Goal: Check status: Check status

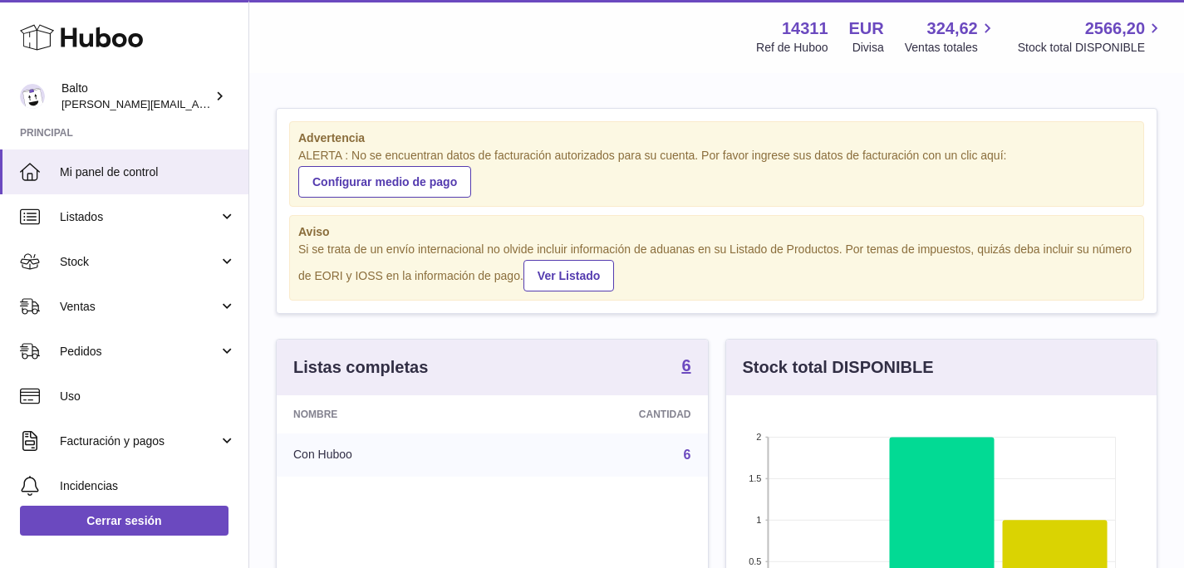
scroll to position [259, 430]
click at [79, 223] on span "Listados" at bounding box center [139, 217] width 159 height 16
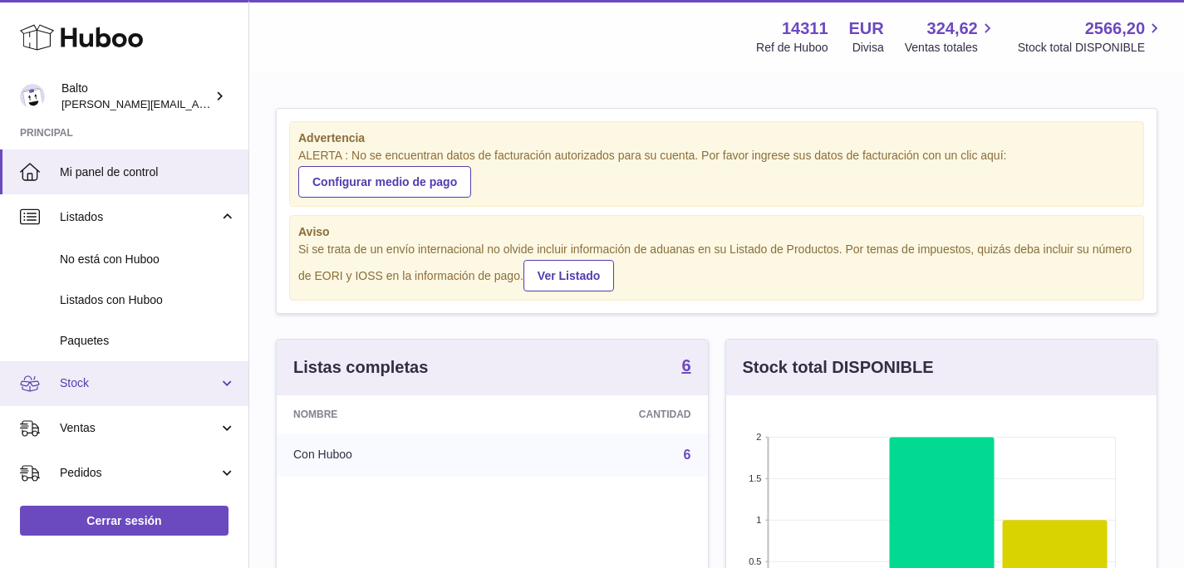
click at [125, 385] on span "Stock" at bounding box center [139, 383] width 159 height 16
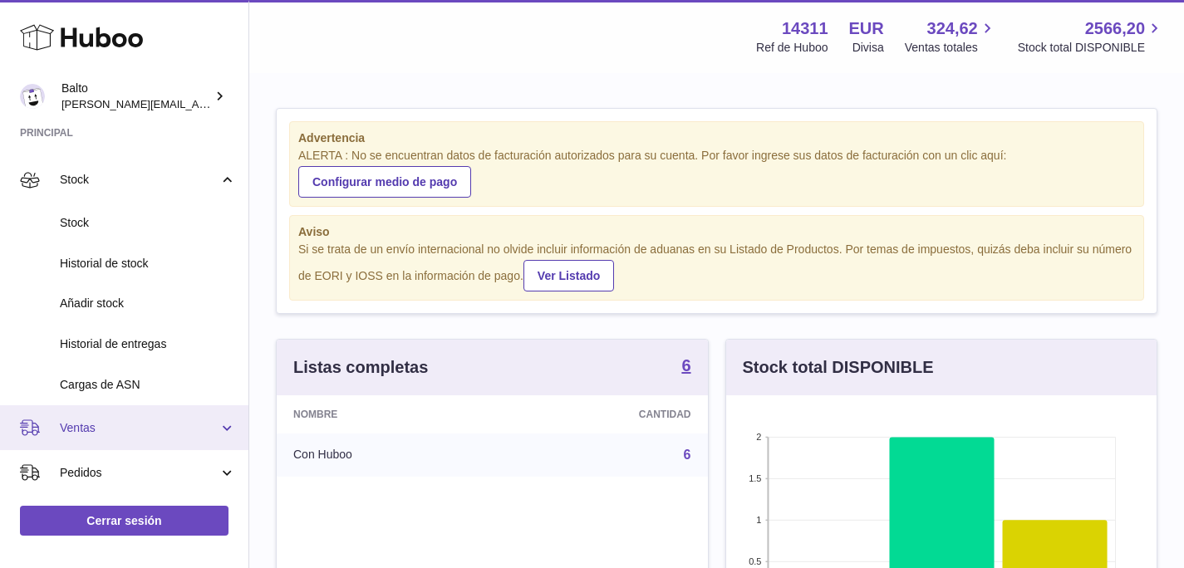
scroll to position [221, 0]
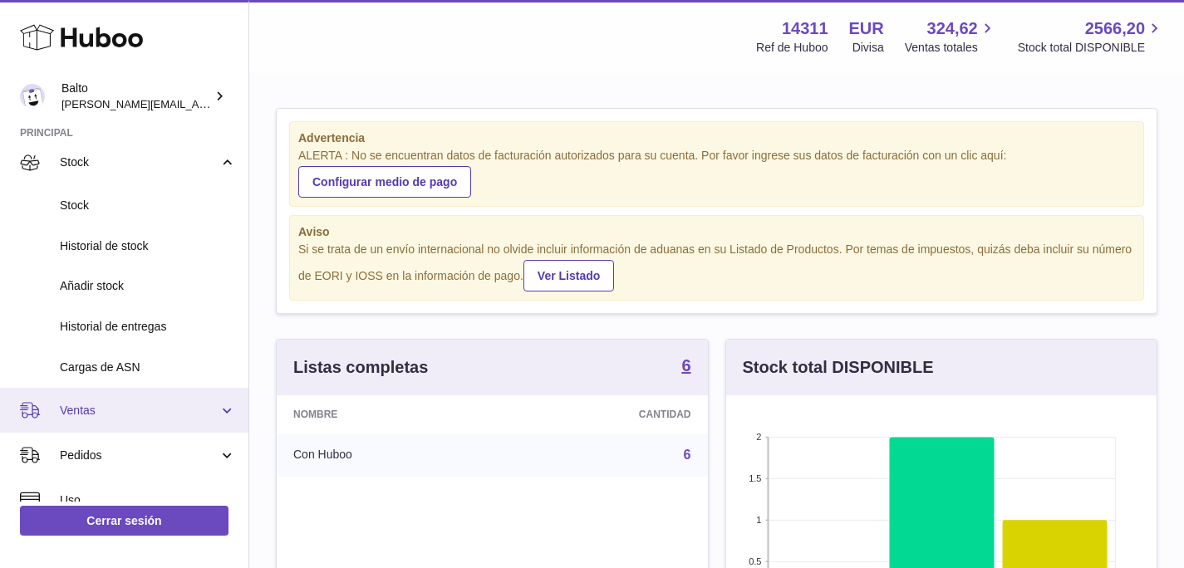
click at [135, 423] on link "Ventas" at bounding box center [124, 410] width 248 height 45
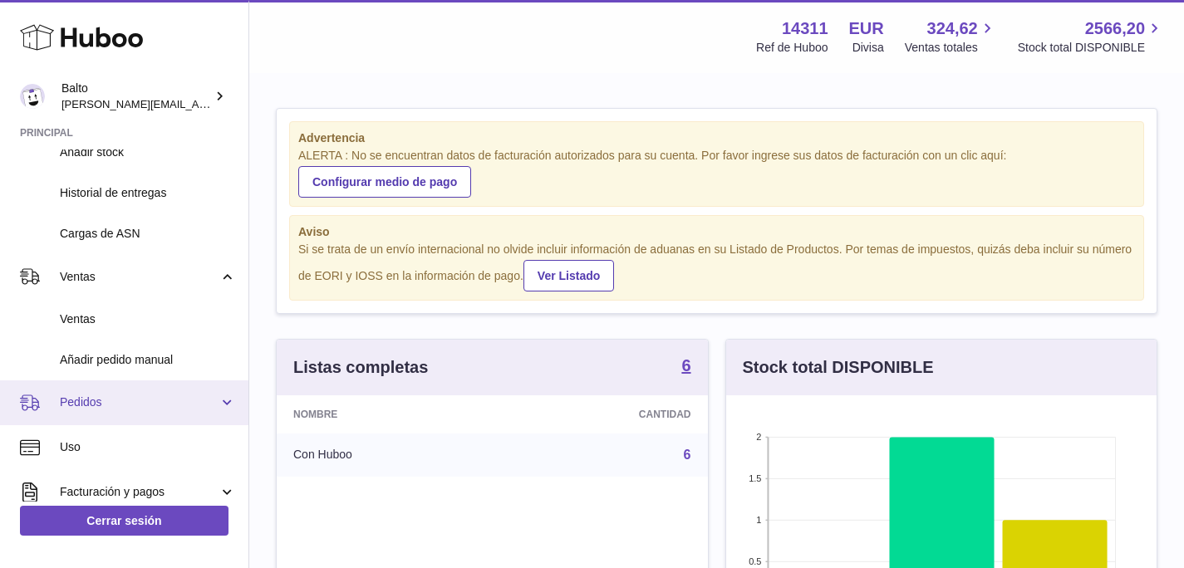
click at [156, 411] on link "Pedidos" at bounding box center [124, 402] width 248 height 45
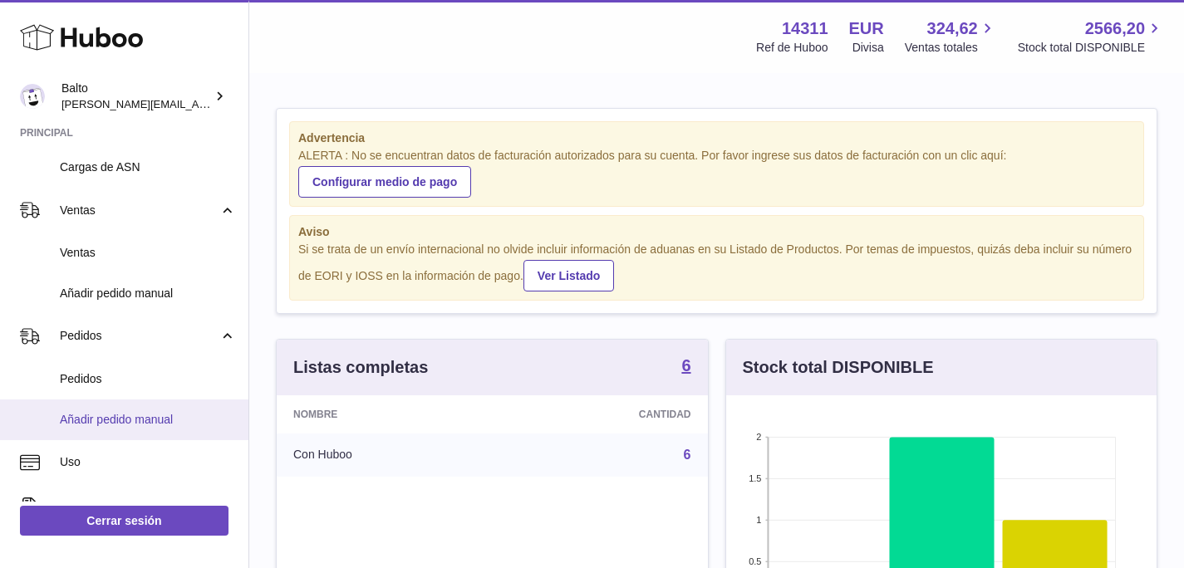
scroll to position [424, 0]
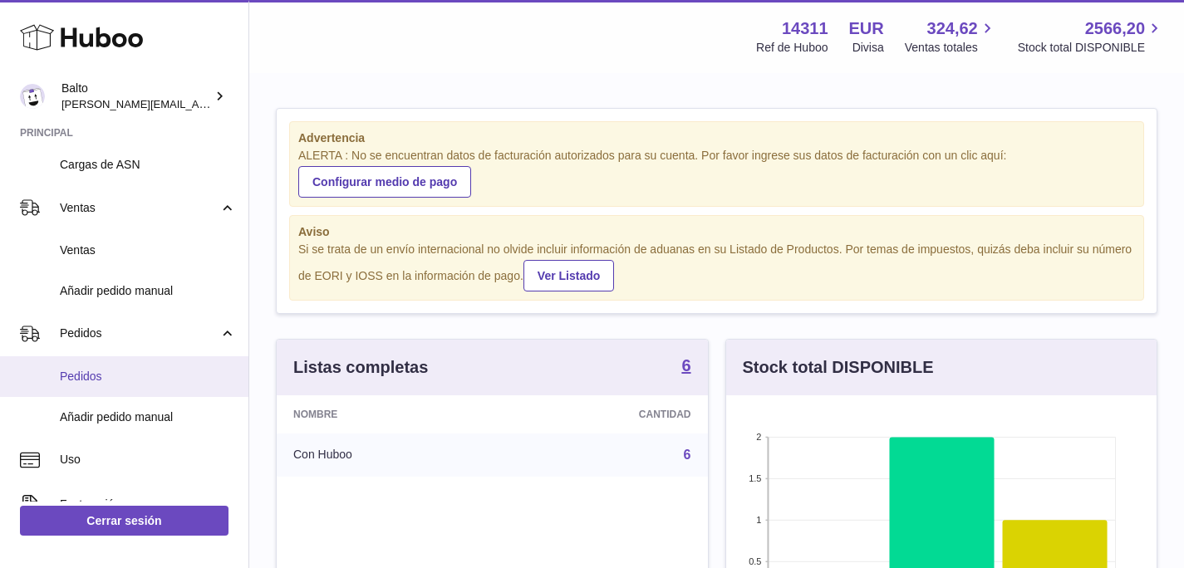
click at [127, 386] on link "Pedidos" at bounding box center [124, 376] width 248 height 41
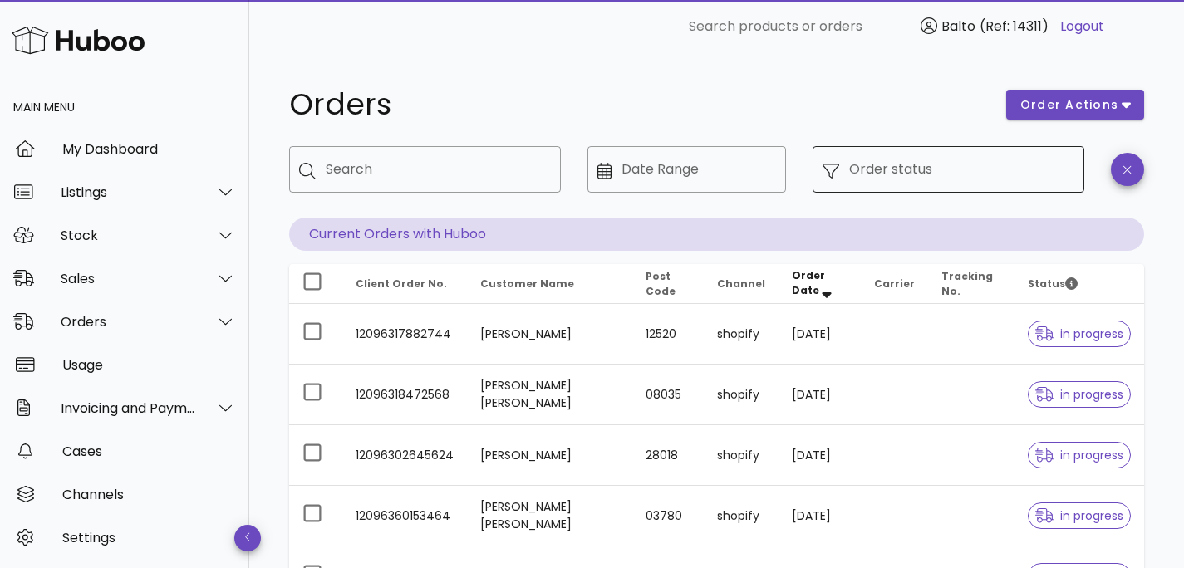
click at [831, 166] on icon at bounding box center [830, 171] width 17 height 17
click at [831, 169] on icon at bounding box center [830, 171] width 17 height 17
click at [873, 169] on input "Order status" at bounding box center [961, 169] width 225 height 27
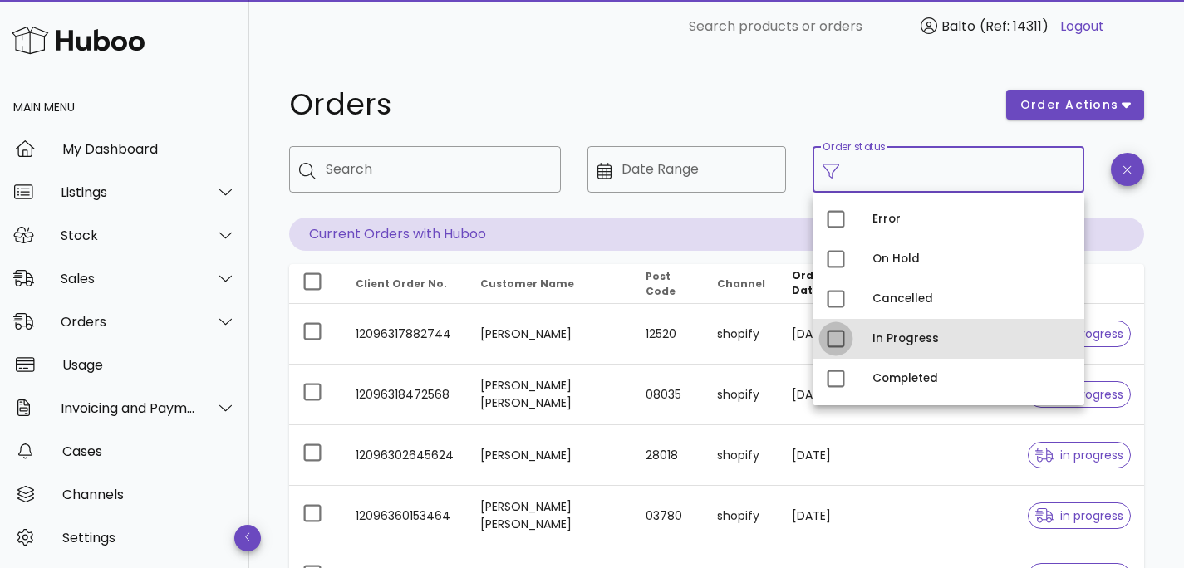
click at [832, 348] on div at bounding box center [835, 339] width 28 height 28
type input "**********"
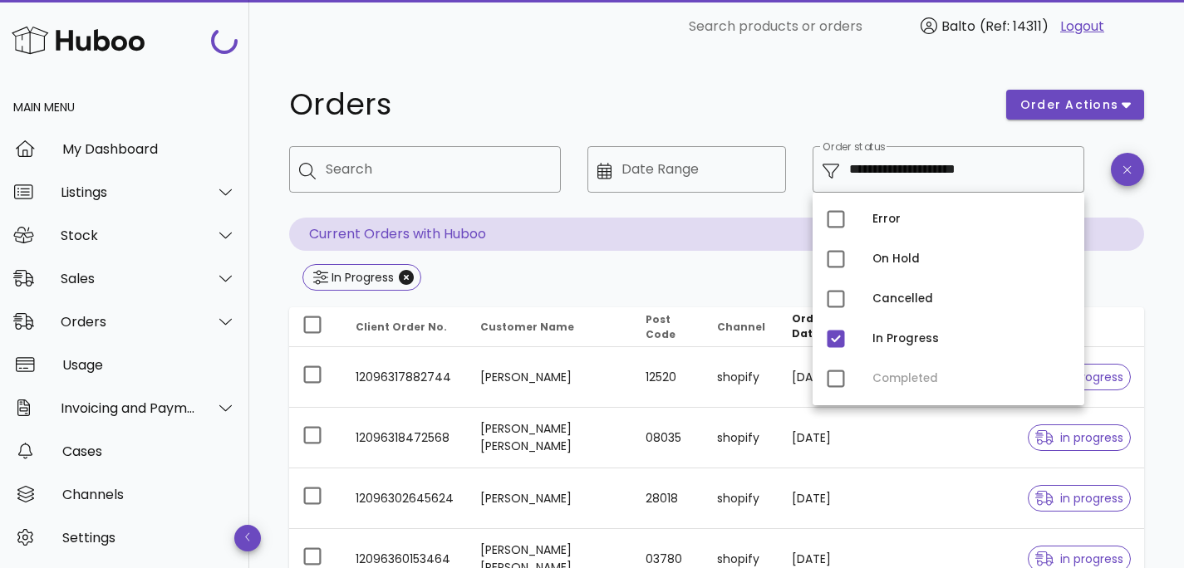
click at [1140, 280] on div "In Progress" at bounding box center [716, 279] width 855 height 30
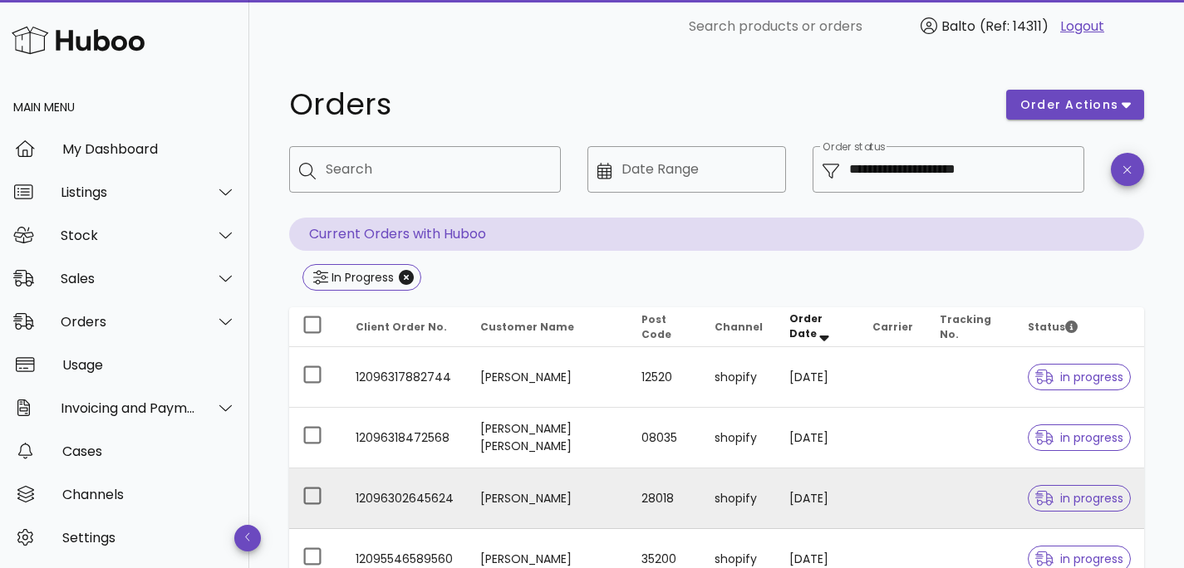
scroll to position [166, 0]
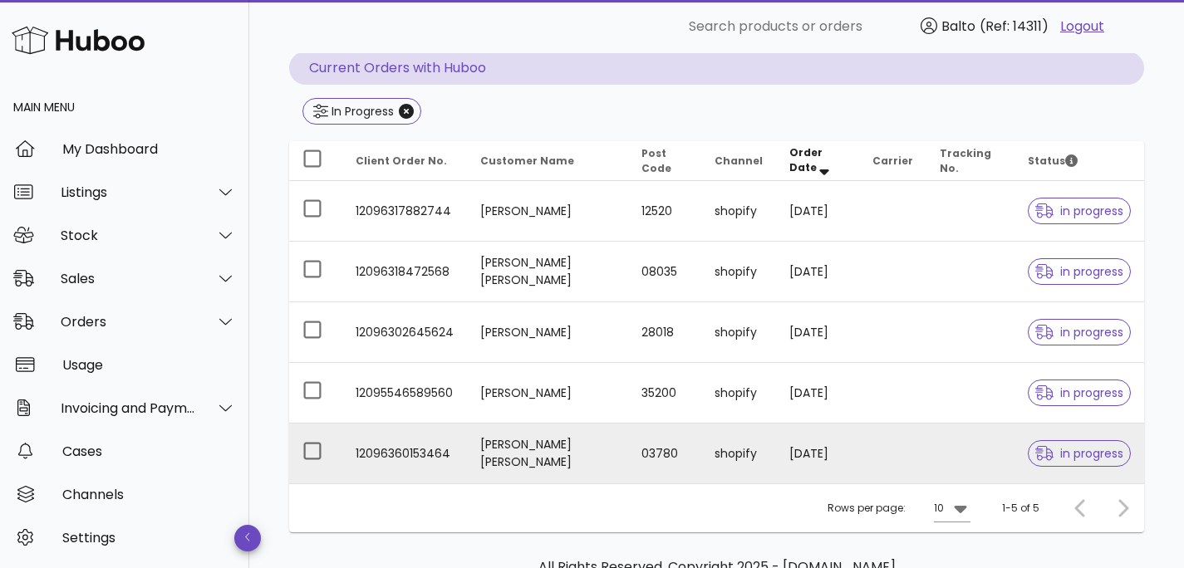
click at [681, 438] on td "03780" at bounding box center [664, 454] width 72 height 60
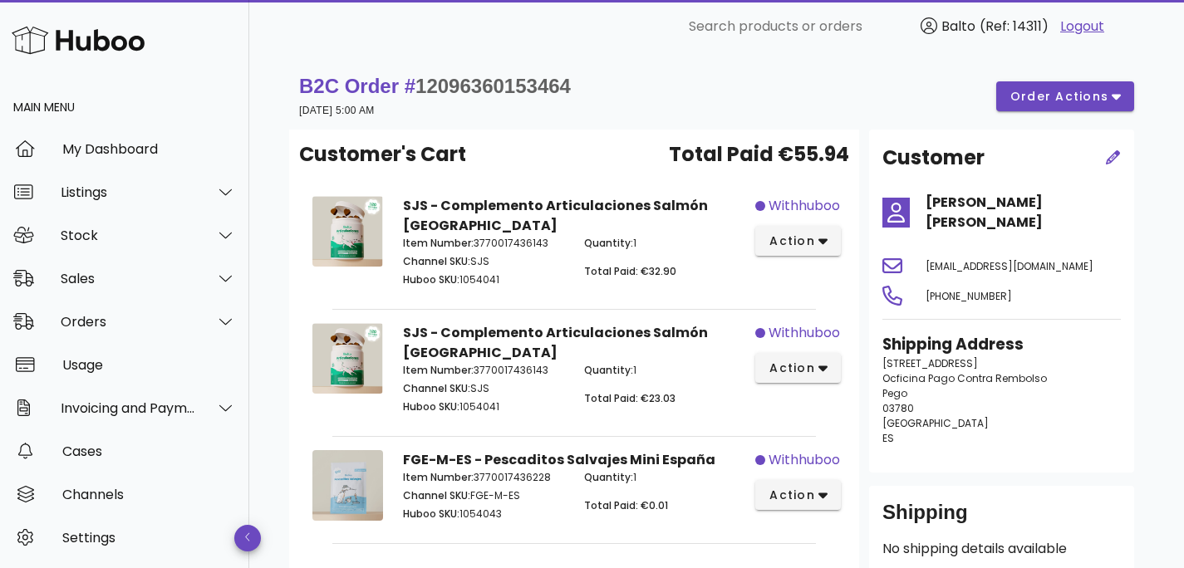
scroll to position [166, 0]
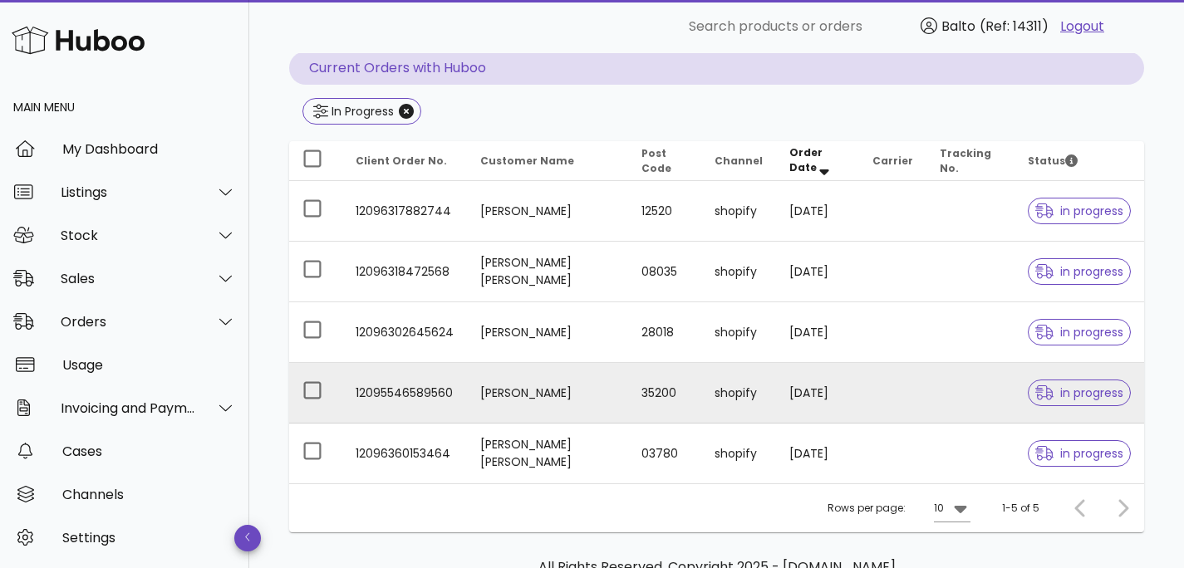
click at [501, 391] on td "Miguel Gil" at bounding box center [547, 393] width 161 height 61
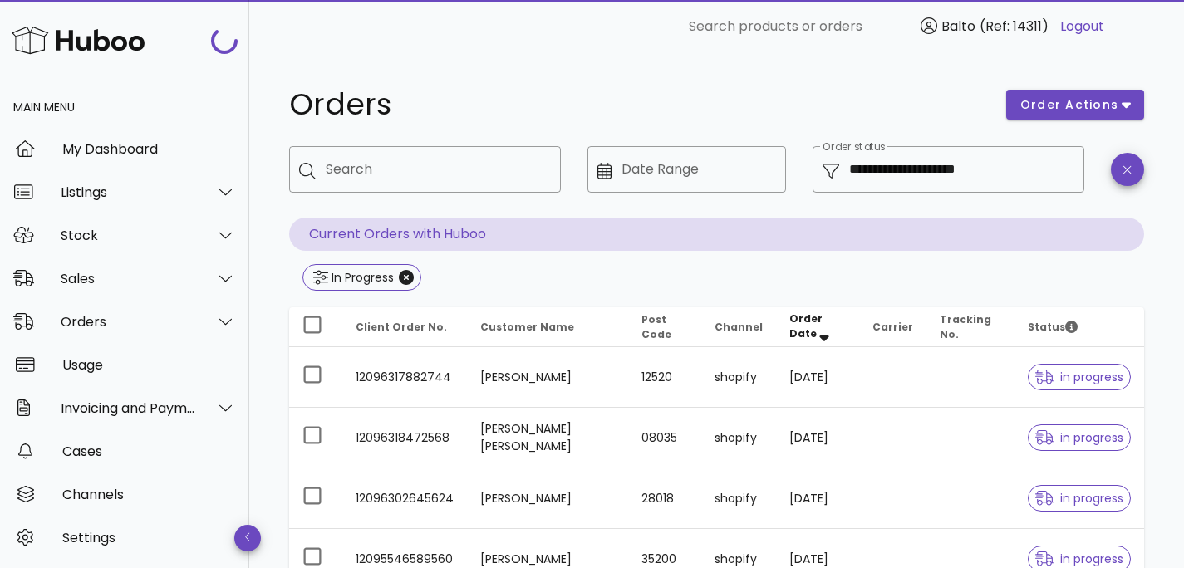
scroll to position [166, 0]
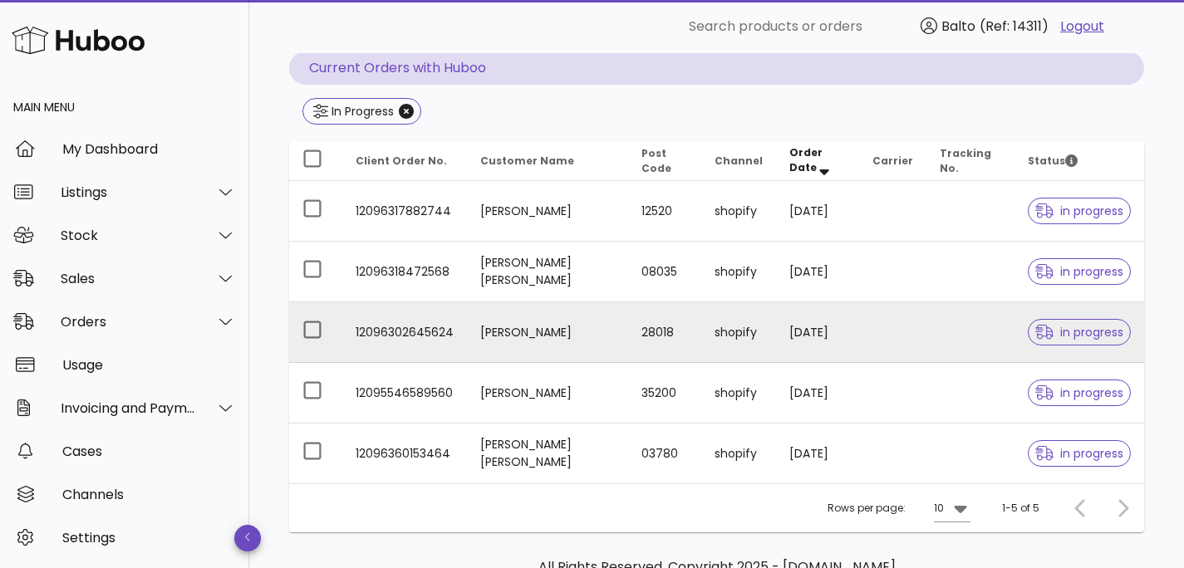
click at [468, 329] on td "Olga Esteban Lopez" at bounding box center [547, 332] width 161 height 61
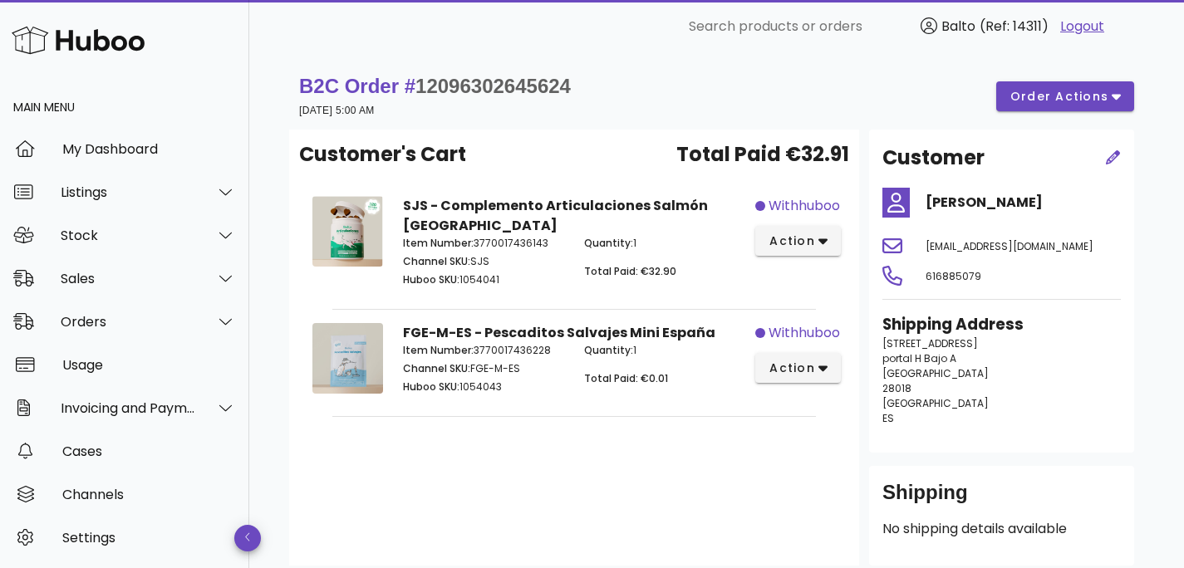
scroll to position [166, 0]
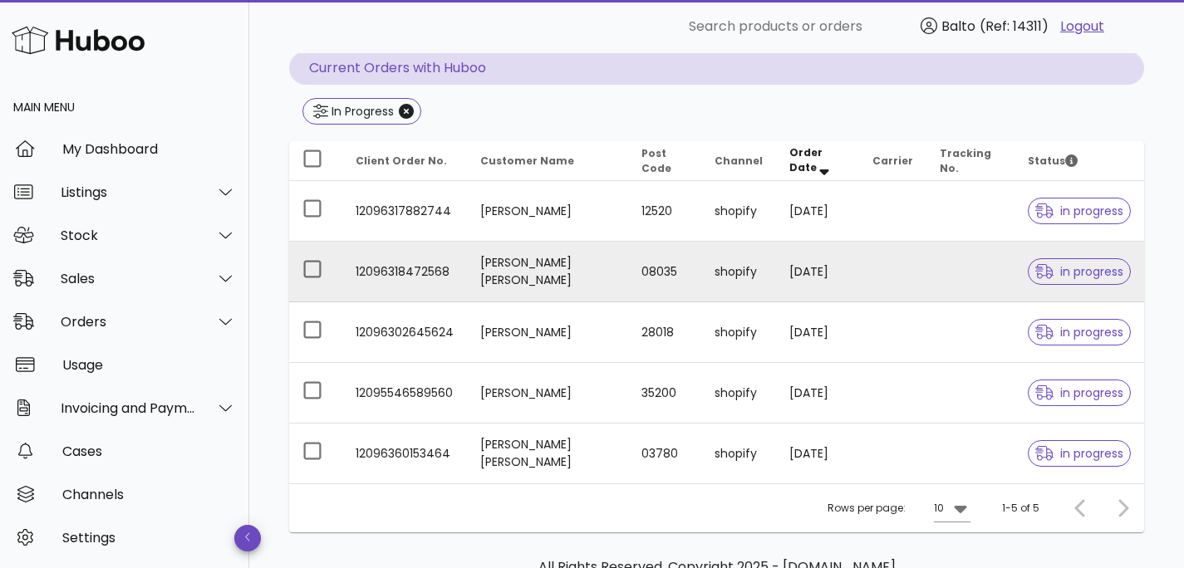
click at [493, 270] on td "Victor Milian Martorell" at bounding box center [547, 272] width 161 height 61
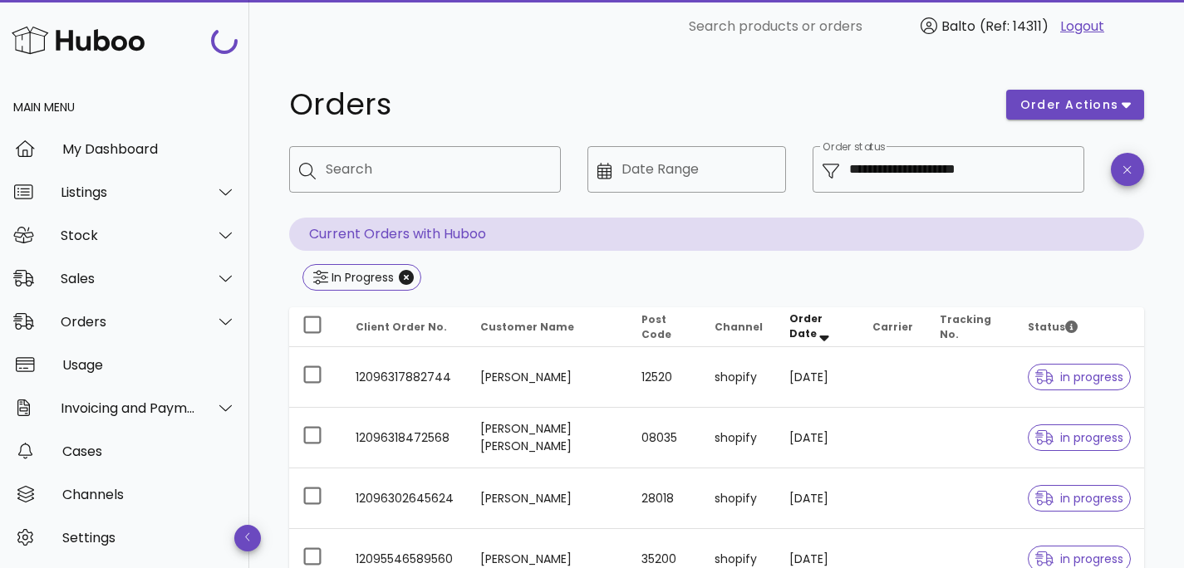
scroll to position [166, 0]
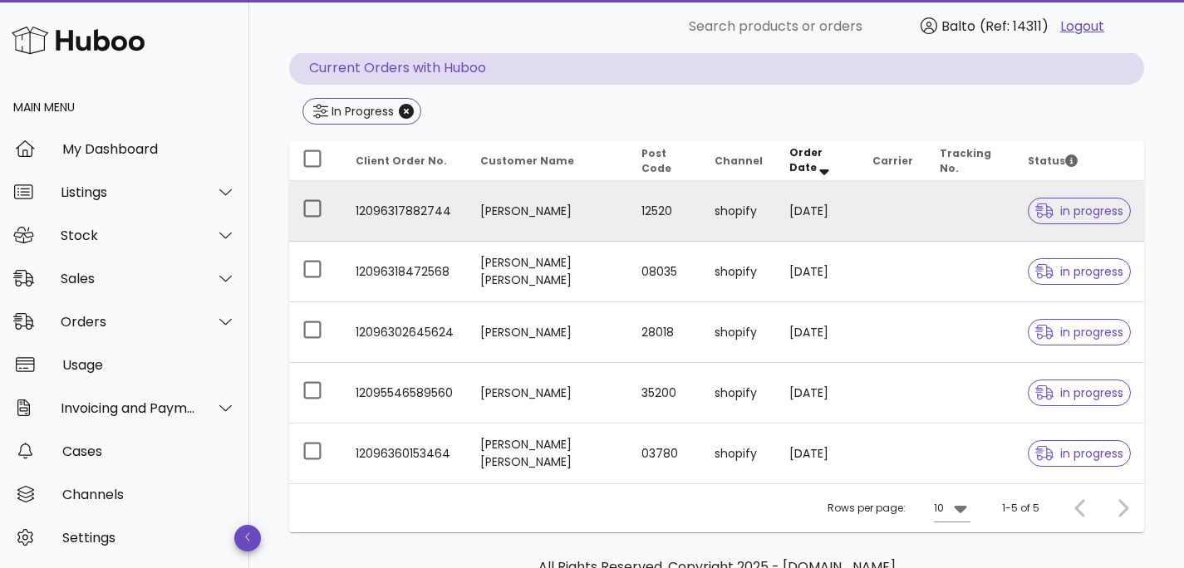
click at [517, 216] on td "Cristian Vilar Sanchez" at bounding box center [547, 211] width 161 height 61
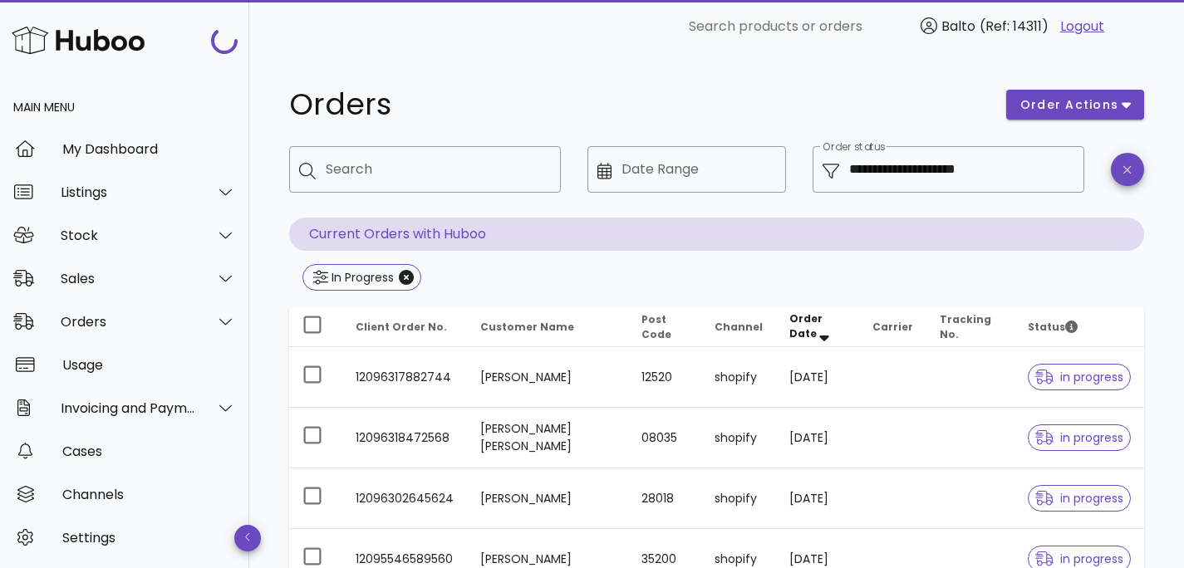
scroll to position [166, 0]
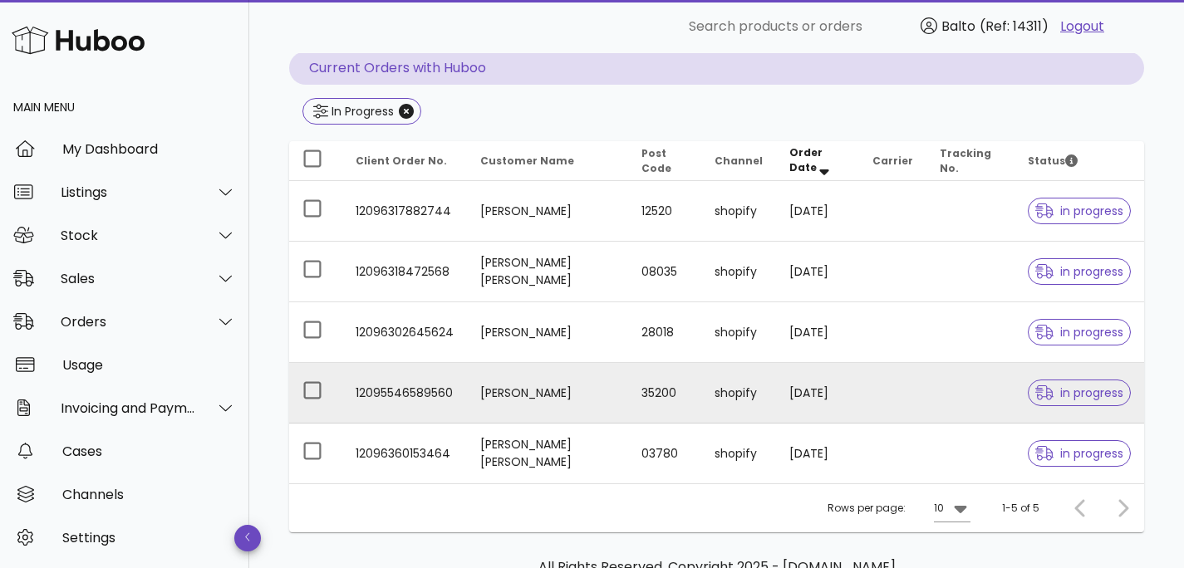
click at [509, 385] on td "Miguel Gil" at bounding box center [547, 393] width 161 height 61
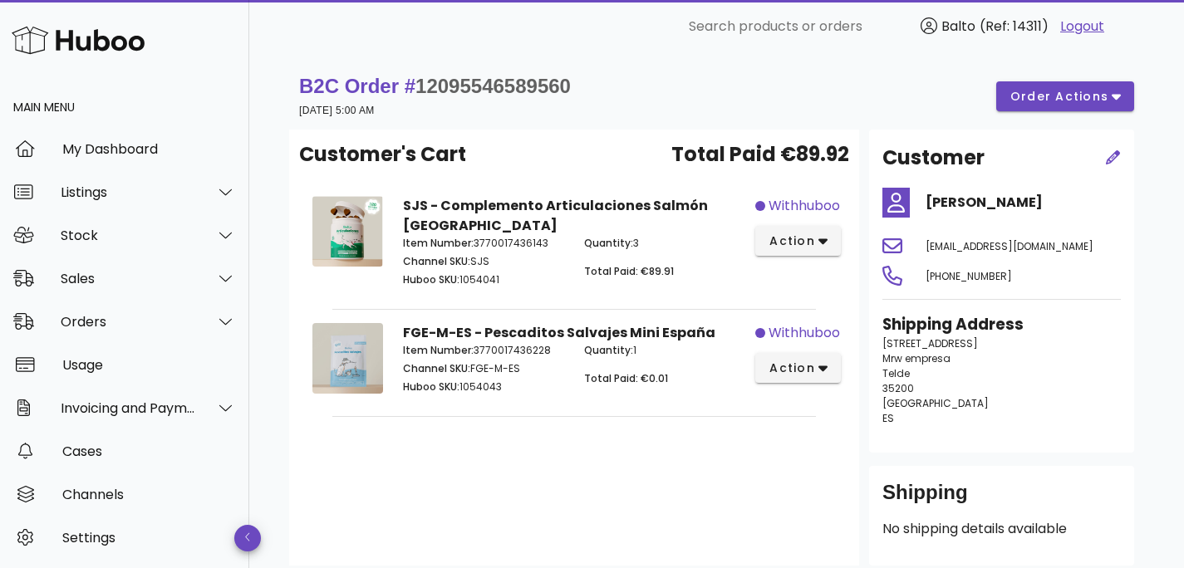
click at [485, 77] on span "12095546589560" at bounding box center [492, 86] width 155 height 22
click at [435, 69] on div "B2C Order # 12095546589560 23 September 2025 at 5:00 AM order actions" at bounding box center [716, 96] width 855 height 66
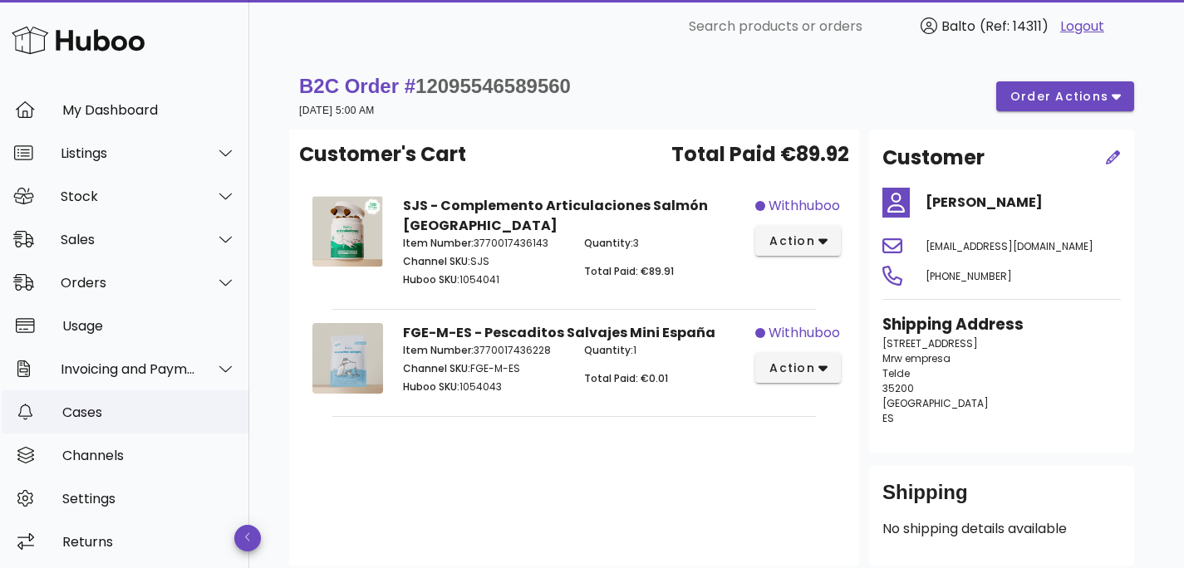
scroll to position [41, 0]
click at [219, 239] on icon at bounding box center [225, 237] width 12 height 15
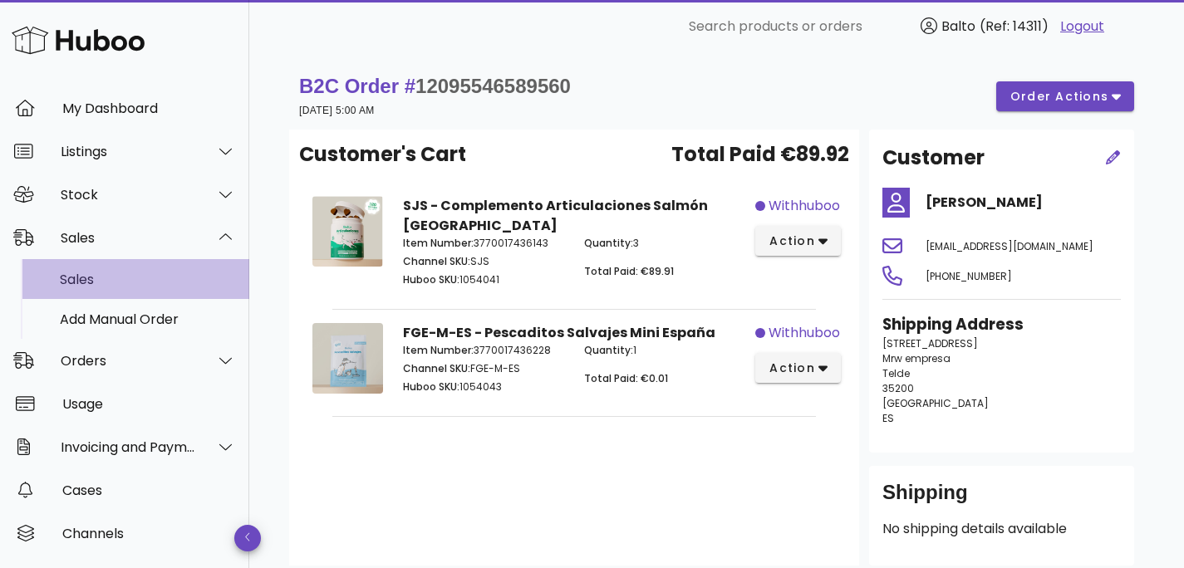
click at [78, 272] on div "Sales" at bounding box center [148, 280] width 176 height 16
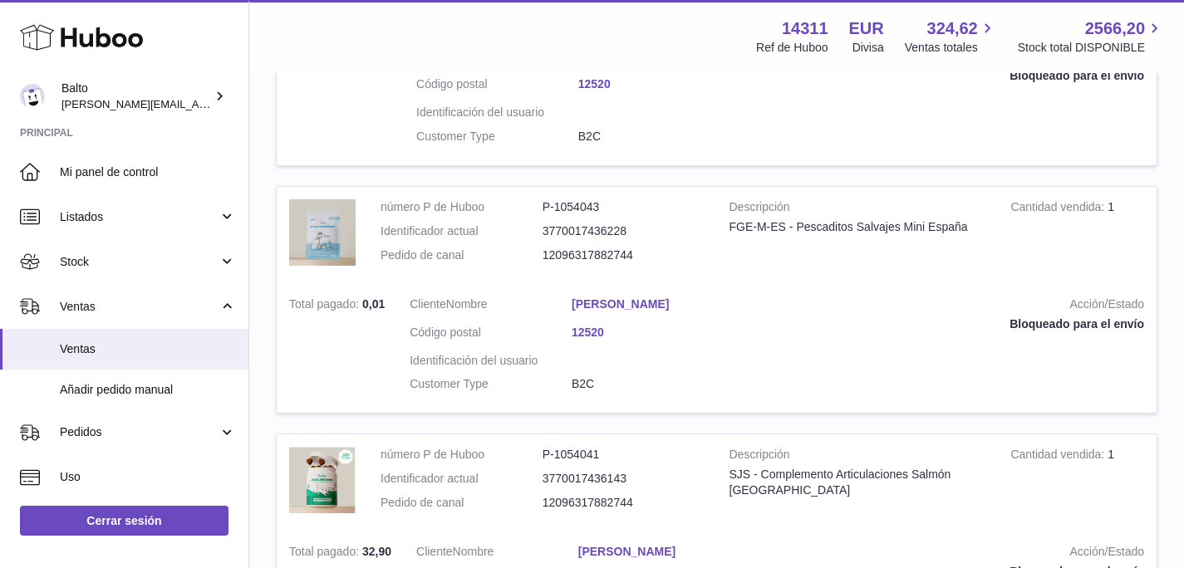
scroll to position [508, 0]
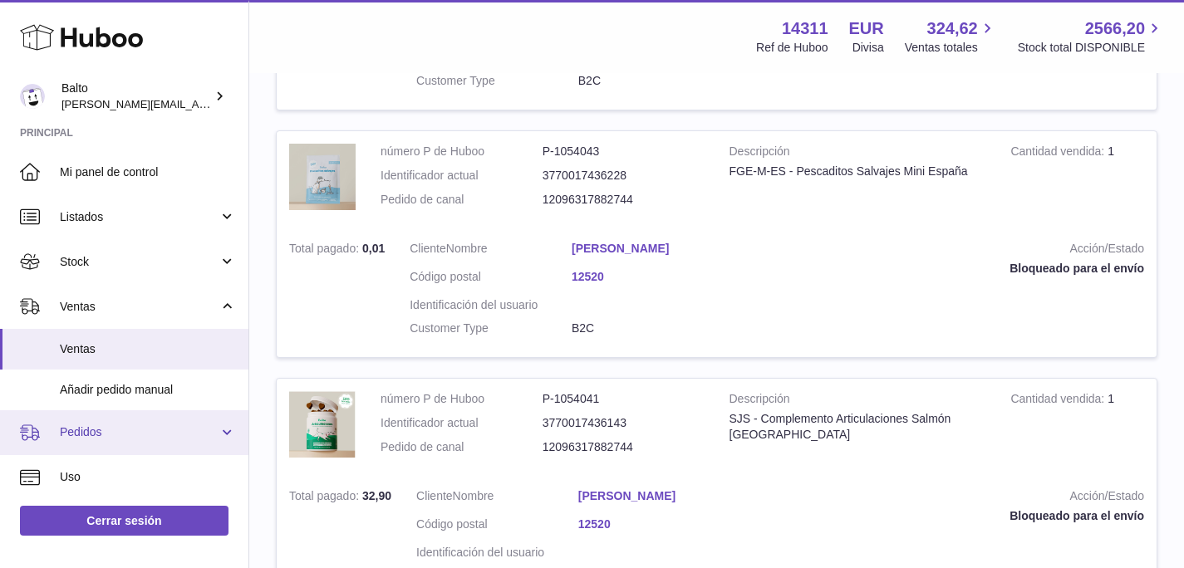
click at [163, 434] on span "Pedidos" at bounding box center [139, 432] width 159 height 16
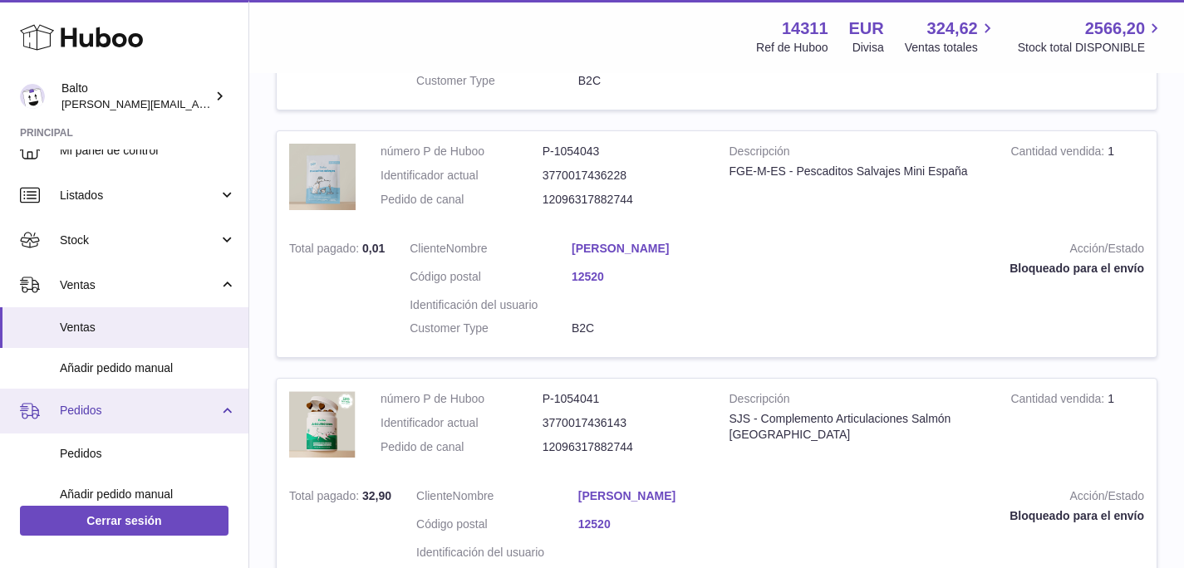
scroll to position [23, 0]
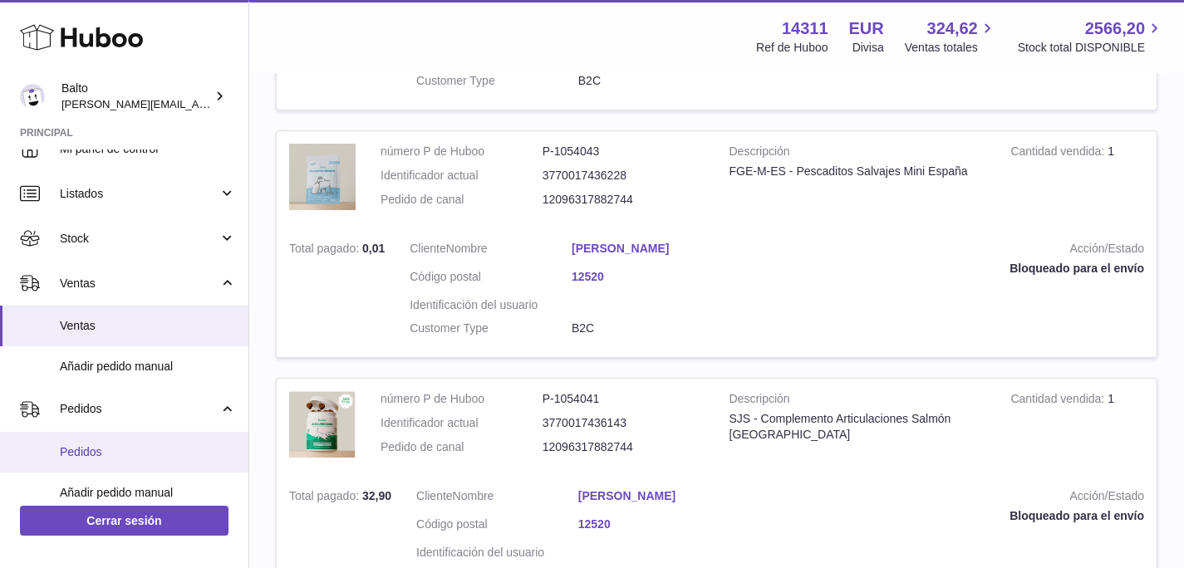
click at [130, 445] on span "Pedidos" at bounding box center [148, 452] width 176 height 16
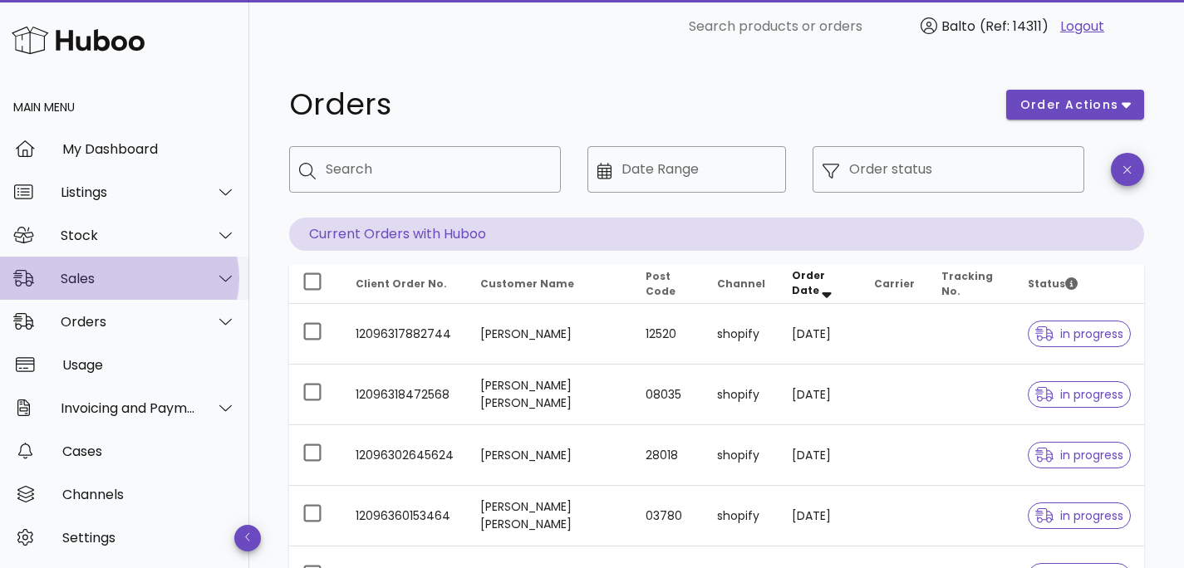
click at [219, 278] on icon at bounding box center [225, 278] width 12 height 15
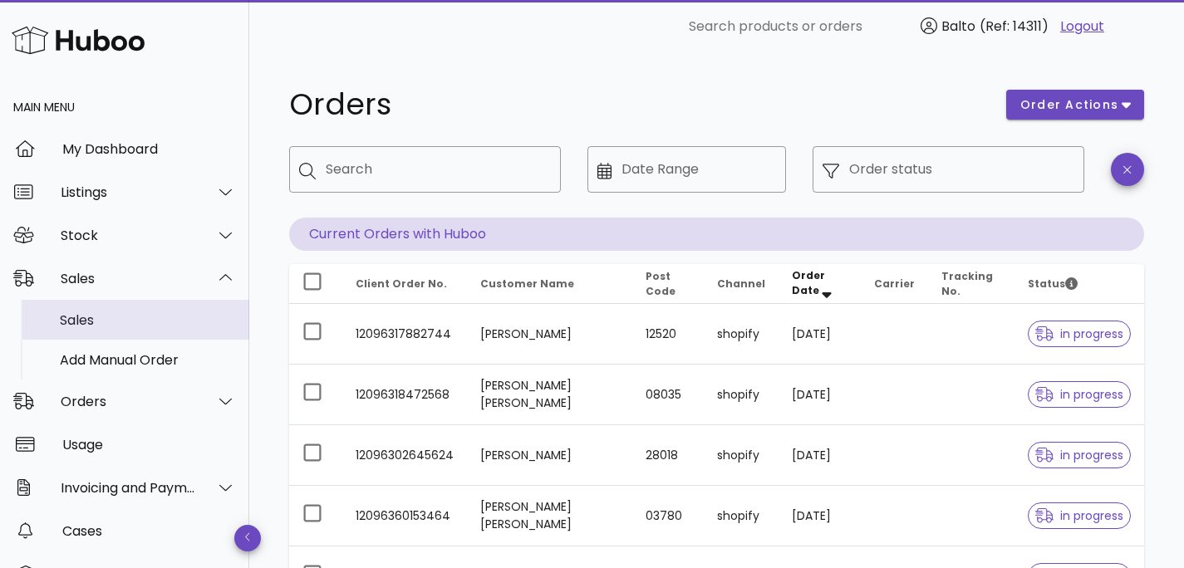
click at [164, 313] on div "Sales" at bounding box center [148, 320] width 176 height 16
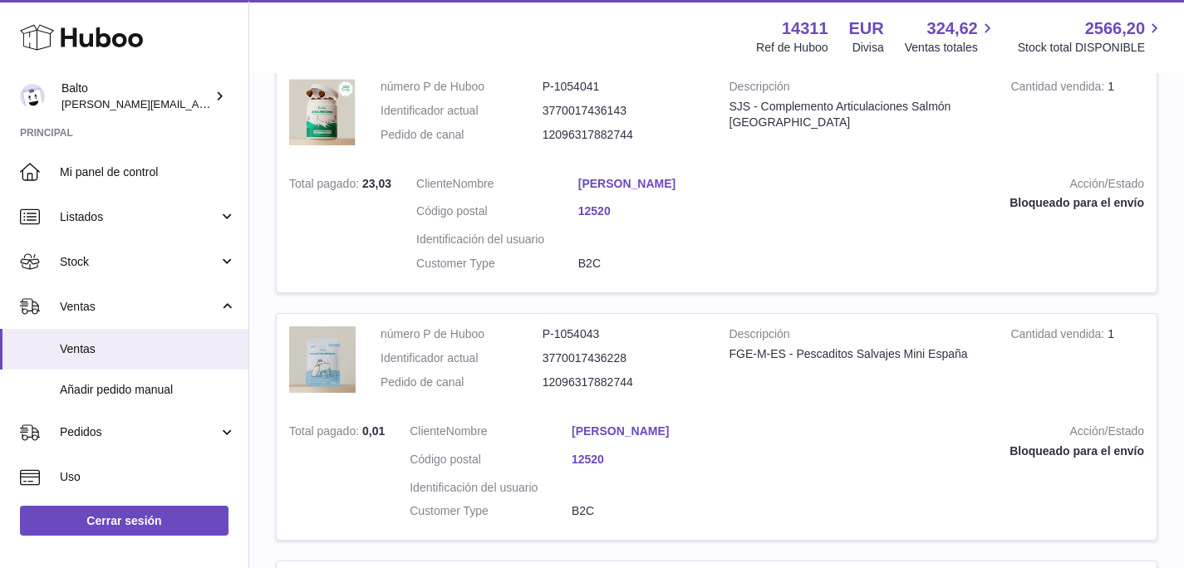
scroll to position [326, 0]
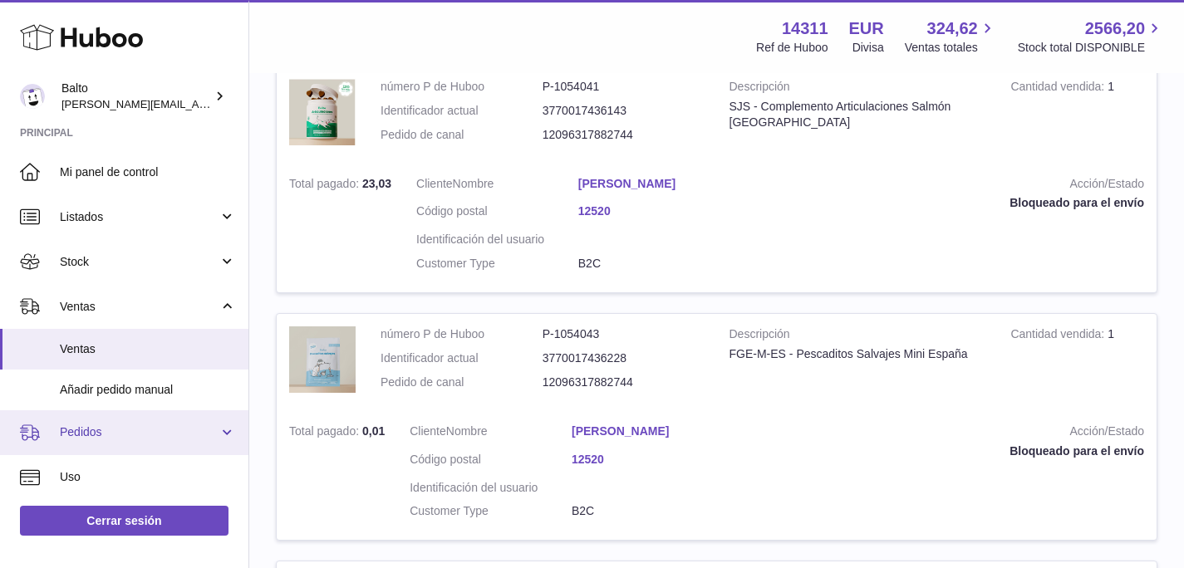
click at [97, 433] on span "Pedidos" at bounding box center [139, 432] width 159 height 16
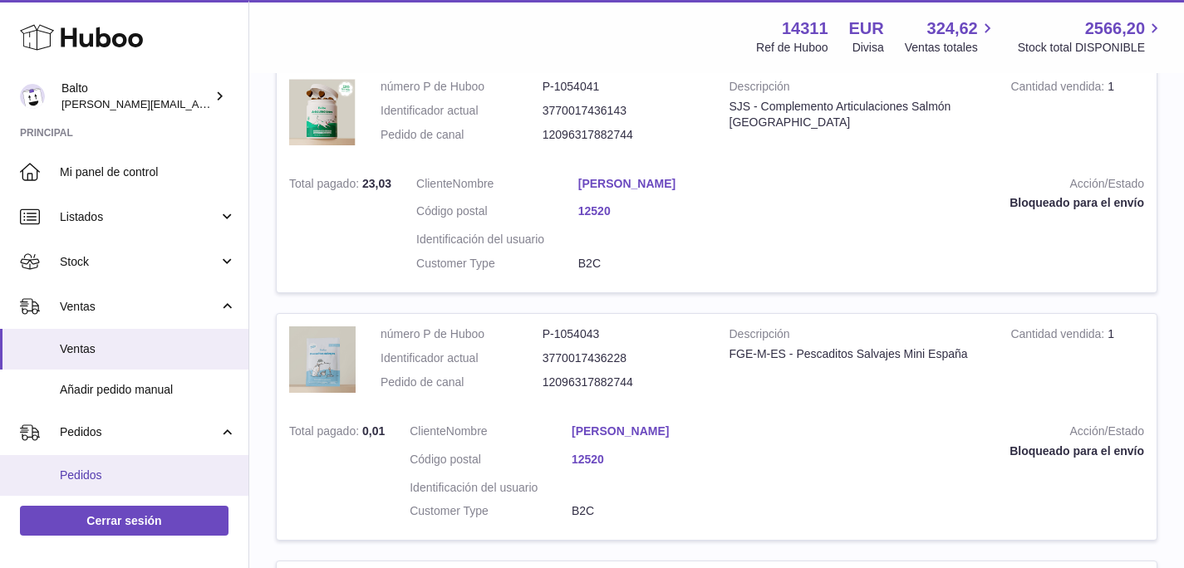
click at [120, 468] on span "Pedidos" at bounding box center [148, 476] width 176 height 16
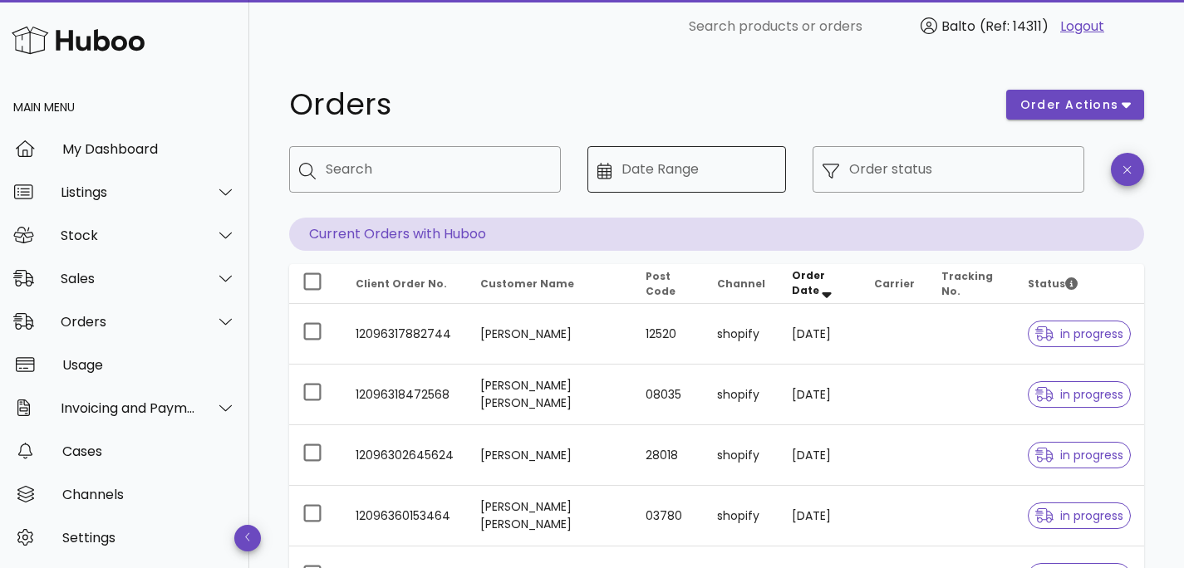
click at [658, 169] on input "Date Range" at bounding box center [698, 169] width 154 height 27
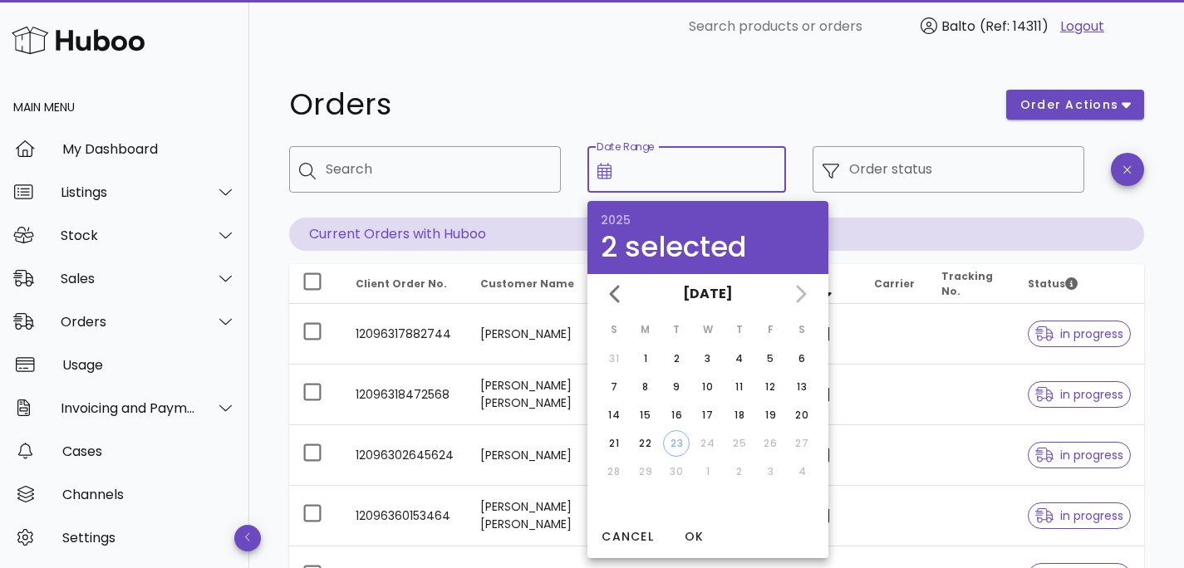
click at [657, 105] on h1 "Orders" at bounding box center [637, 105] width 697 height 30
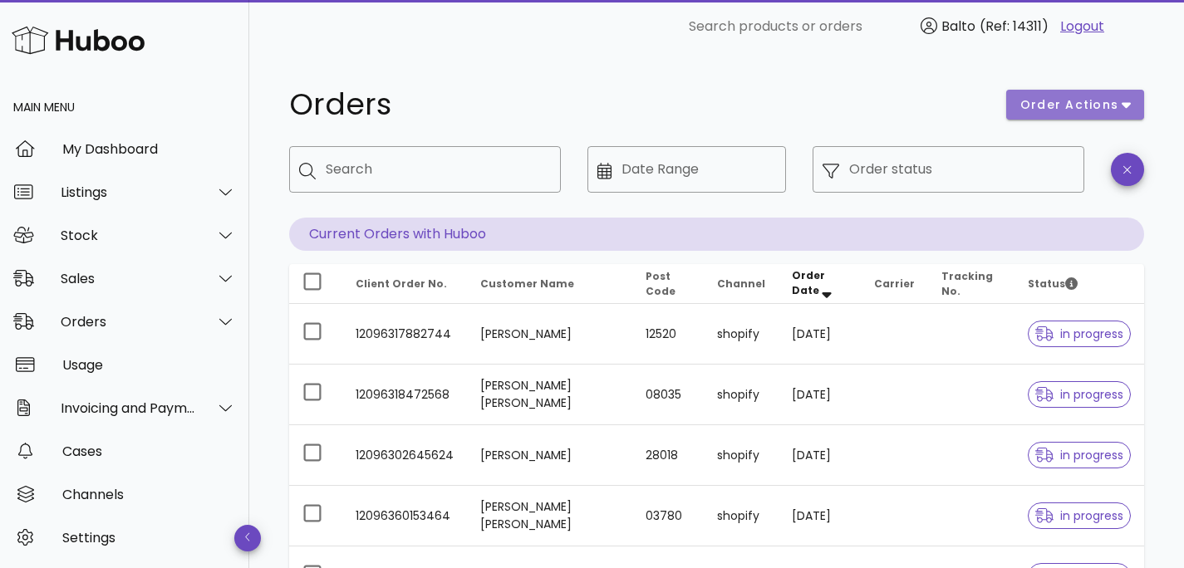
click at [1135, 99] on button "order actions" at bounding box center [1075, 105] width 138 height 30
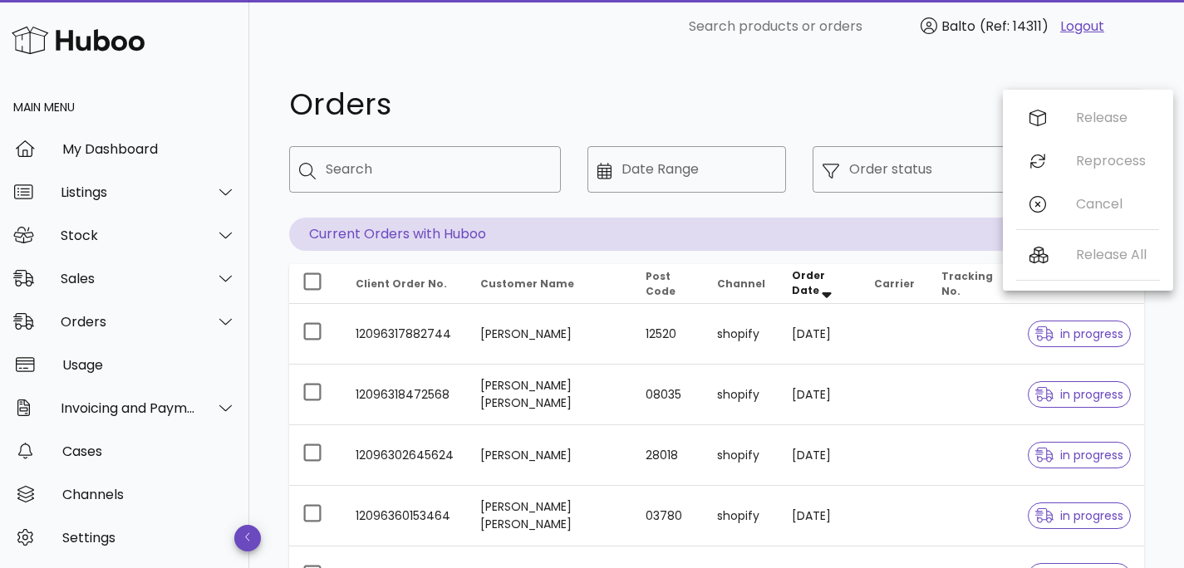
click at [942, 107] on h1 "Orders" at bounding box center [637, 105] width 697 height 30
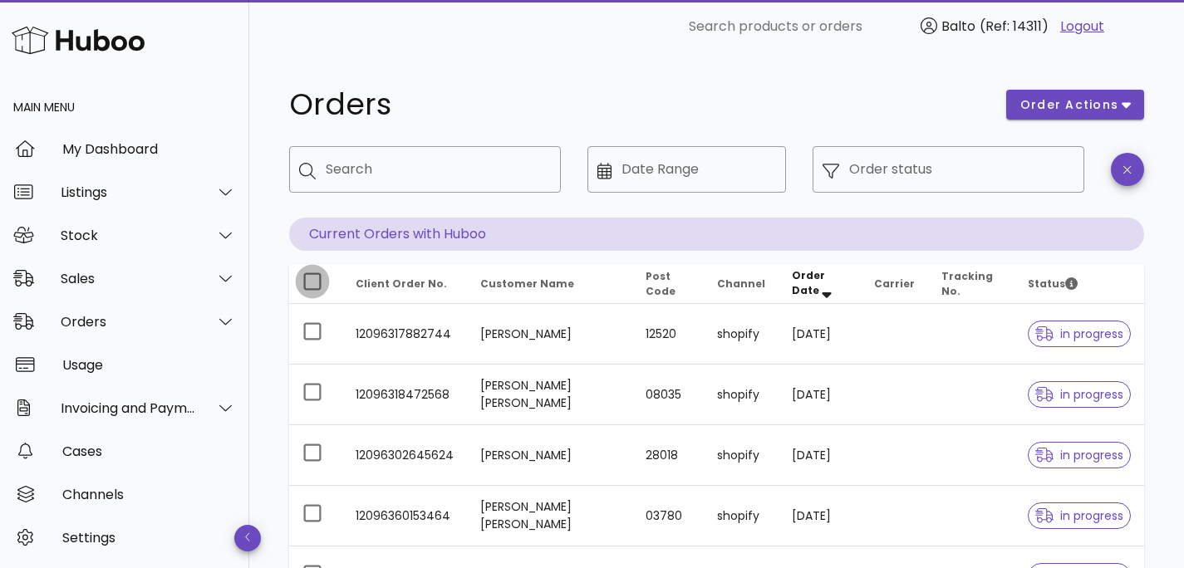
click at [311, 291] on div at bounding box center [312, 281] width 28 height 28
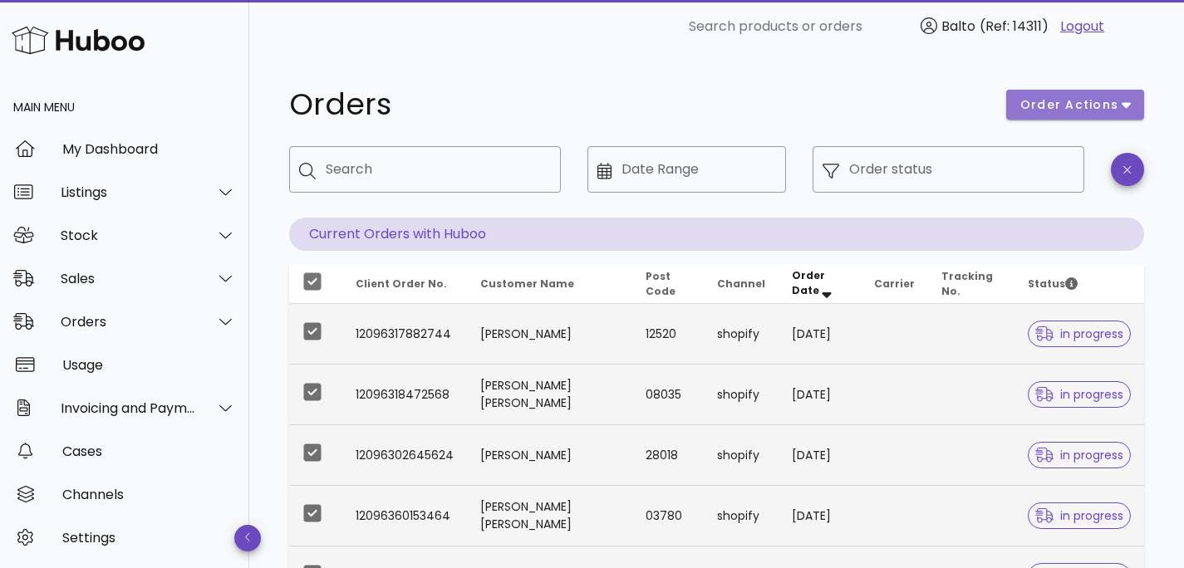
click at [1141, 96] on button "order actions" at bounding box center [1075, 105] width 138 height 30
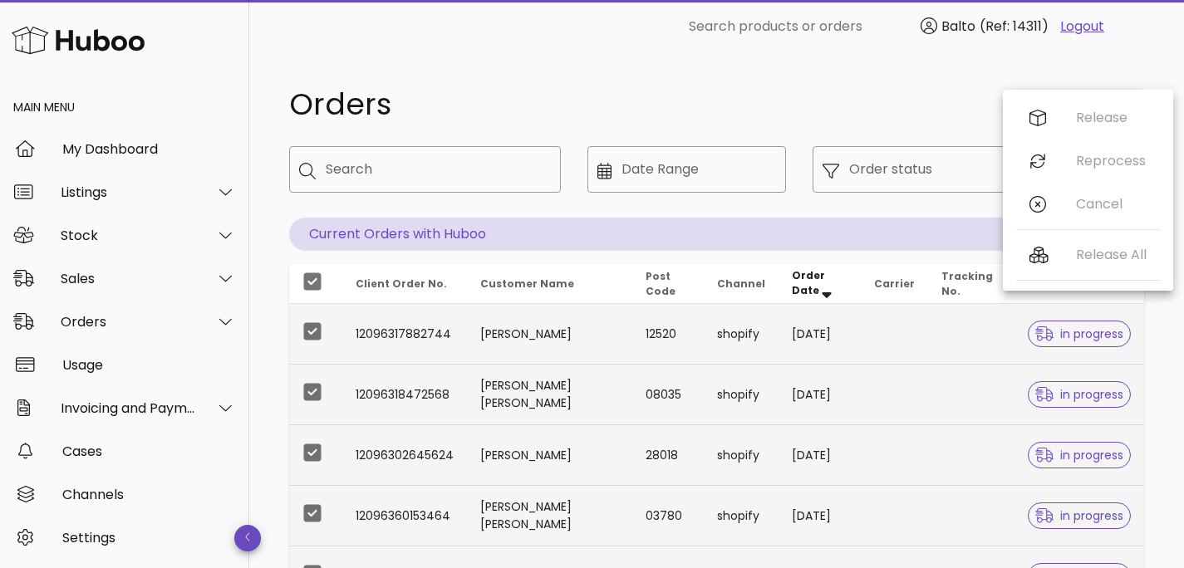
click at [825, 72] on div "Orders order actions ​ Search ​ Date Range ​ Order status Current Orders with H…" at bounding box center [716, 573] width 934 height 1040
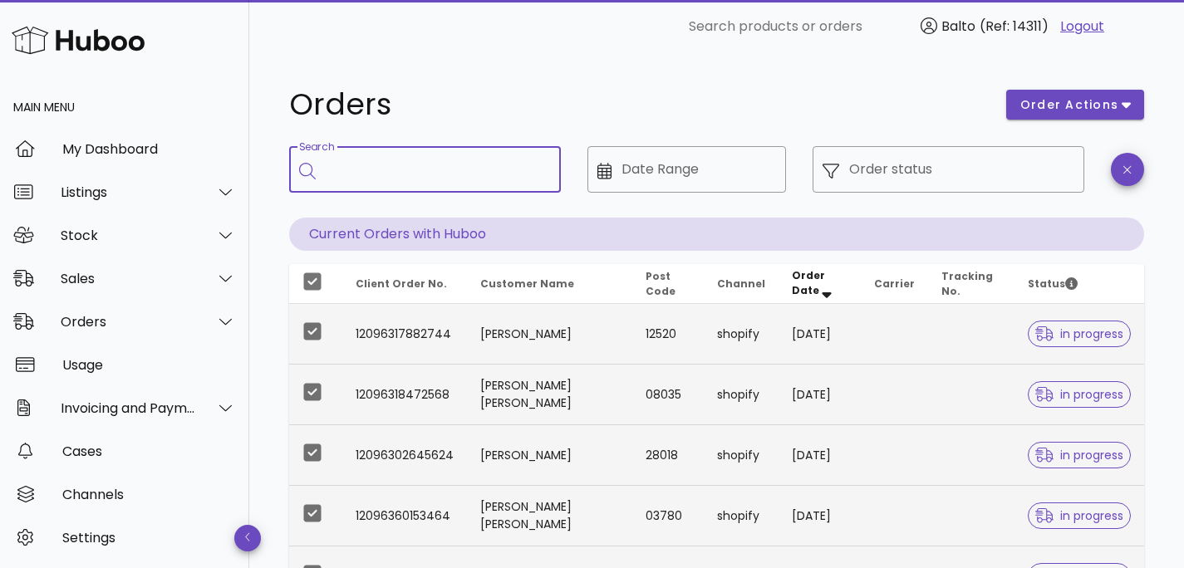
click at [425, 165] on input "Search" at bounding box center [437, 169] width 222 height 27
click at [702, 184] on div "Date Range" at bounding box center [698, 169] width 154 height 47
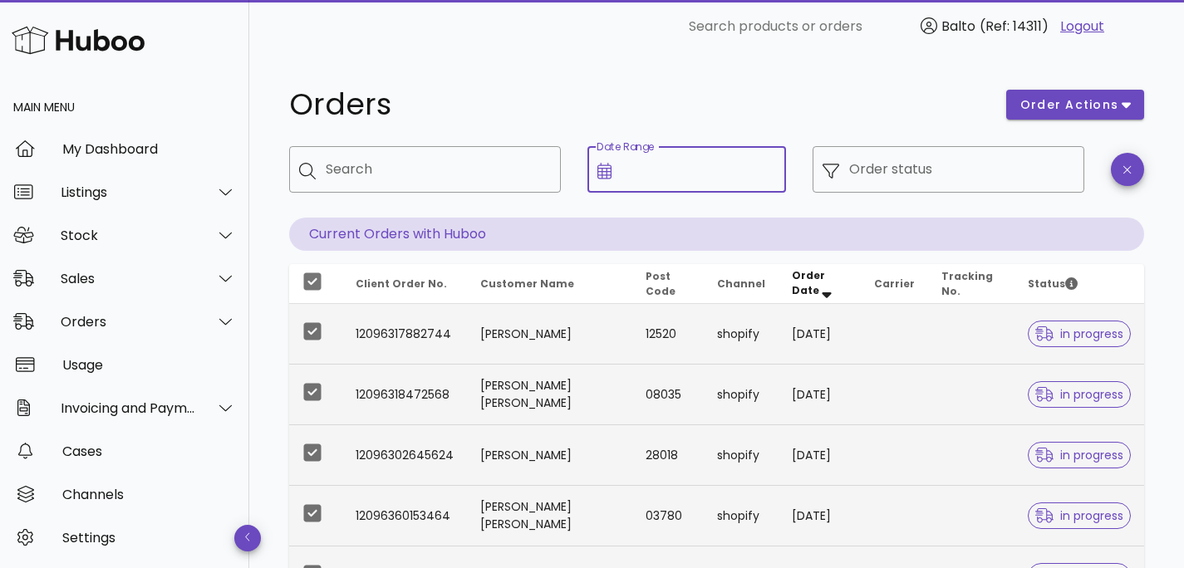
click at [662, 111] on h1 "Orders" at bounding box center [637, 105] width 697 height 30
click at [952, 22] on span "Balto" at bounding box center [958, 26] width 34 height 19
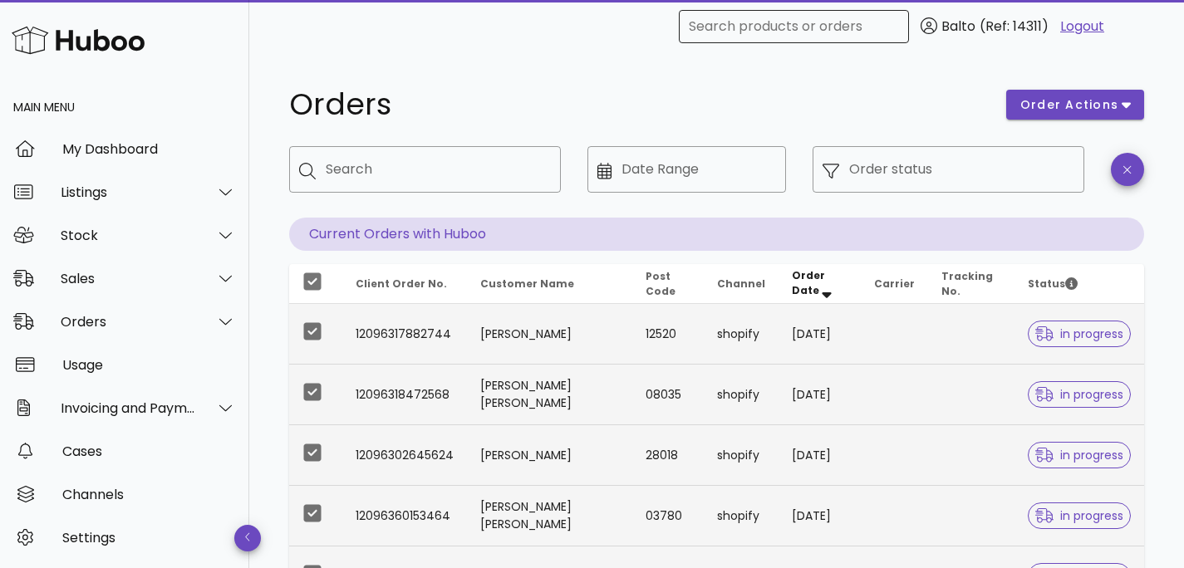
click at [808, 26] on input "Search products or orders" at bounding box center [794, 26] width 210 height 27
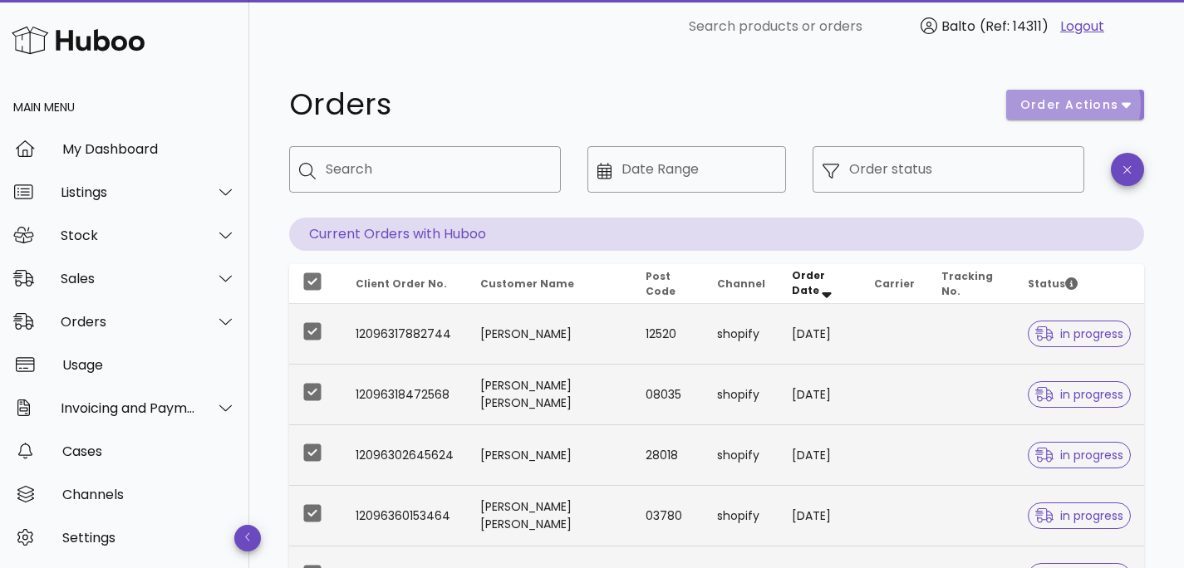
click at [1115, 107] on span "order actions" at bounding box center [1069, 104] width 100 height 17
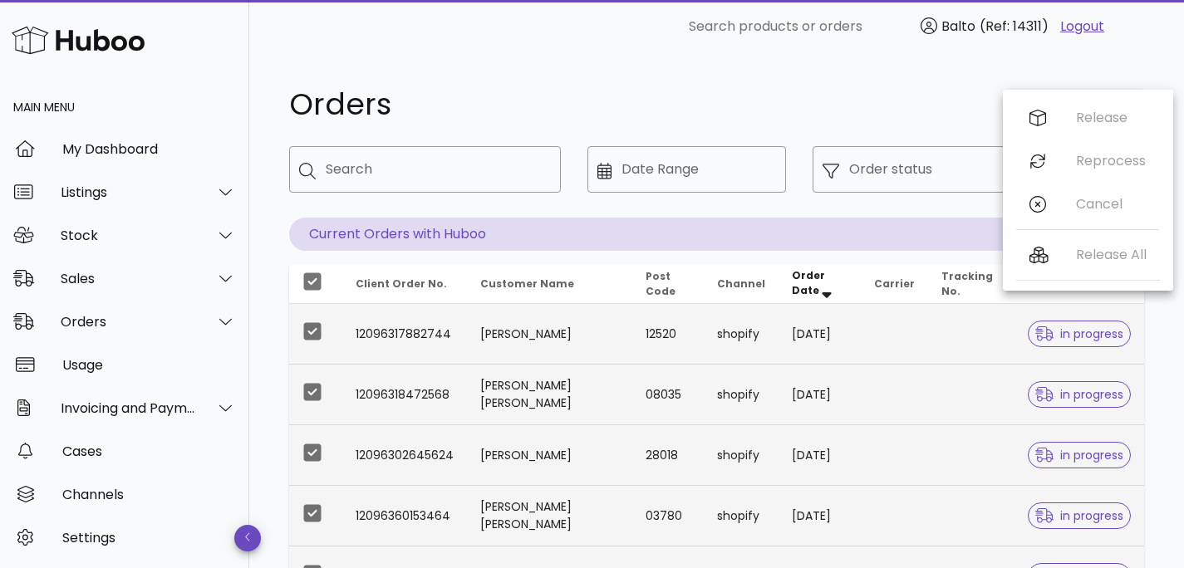
click at [965, 84] on div "Orders" at bounding box center [637, 105] width 717 height 50
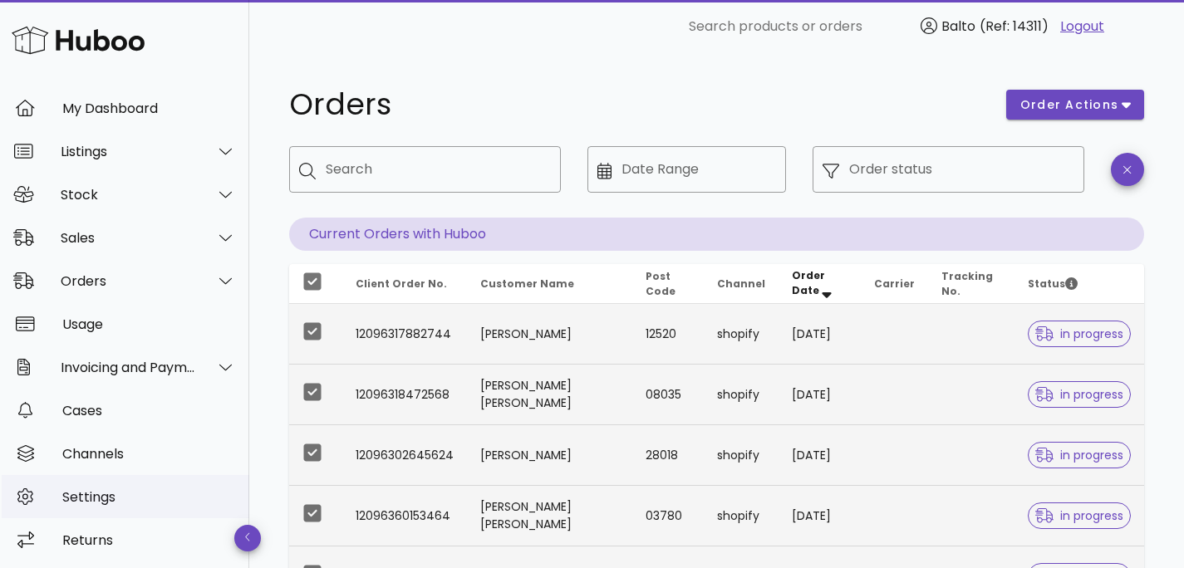
scroll to position [138, 0]
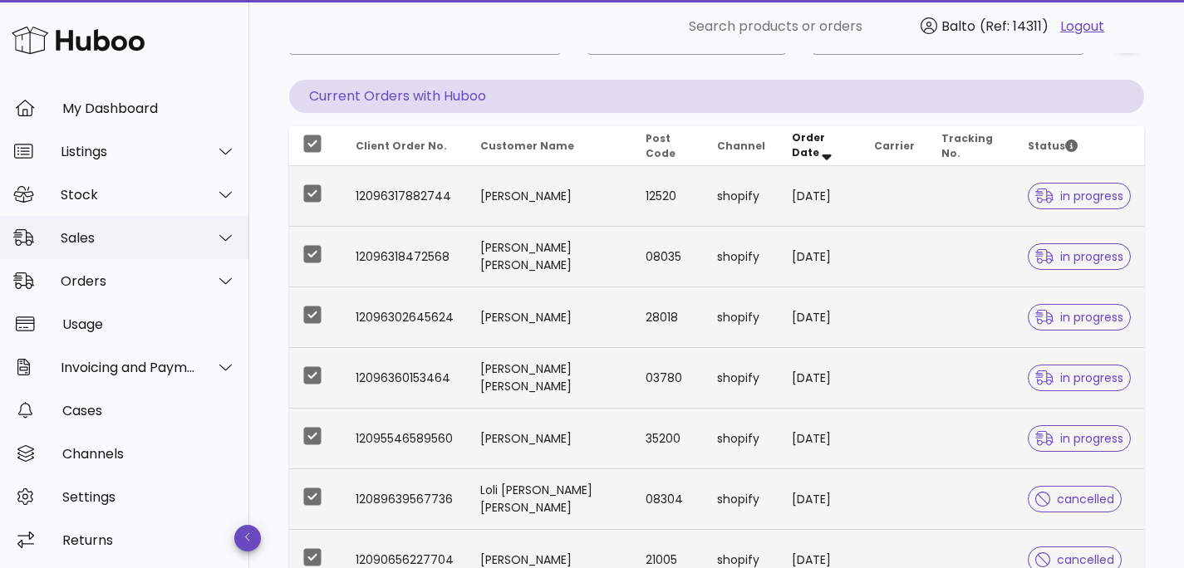
click at [200, 243] on div at bounding box center [216, 238] width 40 height 42
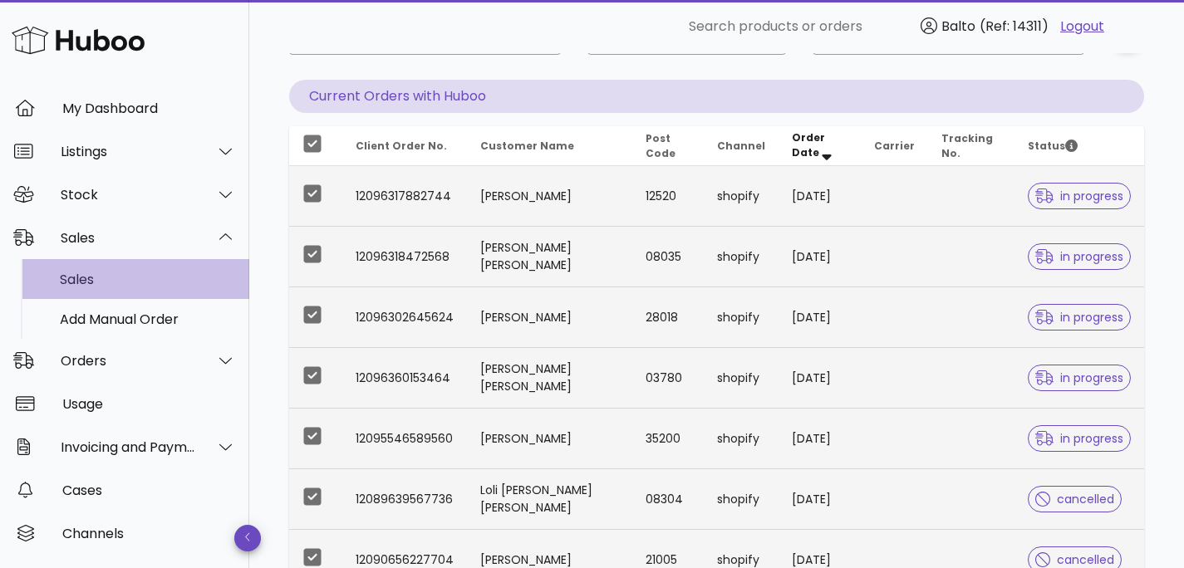
click at [74, 273] on div "Sales" at bounding box center [148, 280] width 176 height 16
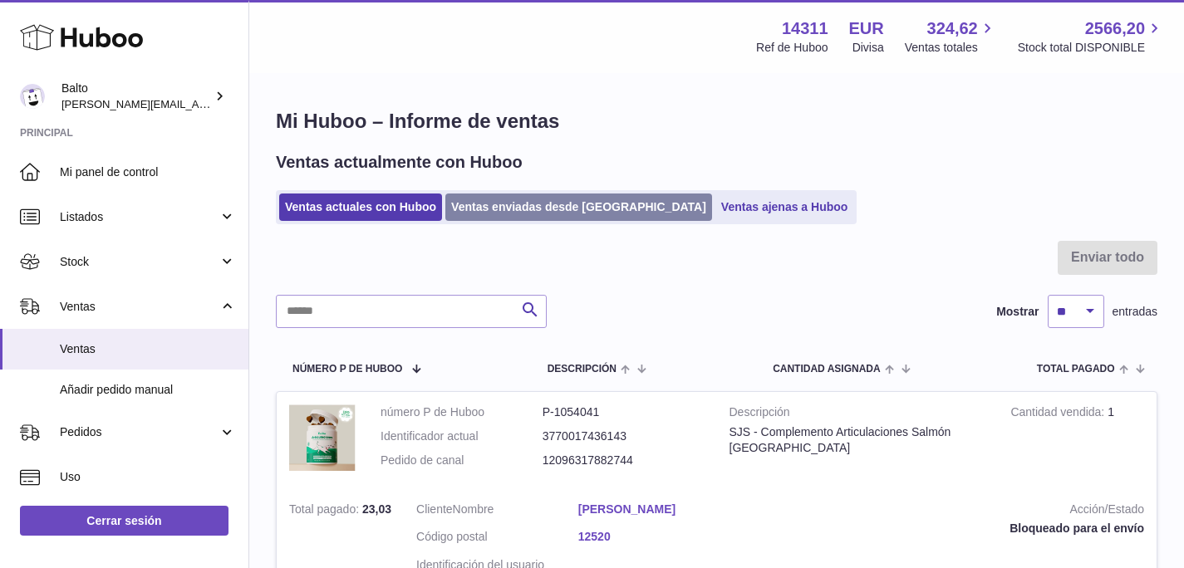
click at [498, 204] on link "Ventas enviadas desde [GEOGRAPHIC_DATA]" at bounding box center [578, 207] width 267 height 27
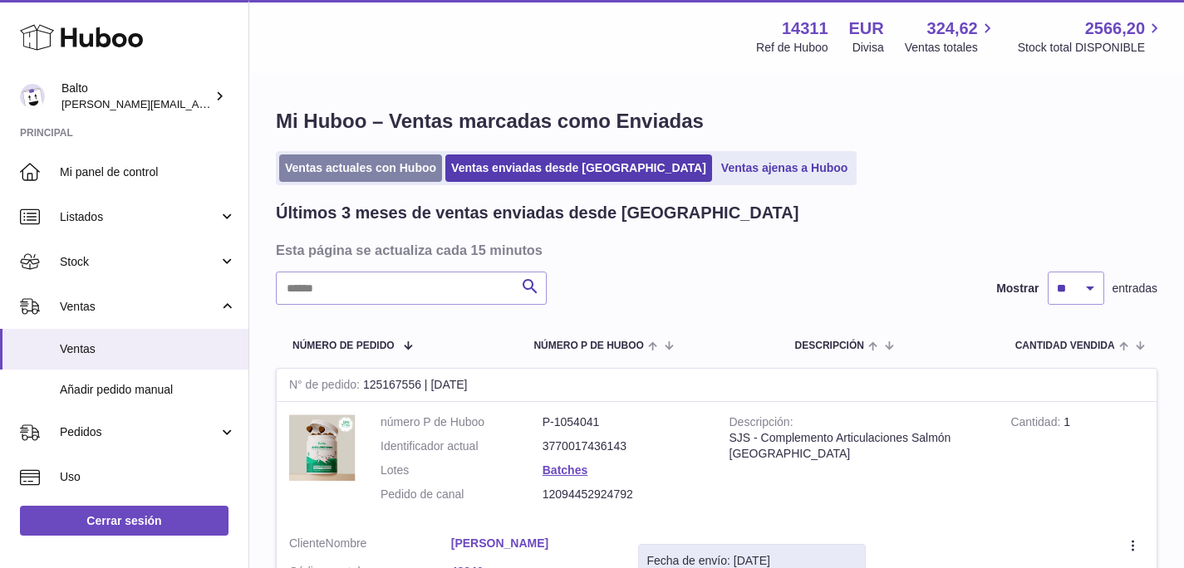
click at [325, 171] on link "Ventas actuales con Huboo" at bounding box center [360, 167] width 163 height 27
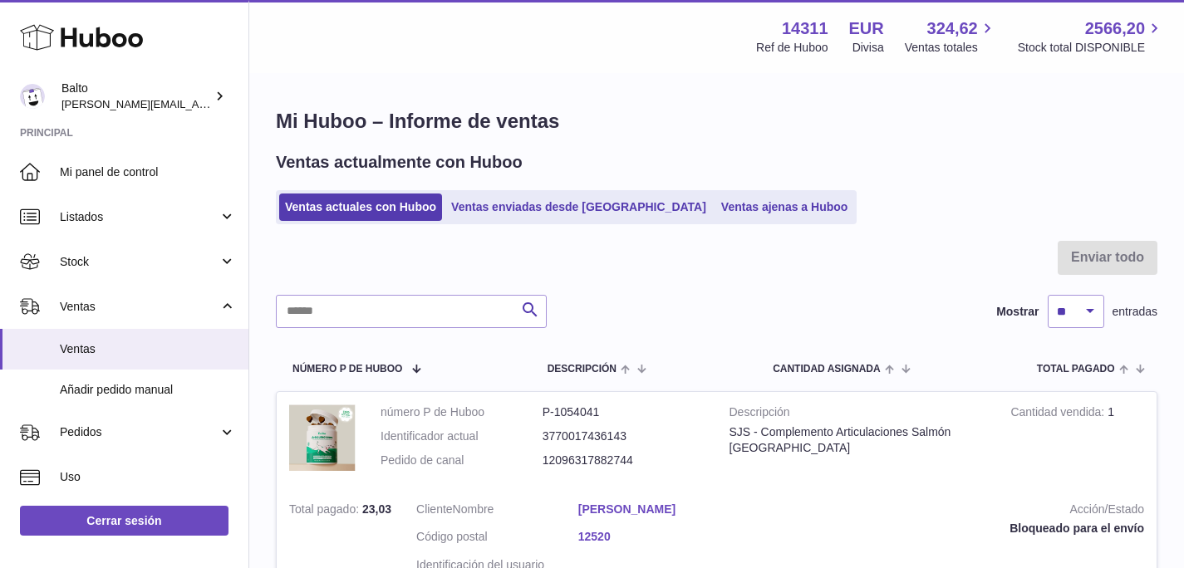
click at [1066, 257] on div at bounding box center [716, 268] width 881 height 54
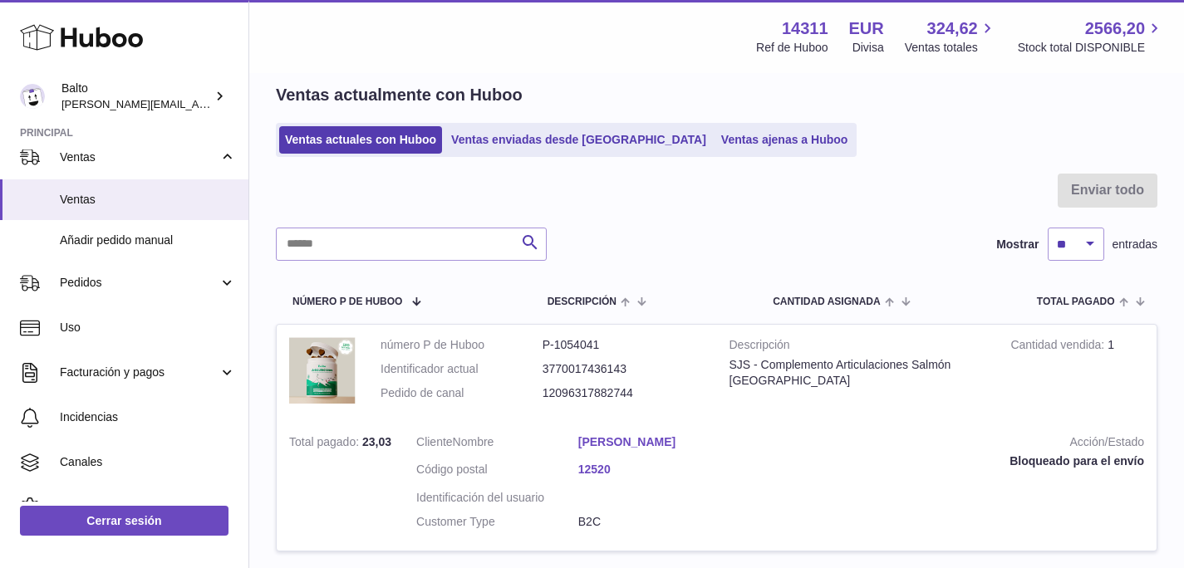
scroll to position [267, 0]
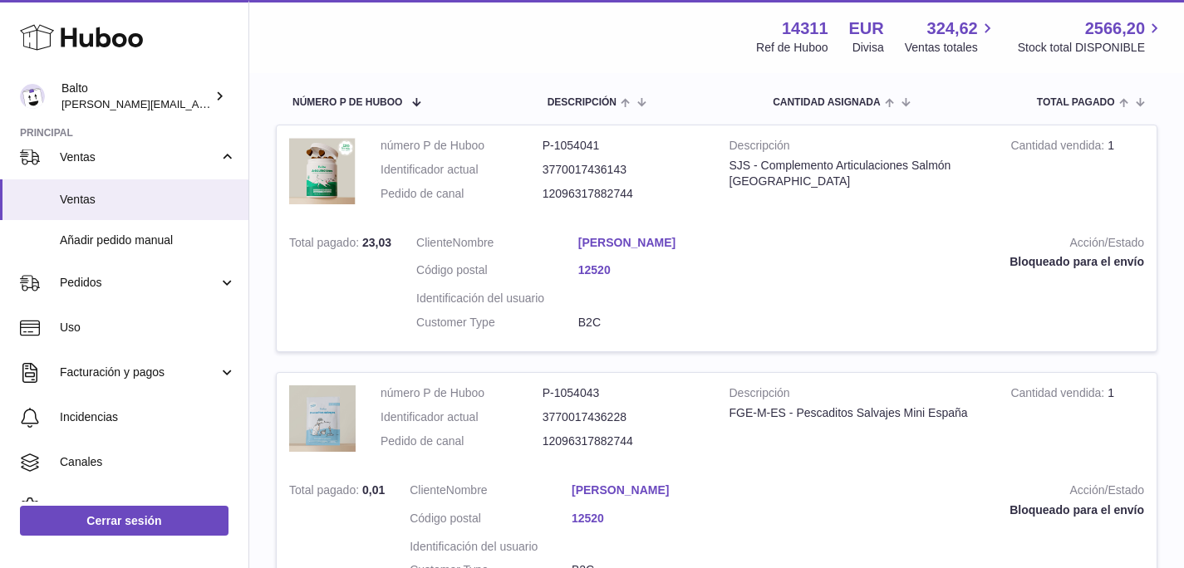
click at [361, 290] on td "Total pagado 23,03" at bounding box center [340, 288] width 127 height 130
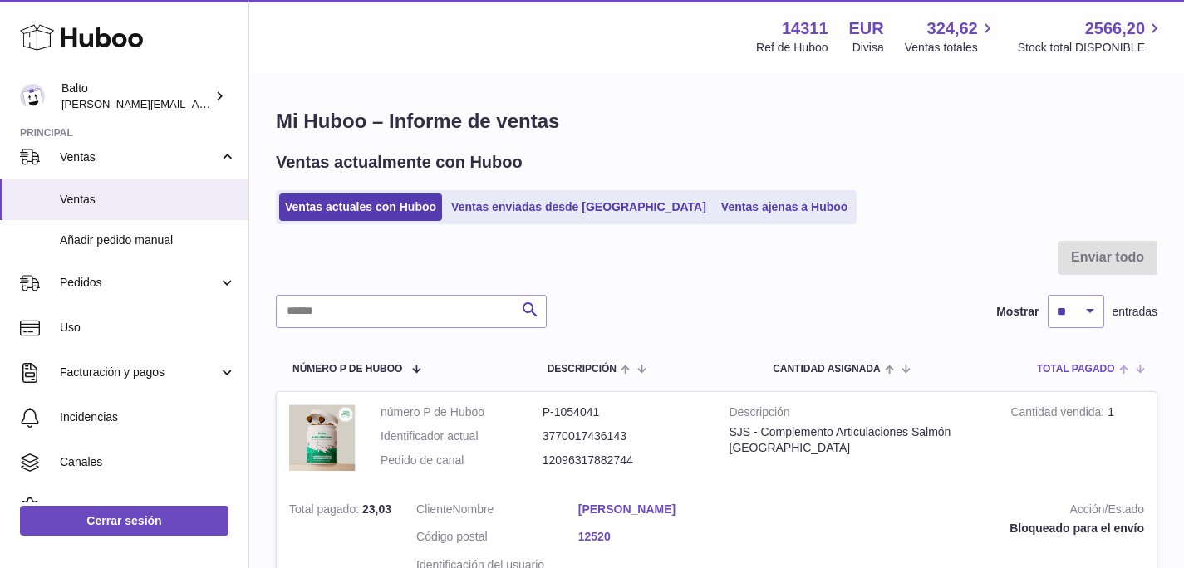
click at [1076, 377] on th "Total pagado" at bounding box center [1088, 368] width 137 height 47
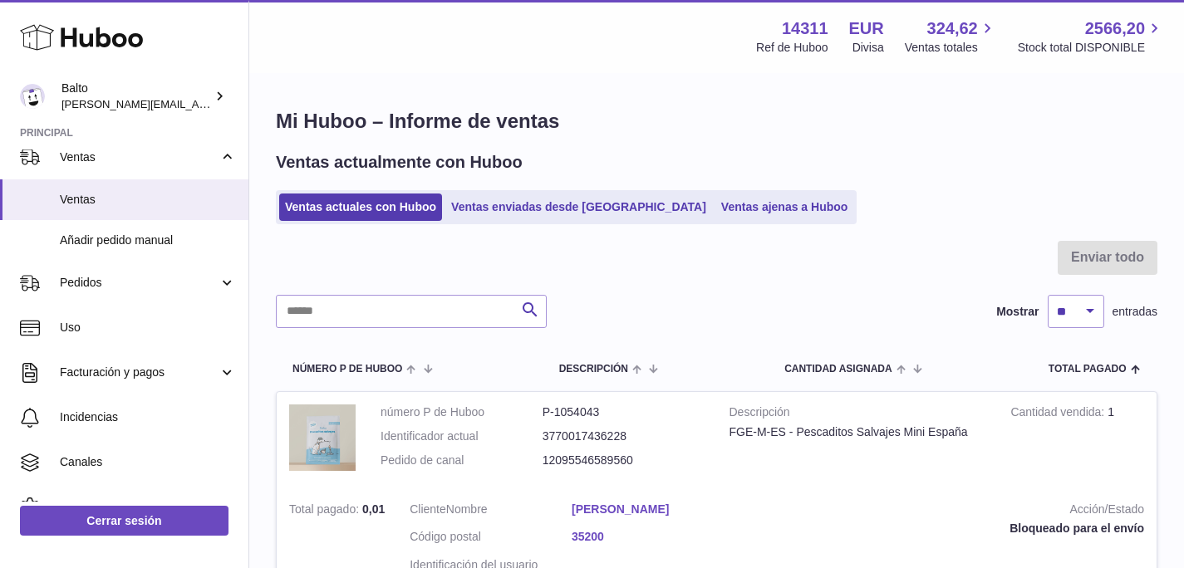
click at [1089, 272] on div at bounding box center [716, 268] width 881 height 54
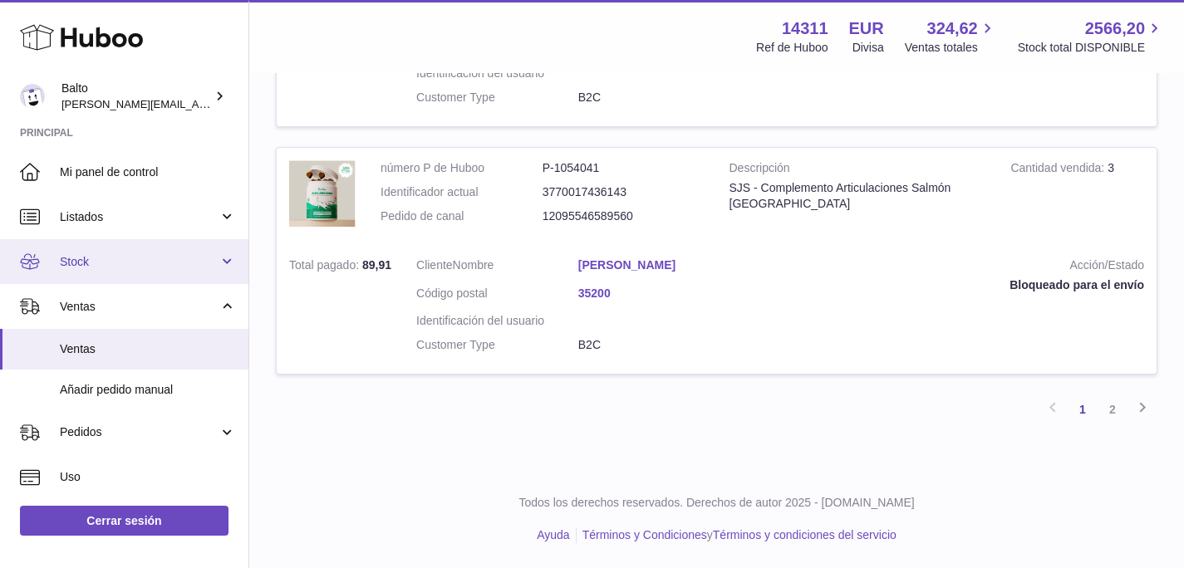
click at [113, 268] on span "Stock" at bounding box center [139, 262] width 159 height 16
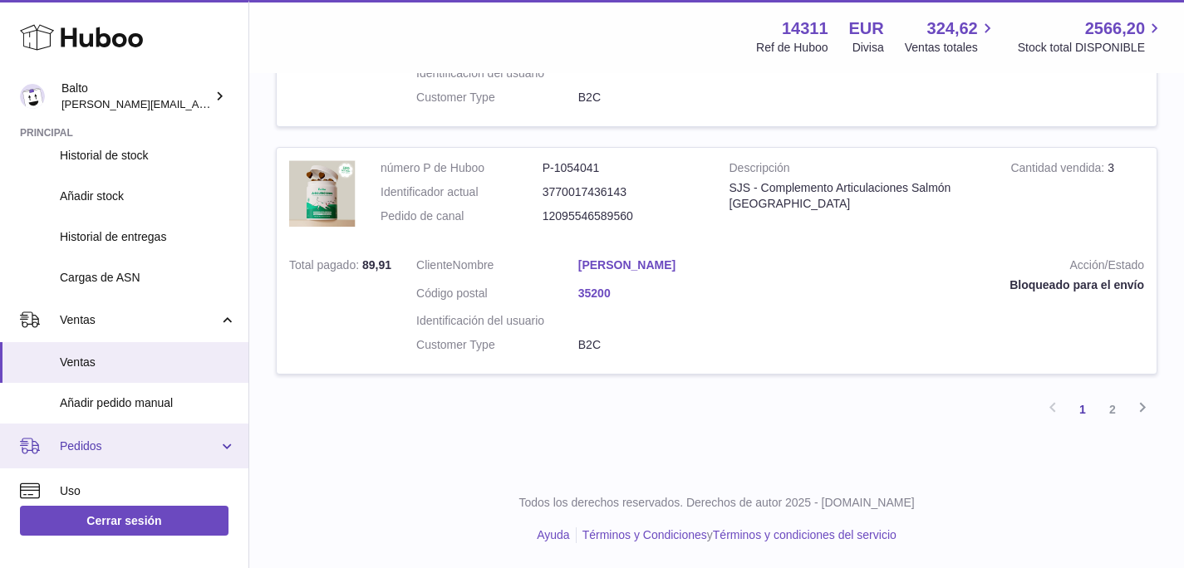
scroll to position [360, 0]
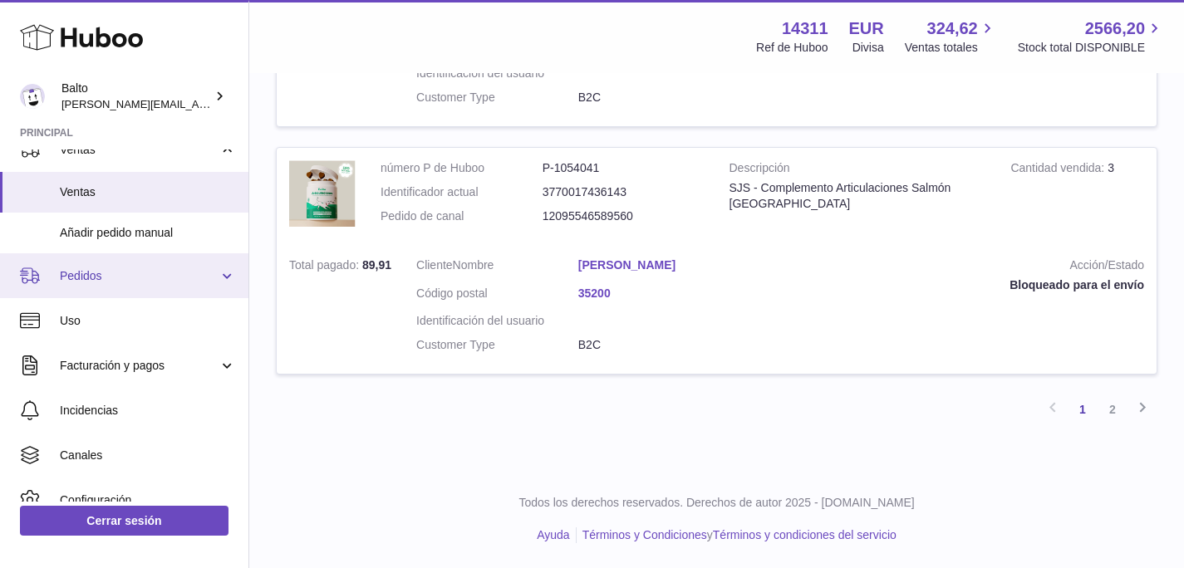
click at [90, 277] on span "Pedidos" at bounding box center [139, 276] width 159 height 16
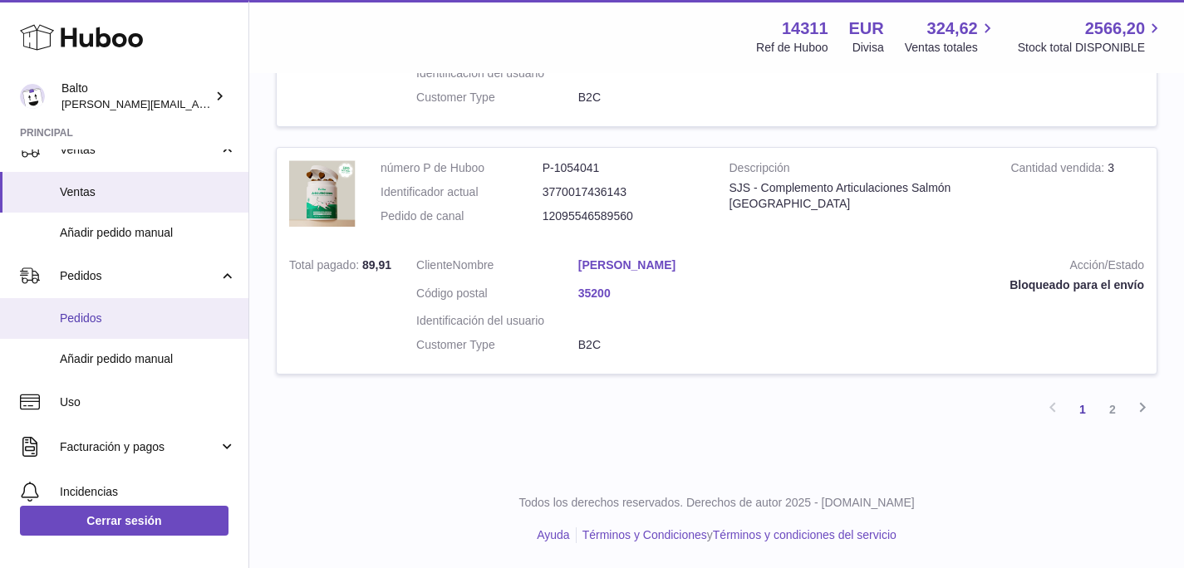
click at [95, 324] on span "Pedidos" at bounding box center [148, 319] width 176 height 16
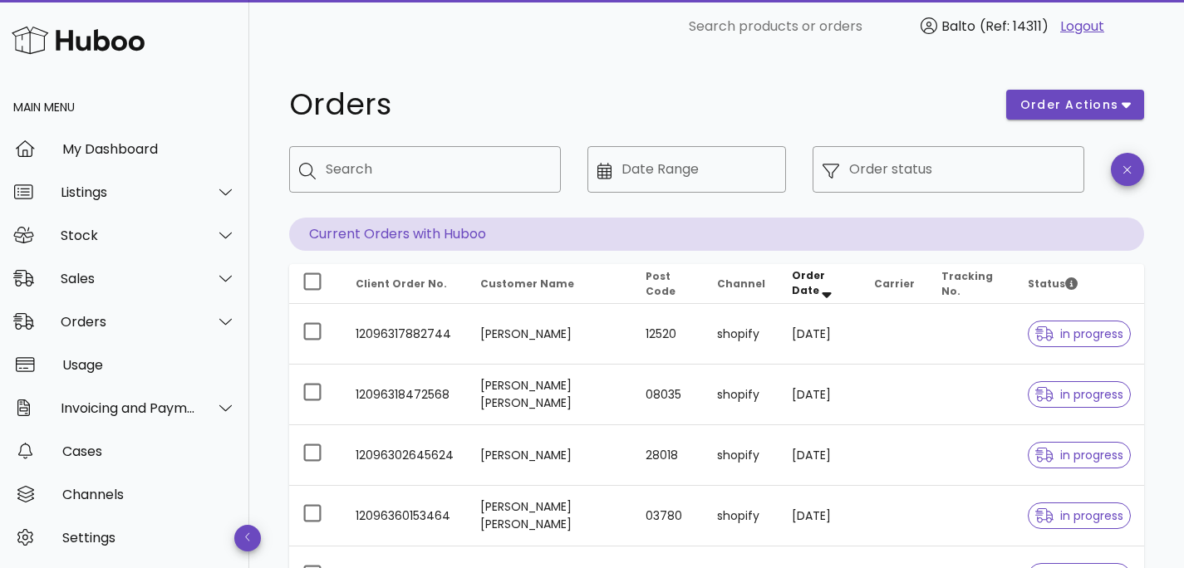
click at [392, 229] on p "Current Orders with Huboo" at bounding box center [716, 234] width 855 height 33
click at [498, 288] on span "Customer Name" at bounding box center [527, 284] width 94 height 14
click at [649, 292] on span "Post Code" at bounding box center [660, 283] width 30 height 29
click at [822, 293] on icon "Order Date: Sorted descending. Activate to remove sorting." at bounding box center [826, 295] width 9 height 6
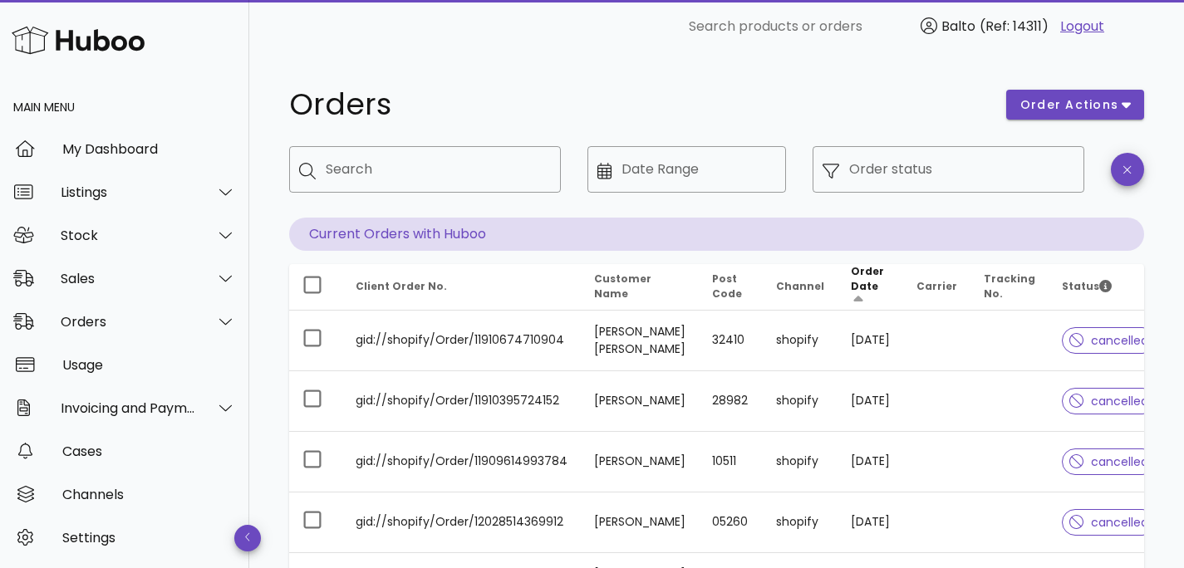
click at [851, 295] on icon "Order Date: Not sorted. Activate to sort ascending." at bounding box center [858, 302] width 15 height 15
click at [851, 295] on icon "Order Date: Sorted ascending. Activate to sort descending." at bounding box center [858, 302] width 15 height 15
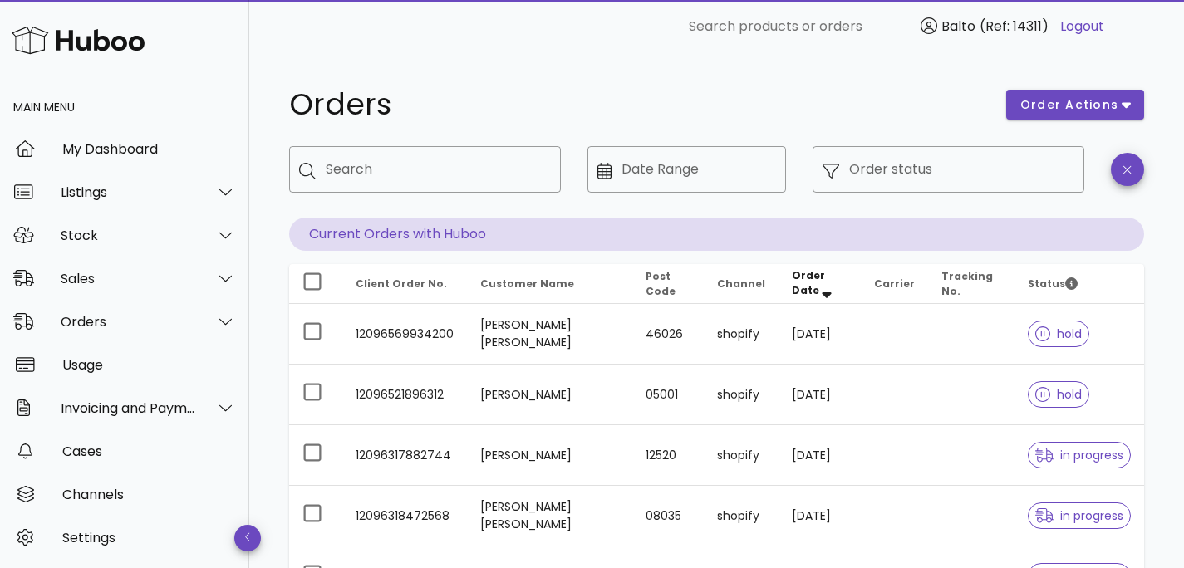
click at [894, 285] on span "Carrier" at bounding box center [894, 284] width 41 height 14
click at [940, 282] on th "Tracking No." at bounding box center [971, 284] width 87 height 40
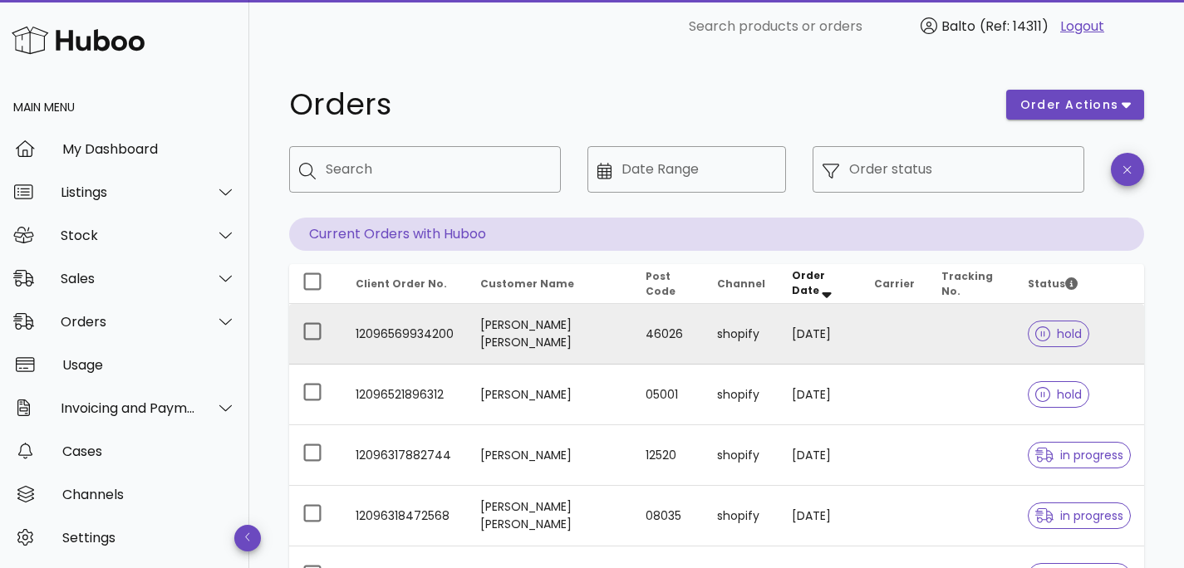
click at [790, 336] on td "23/09/2025" at bounding box center [818, 334] width 81 height 61
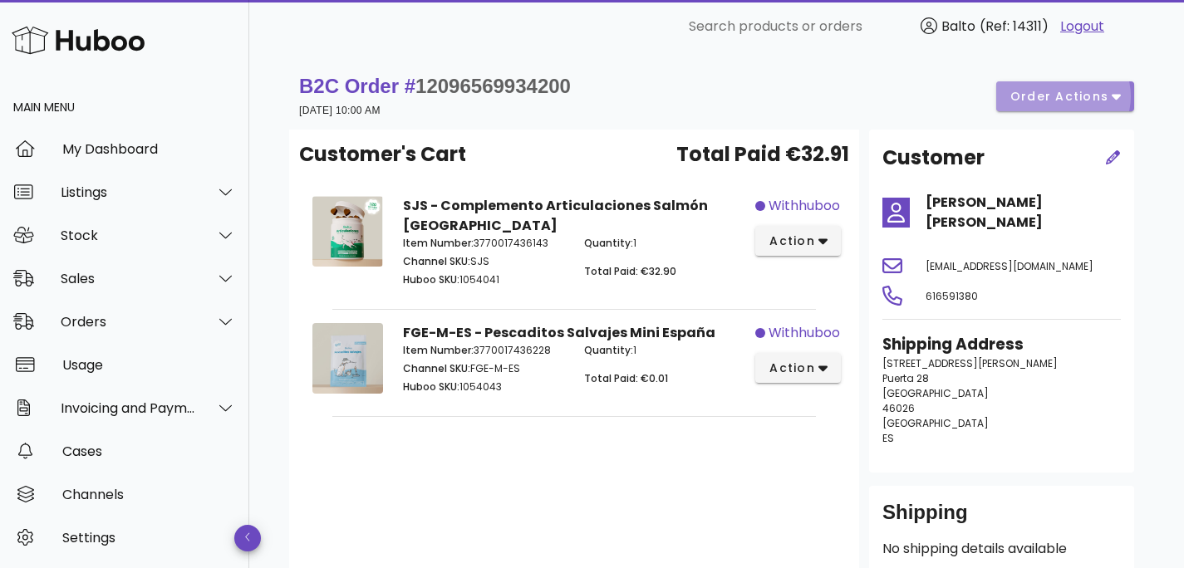
click at [1052, 107] on button "order actions" at bounding box center [1065, 96] width 138 height 30
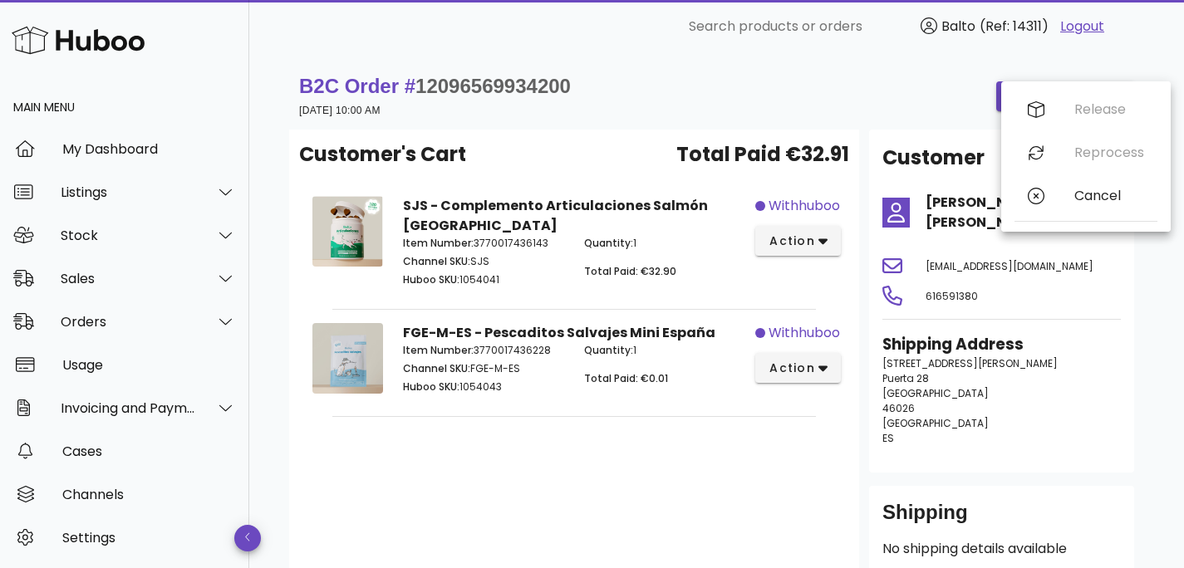
click at [762, 107] on div "B2C Order # 12096569934200 23 September 2025 at 10:00 AM order actions" at bounding box center [716, 96] width 835 height 47
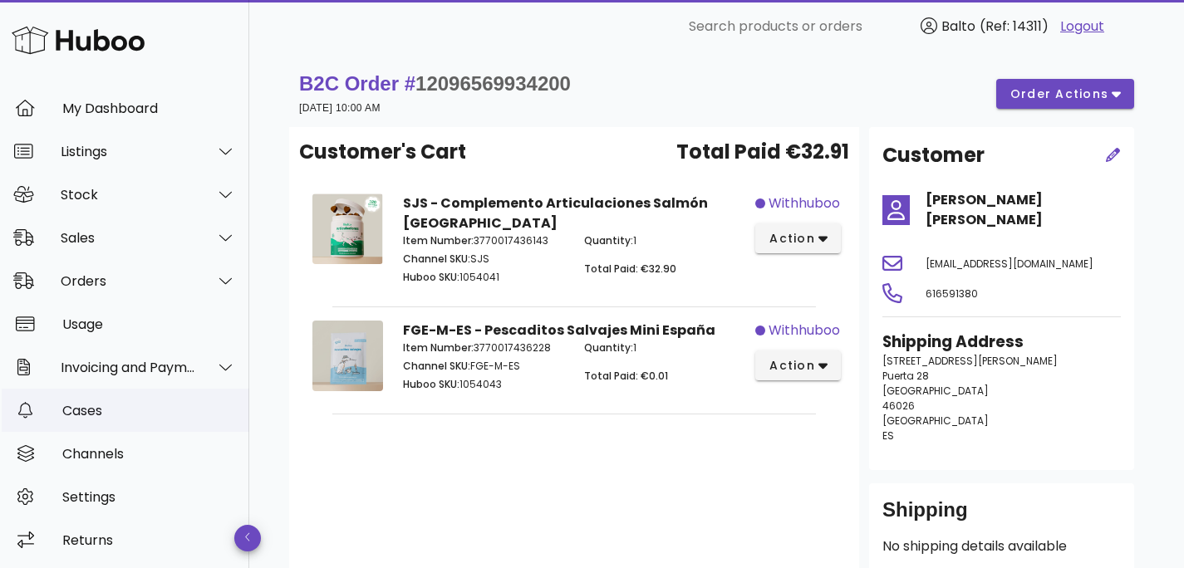
scroll to position [3, 0]
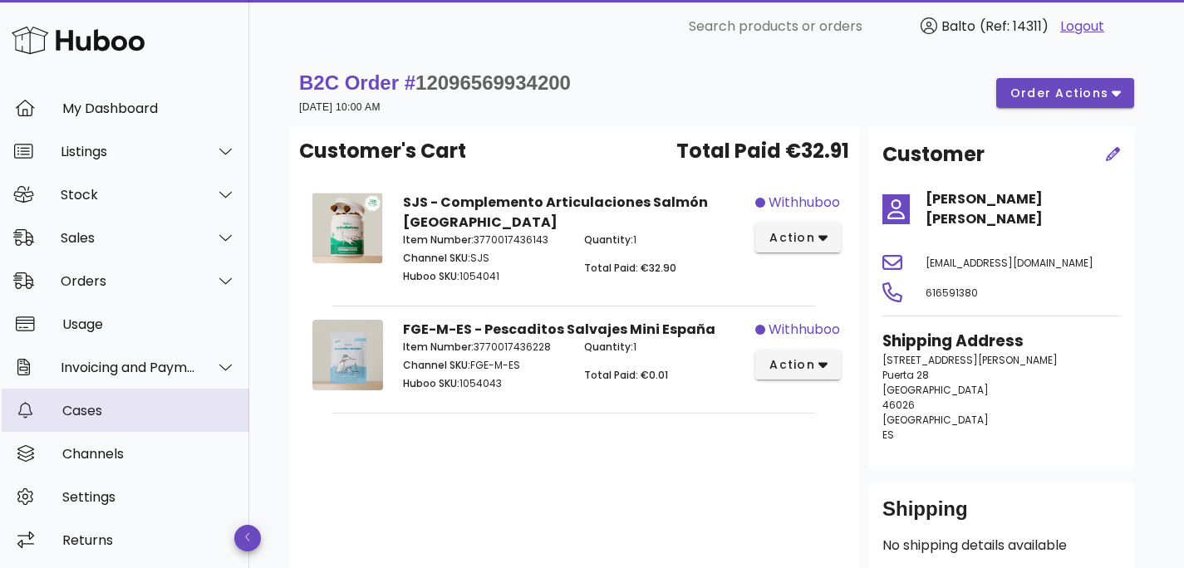
click at [97, 403] on div "Cases" at bounding box center [149, 411] width 174 height 16
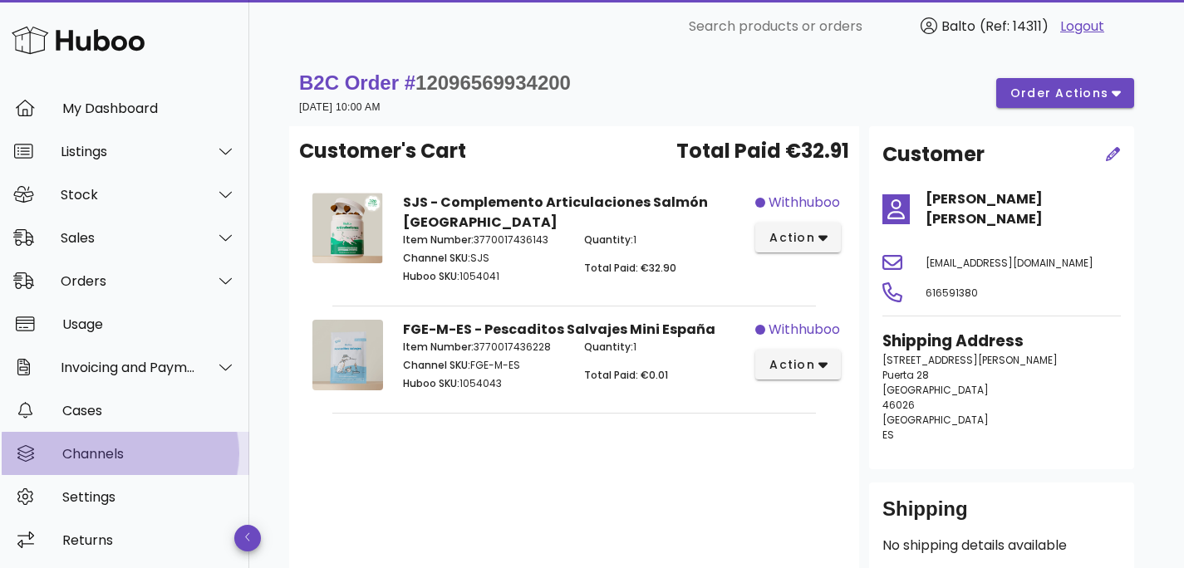
click at [74, 452] on div "Channels" at bounding box center [149, 454] width 174 height 16
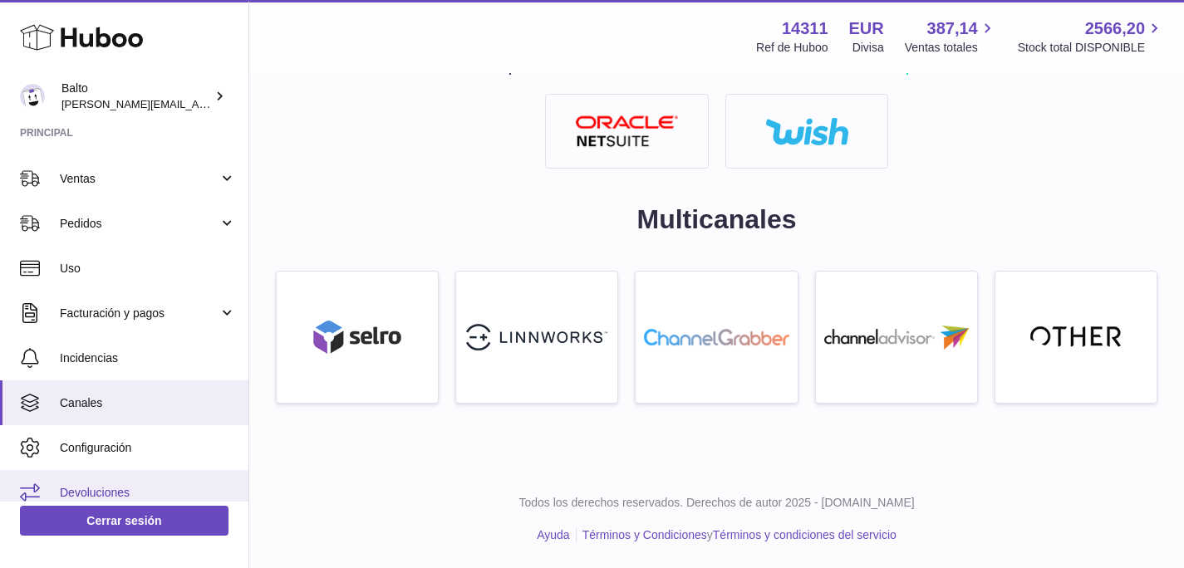
scroll to position [141, 0]
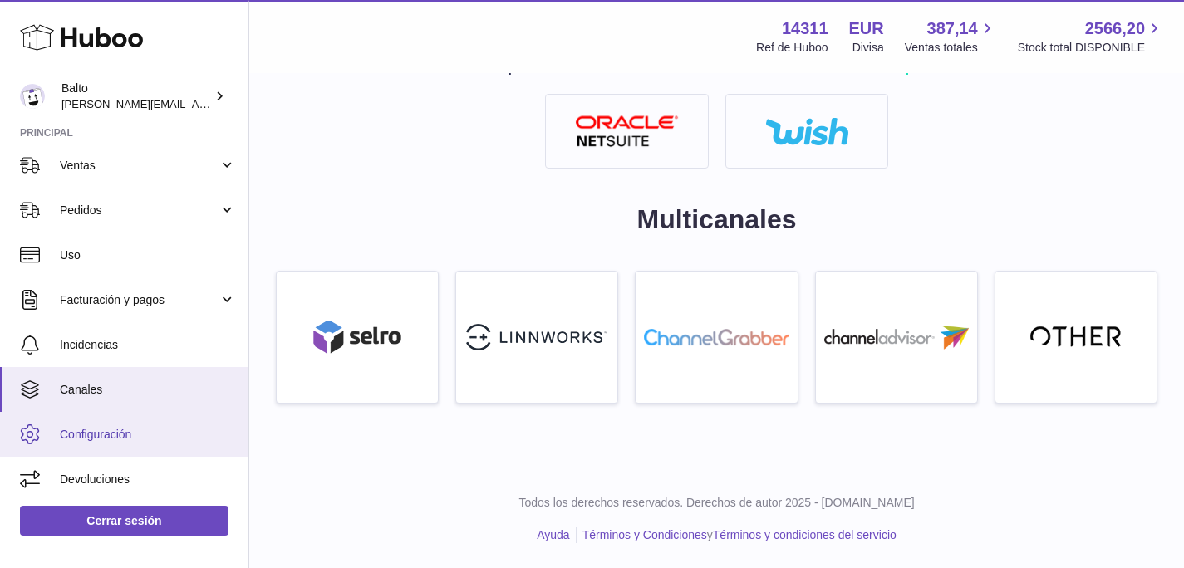
click at [109, 430] on span "Configuración" at bounding box center [148, 435] width 176 height 16
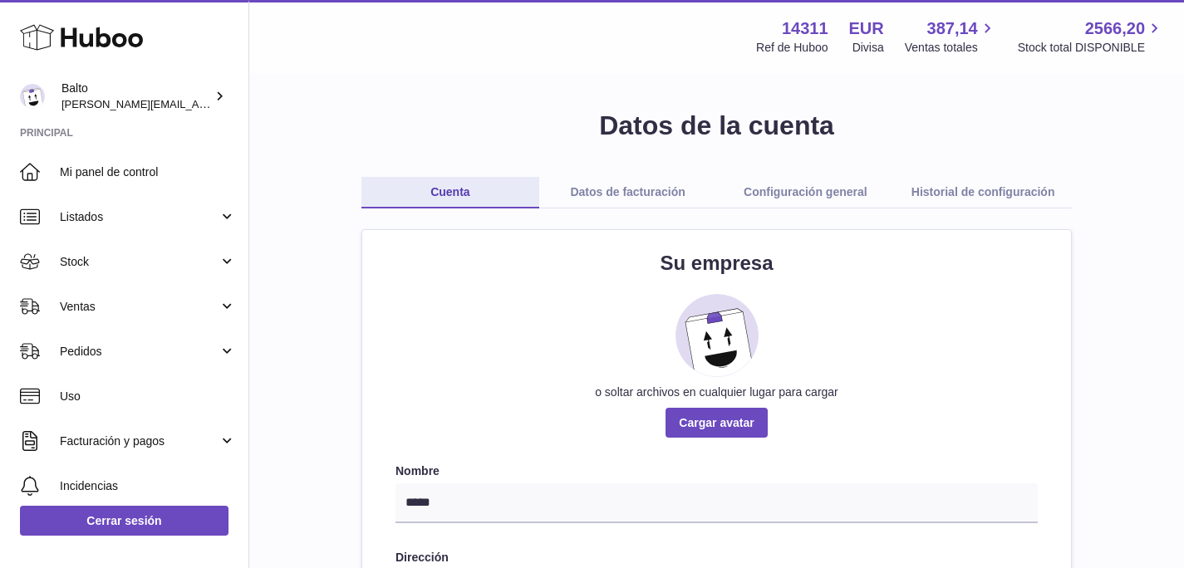
click at [738, 198] on link "Configuración general" at bounding box center [806, 193] width 178 height 32
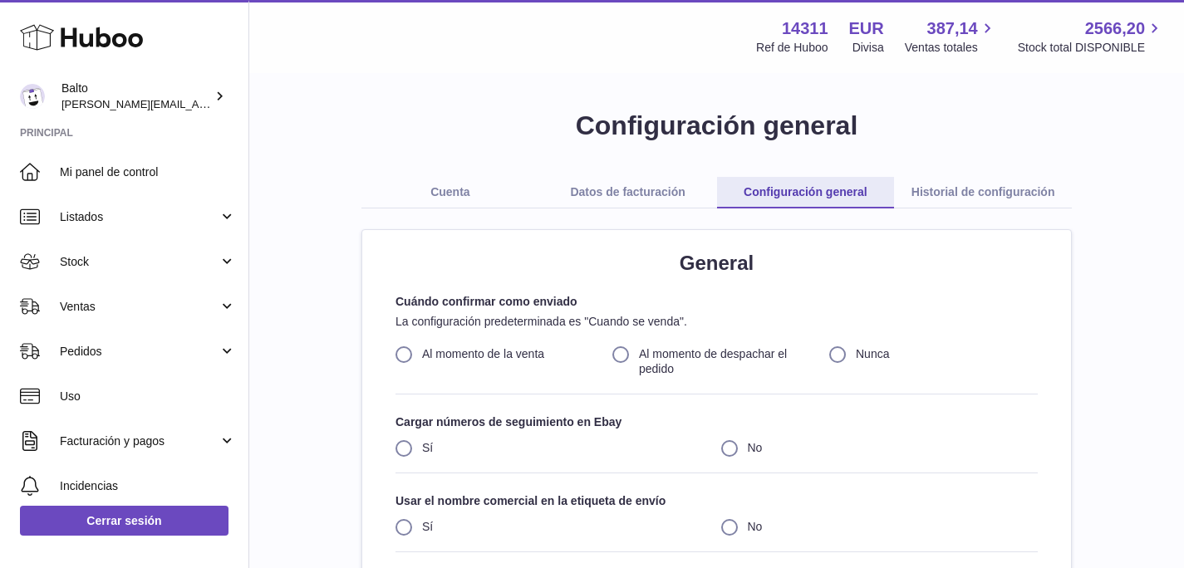
click at [1003, 185] on link "Historial de configuración" at bounding box center [983, 193] width 178 height 32
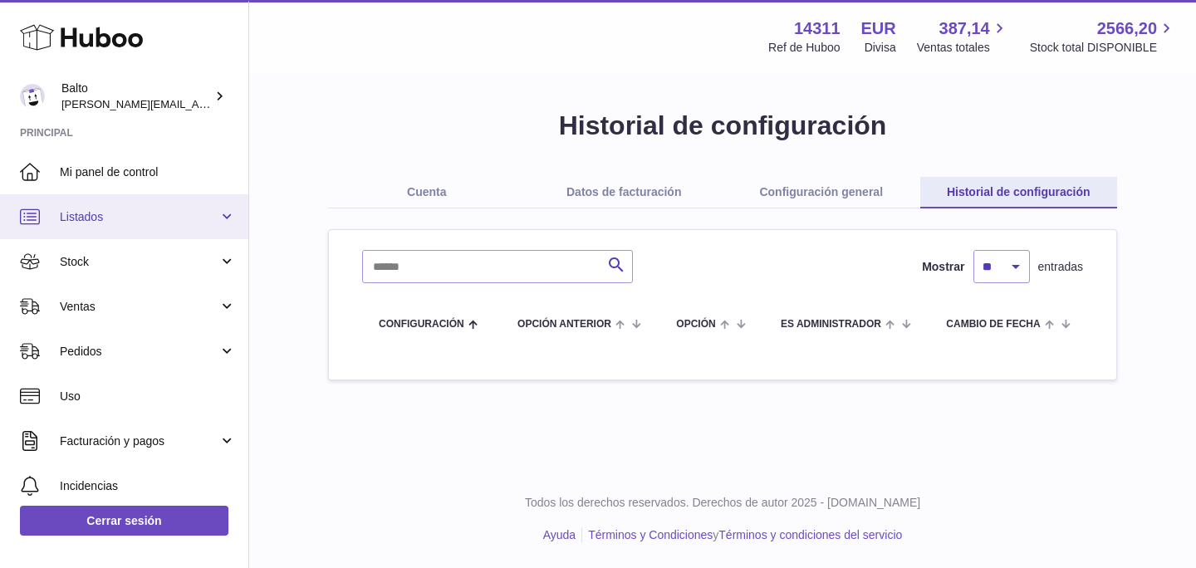
click at [83, 223] on span "Listados" at bounding box center [139, 217] width 159 height 16
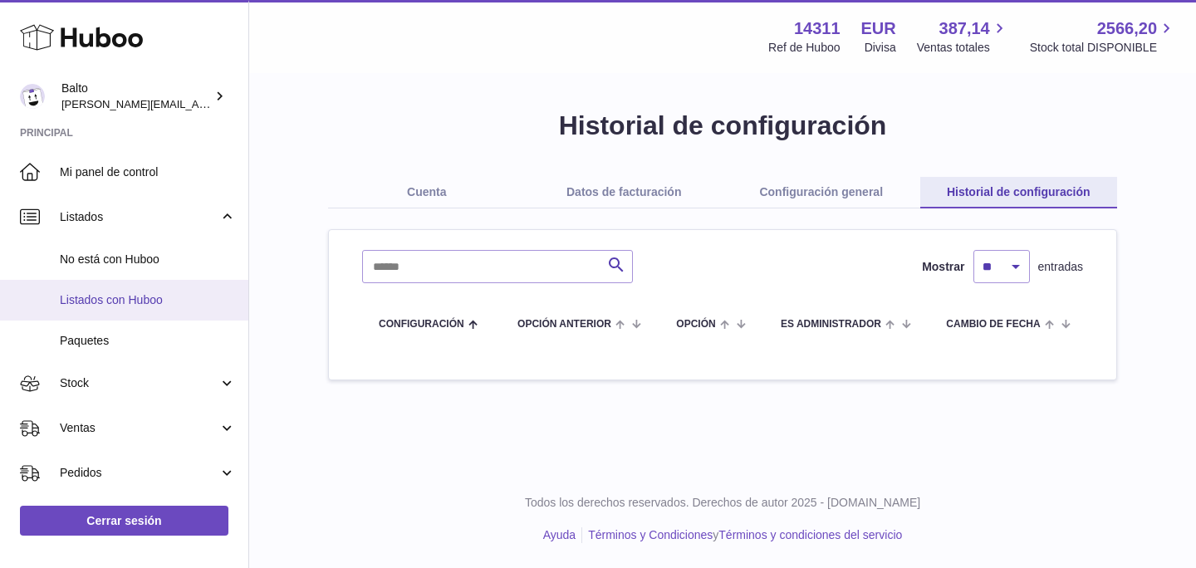
click at [91, 302] on span "Listados con Huboo" at bounding box center [148, 300] width 176 height 16
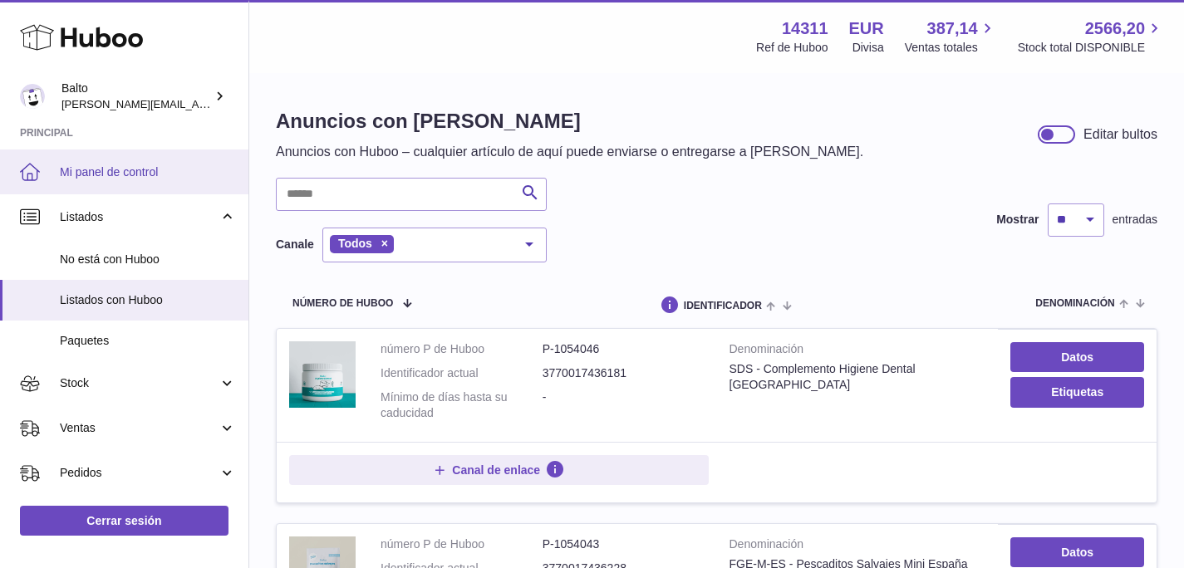
click at [68, 155] on link "Mi panel de control" at bounding box center [124, 172] width 248 height 45
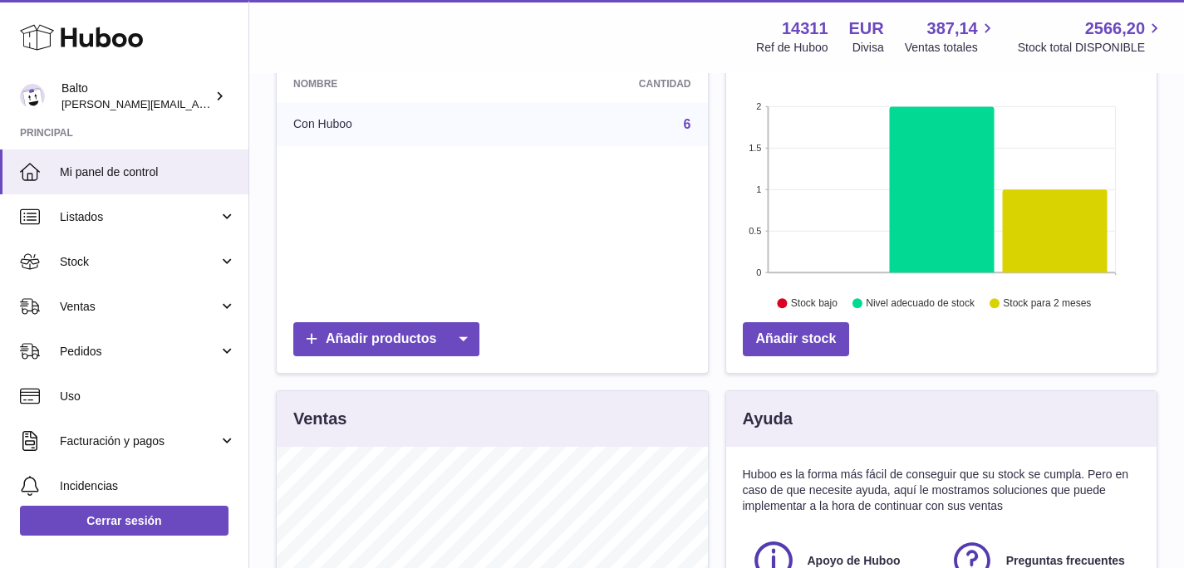
scroll to position [189, 0]
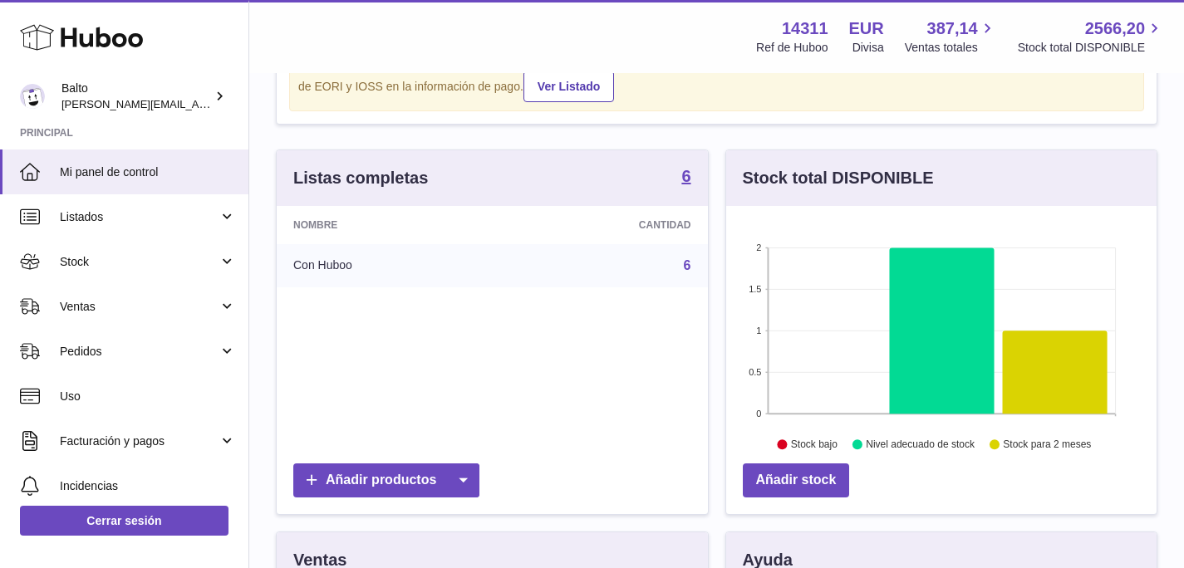
click at [545, 275] on td "6" at bounding box center [603, 265] width 207 height 43
click at [686, 265] on link "6" at bounding box center [687, 265] width 7 height 14
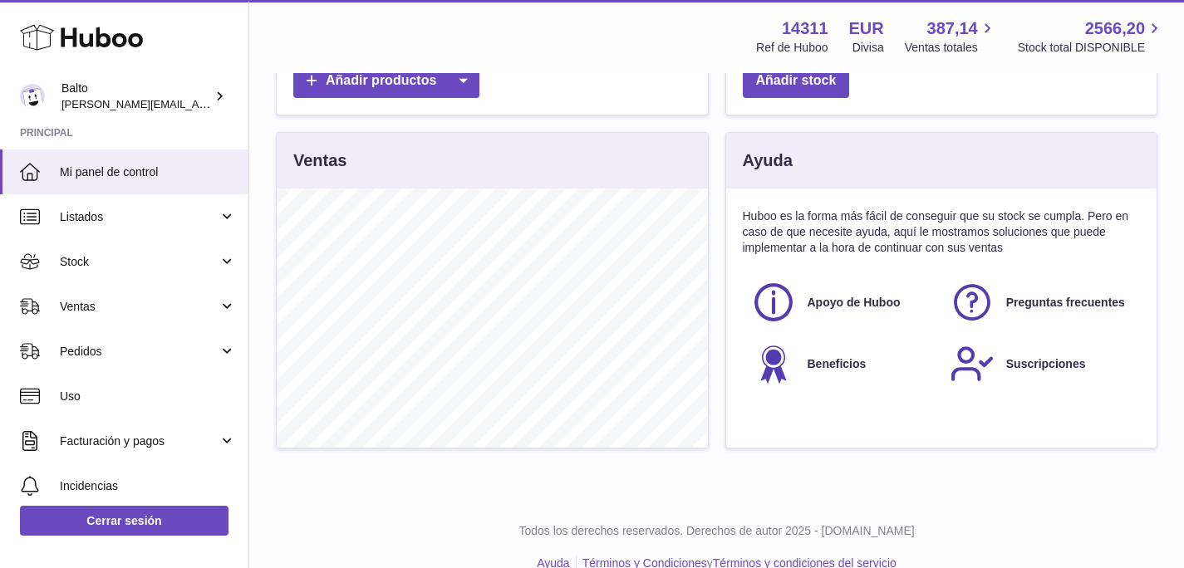
scroll to position [616, 0]
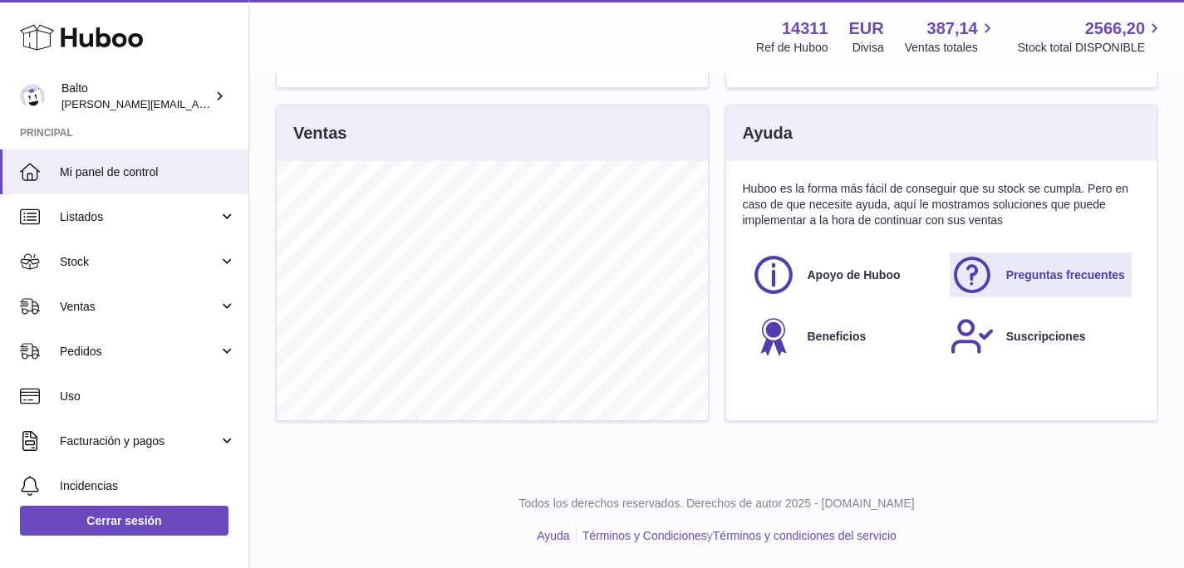
click at [983, 270] on icon at bounding box center [972, 275] width 42 height 42
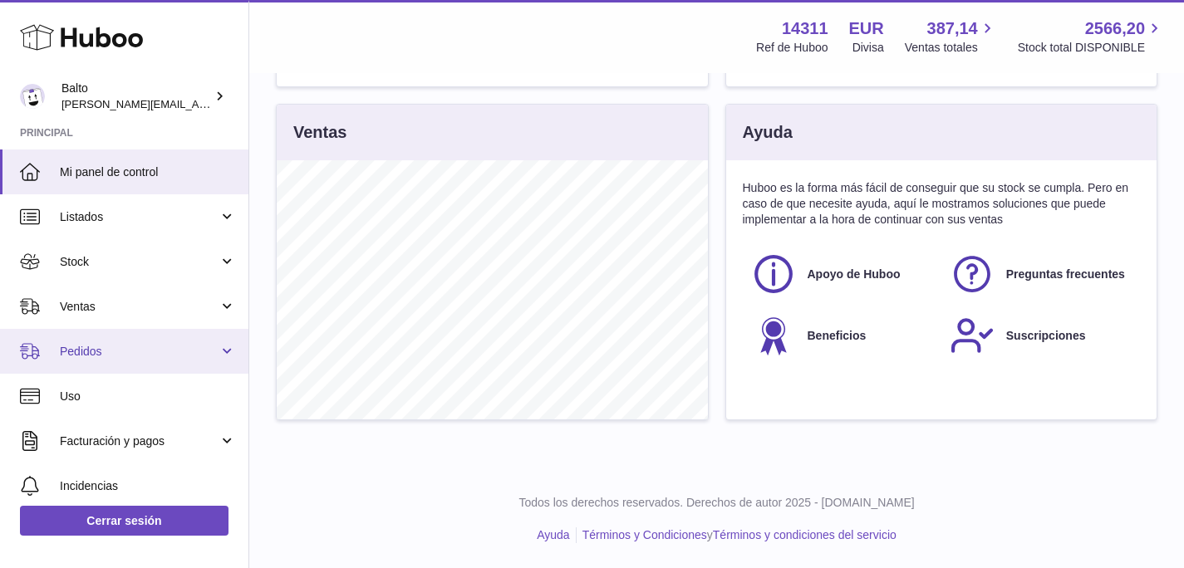
click at [146, 342] on link "Pedidos" at bounding box center [124, 351] width 248 height 45
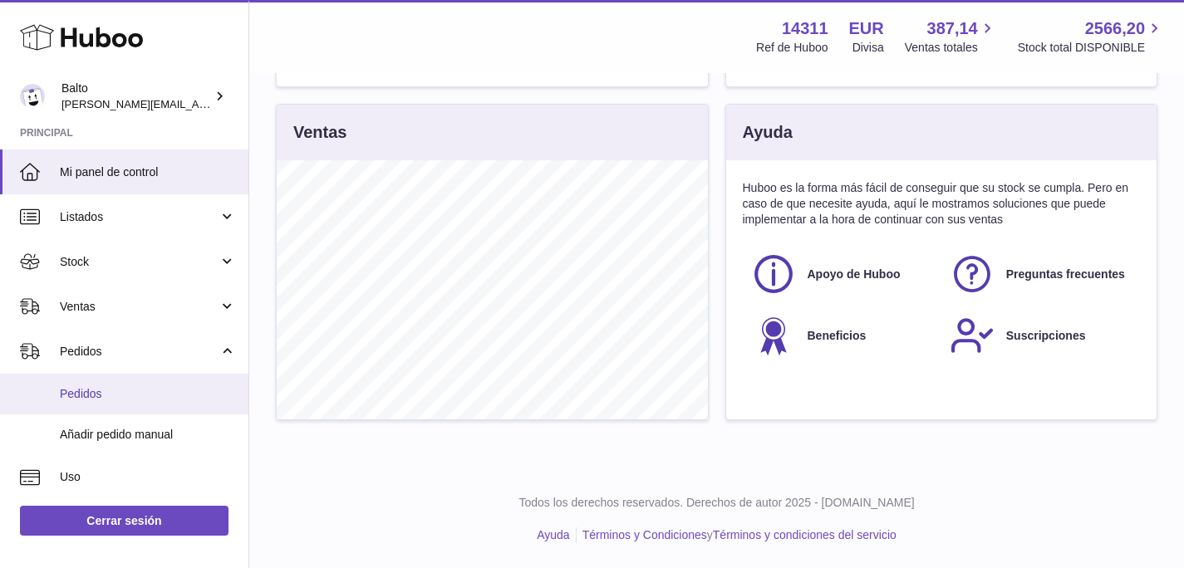
click at [162, 406] on link "Pedidos" at bounding box center [124, 394] width 248 height 41
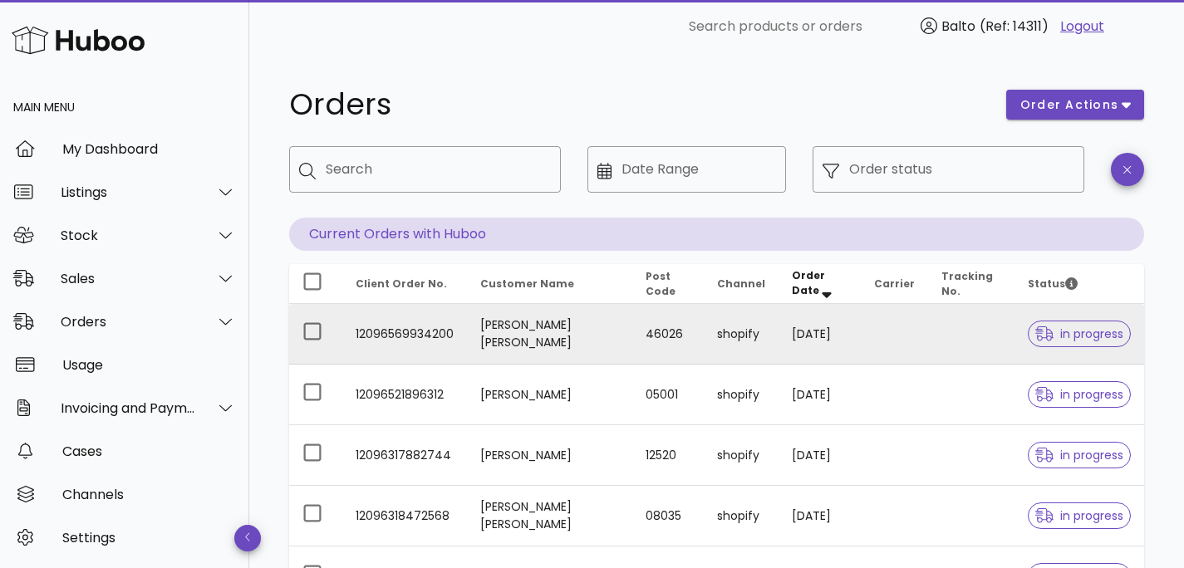
click at [400, 333] on td "12096569934200" at bounding box center [404, 334] width 125 height 61
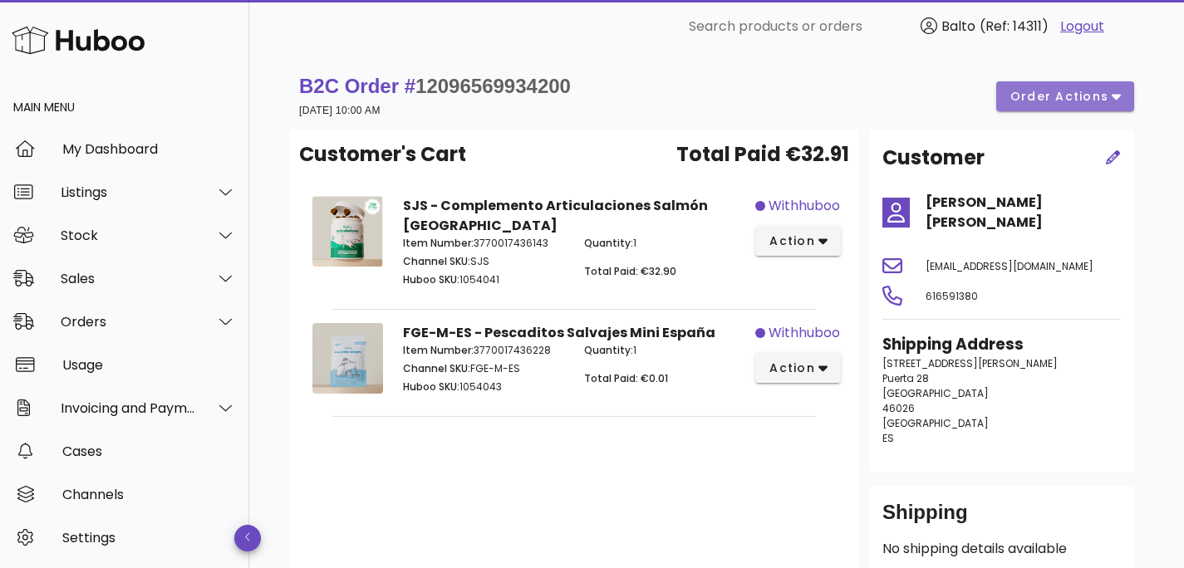
click at [1083, 103] on span "order actions" at bounding box center [1059, 96] width 100 height 17
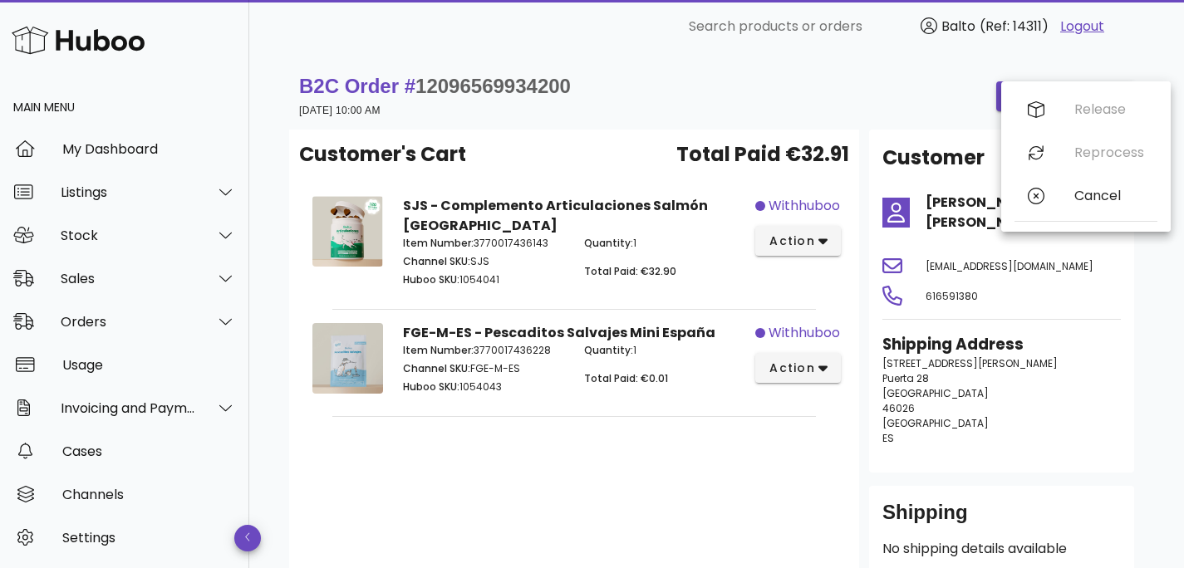
click at [682, 97] on div "B2C Order # 12096569934200 23 September 2025 at 10:00 AM order actions" at bounding box center [716, 96] width 835 height 47
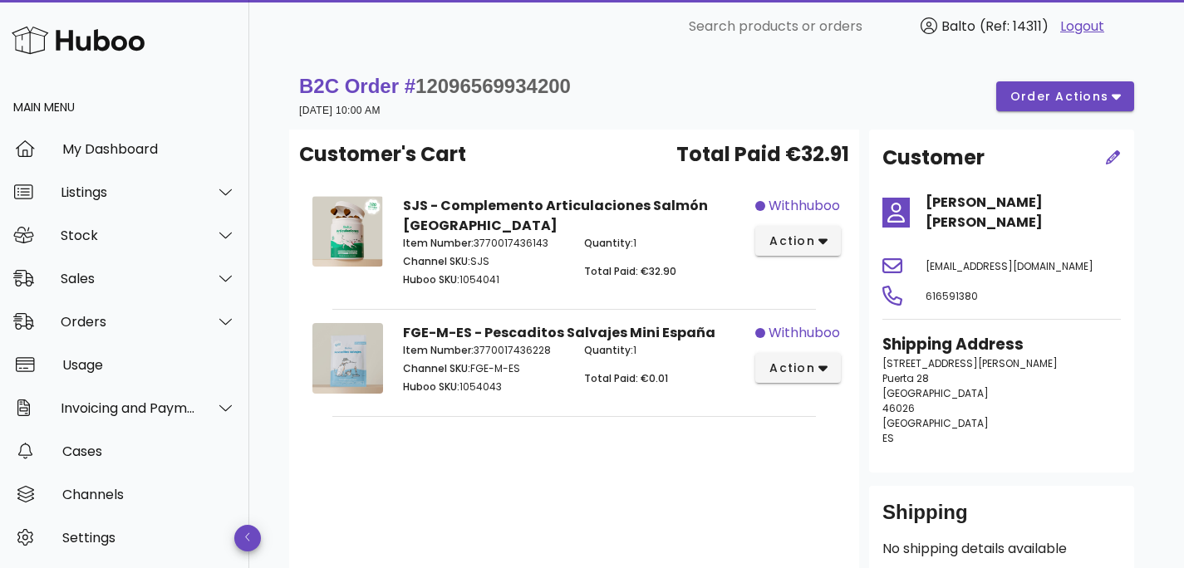
click at [414, 87] on strong "B2C Order # 12096569934200" at bounding box center [435, 86] width 272 height 22
click at [380, 83] on strong "B2C Order # 12096569934200" at bounding box center [435, 86] width 272 height 22
click at [140, 410] on div "Invoicing and Payments" at bounding box center [128, 408] width 135 height 16
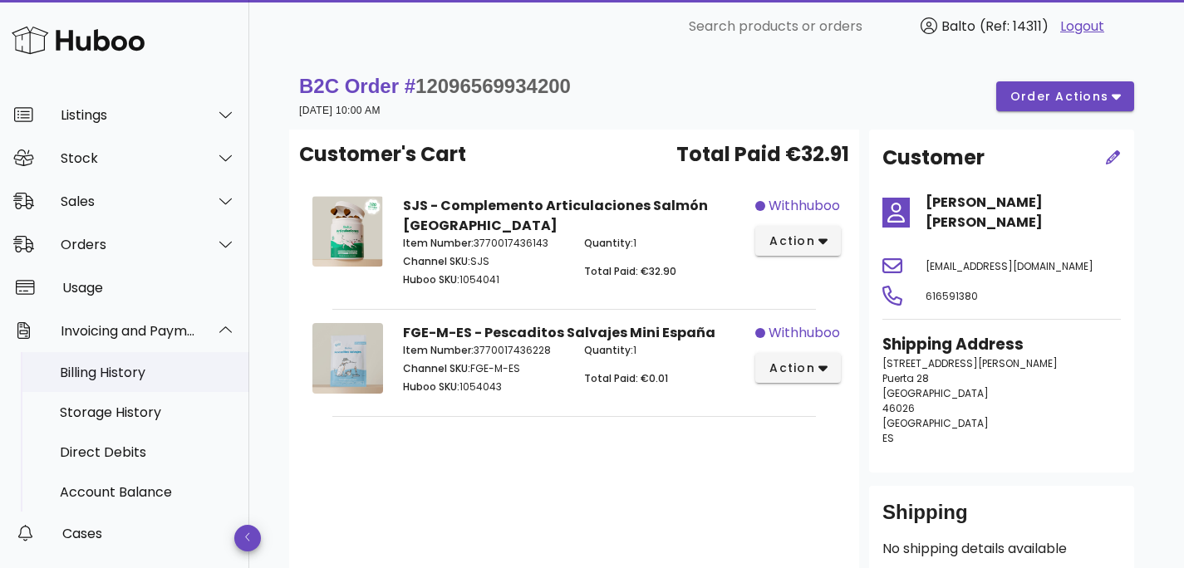
scroll to position [86, 0]
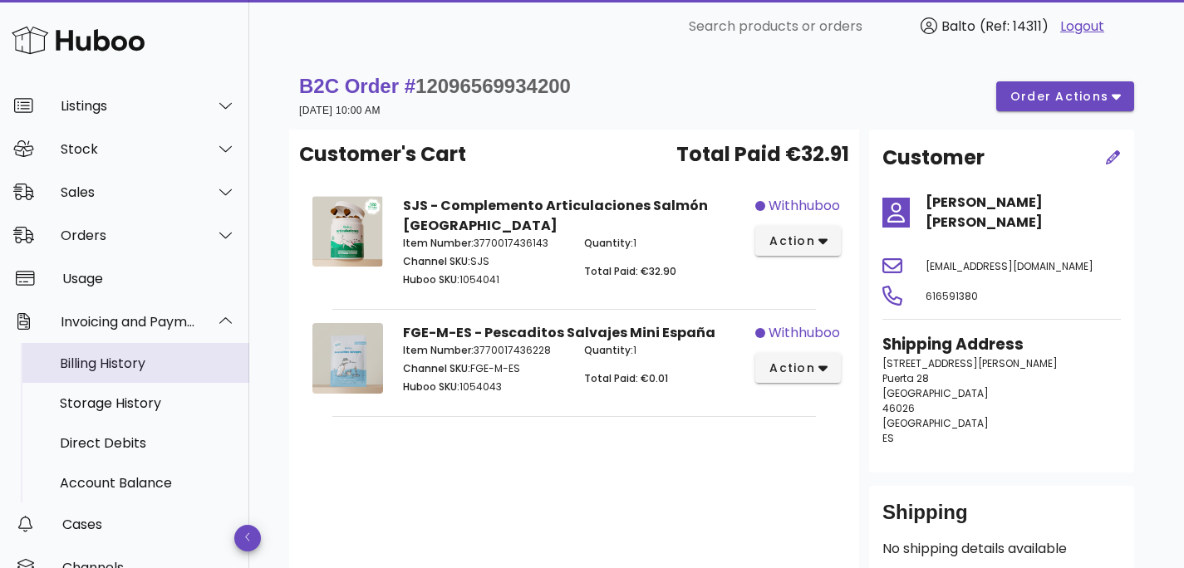
click at [102, 370] on div "Billing History" at bounding box center [148, 363] width 176 height 16
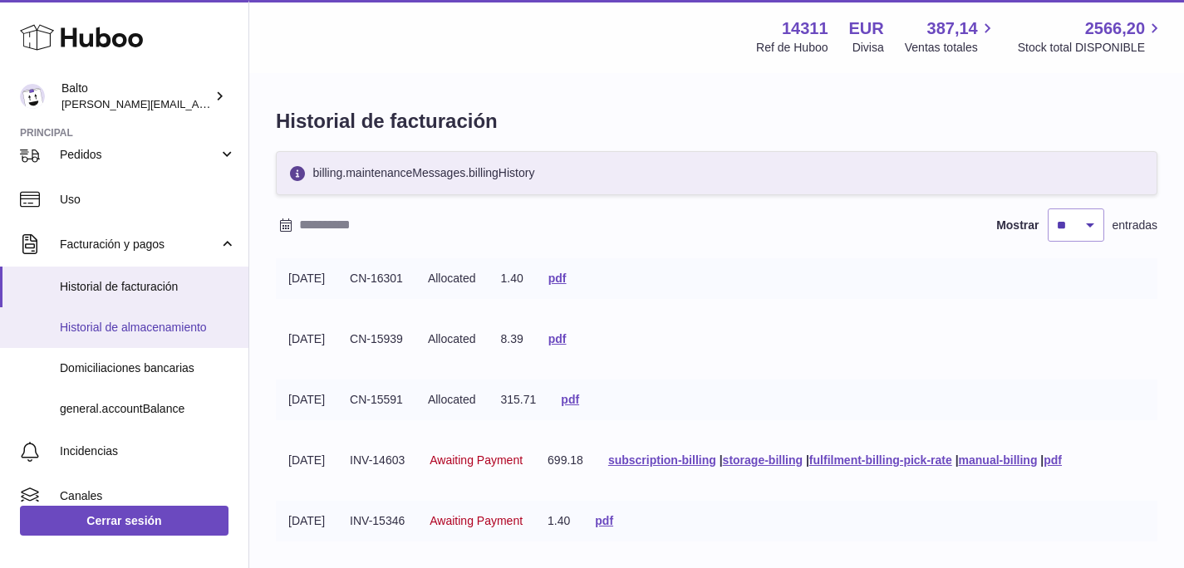
scroll to position [267, 0]
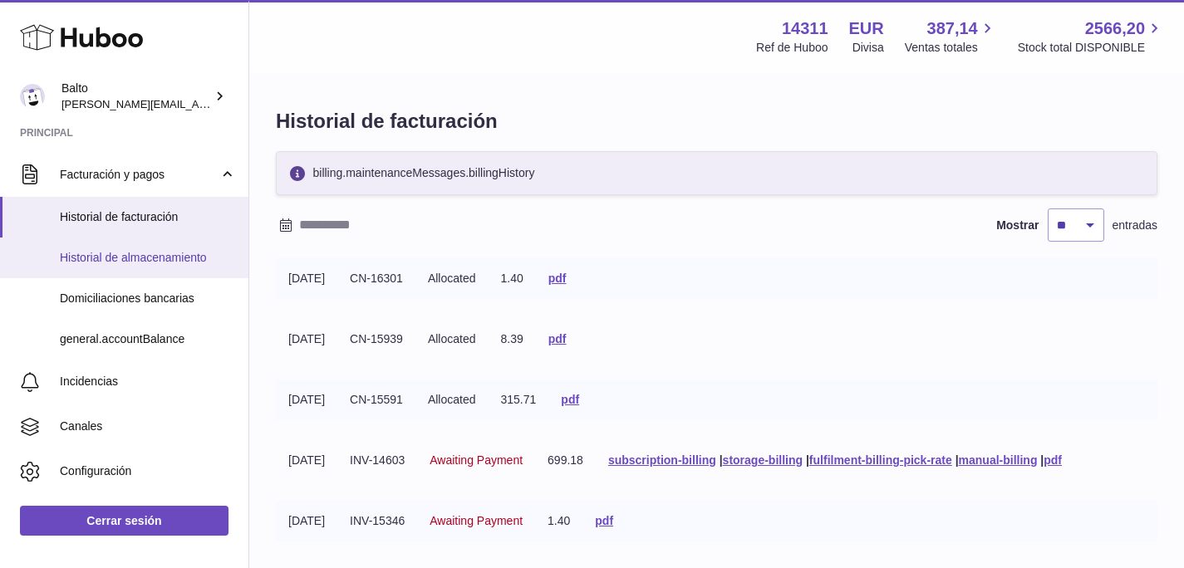
click at [125, 267] on link "Historial de almacenamiento" at bounding box center [124, 258] width 248 height 41
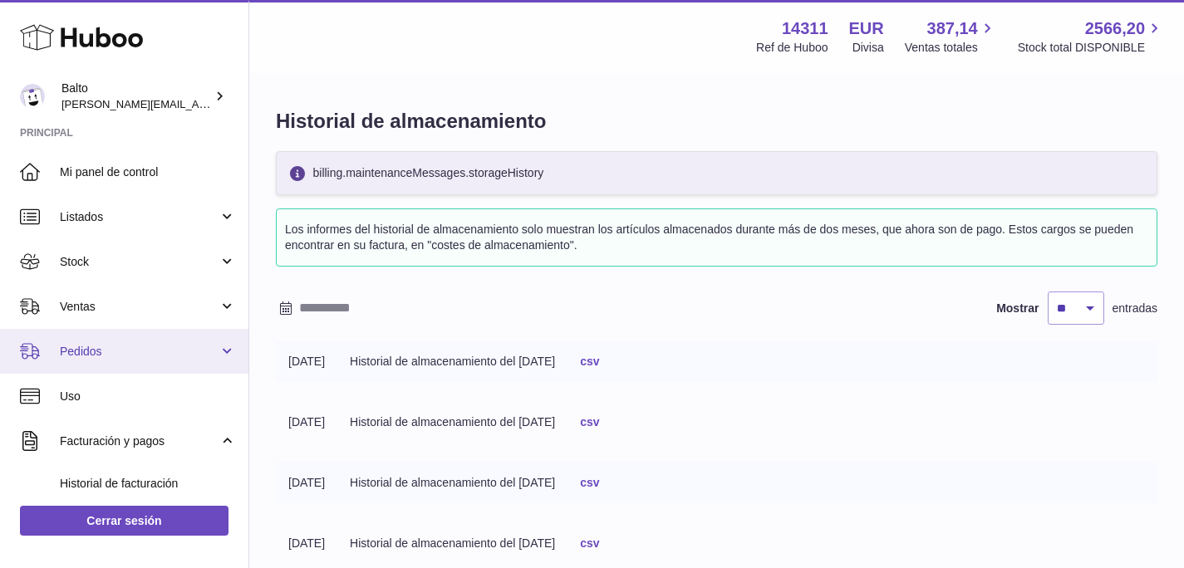
click at [106, 360] on link "Pedidos" at bounding box center [124, 351] width 248 height 45
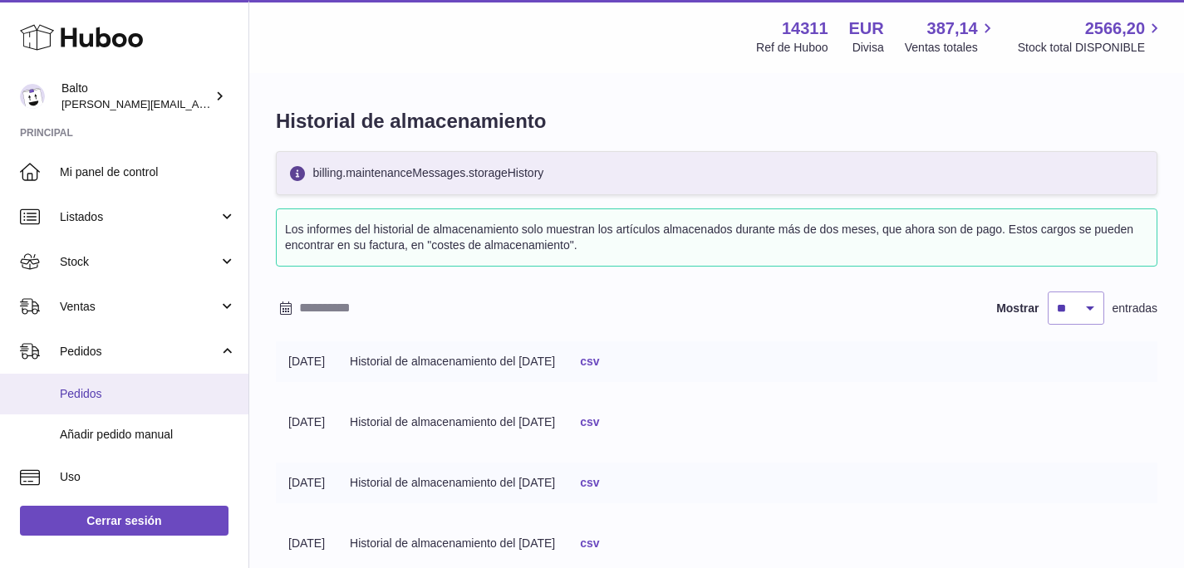
click at [101, 400] on span "Pedidos" at bounding box center [148, 394] width 176 height 16
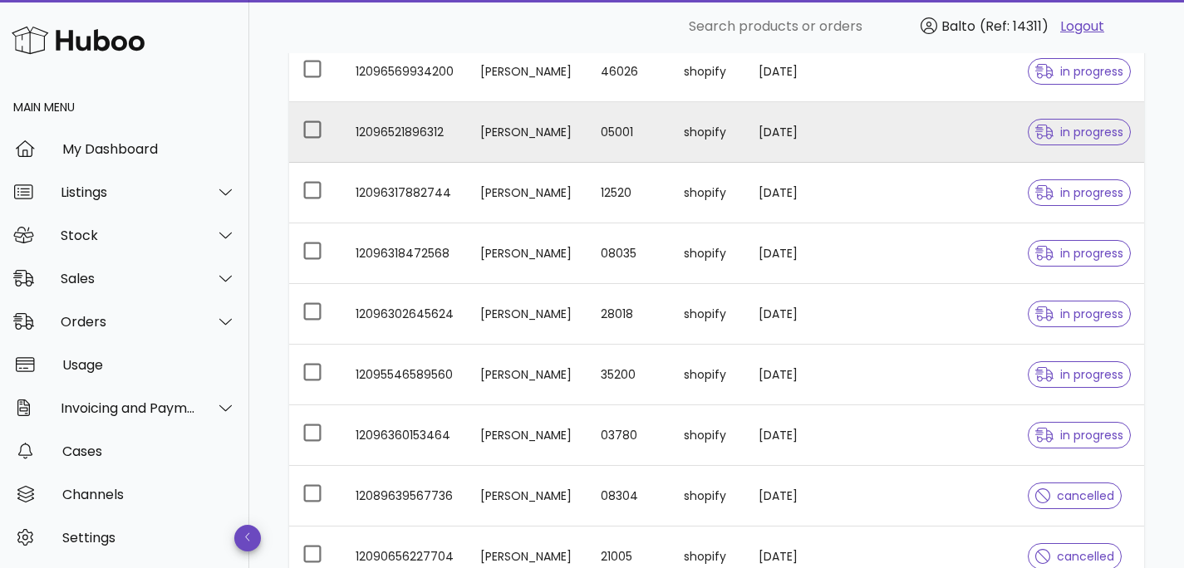
scroll to position [266, 0]
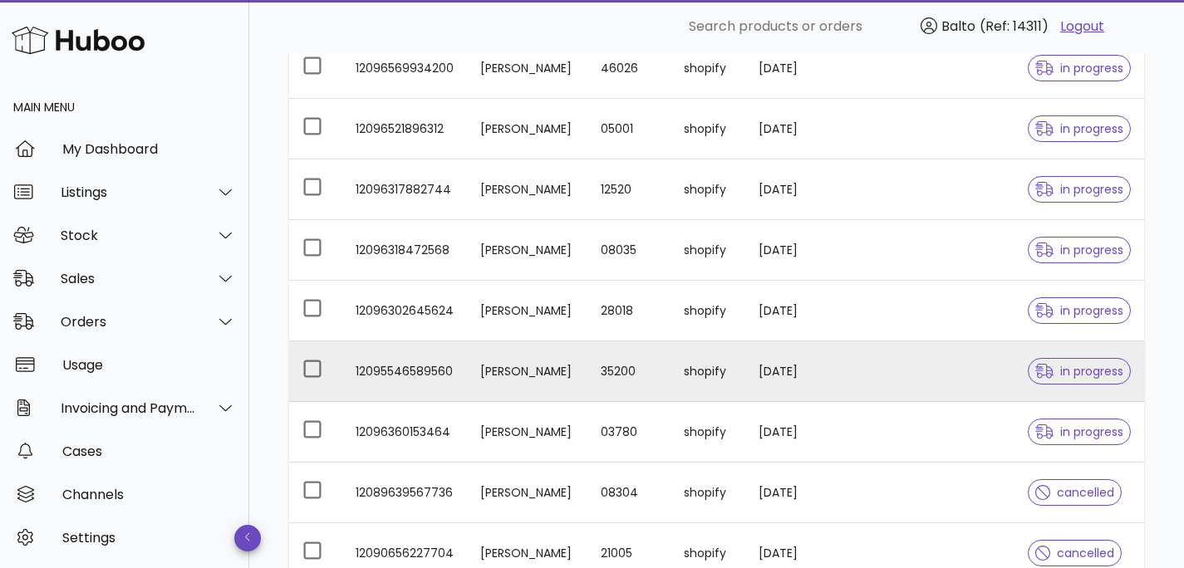
click at [517, 360] on td "[PERSON_NAME]" at bounding box center [527, 371] width 120 height 61
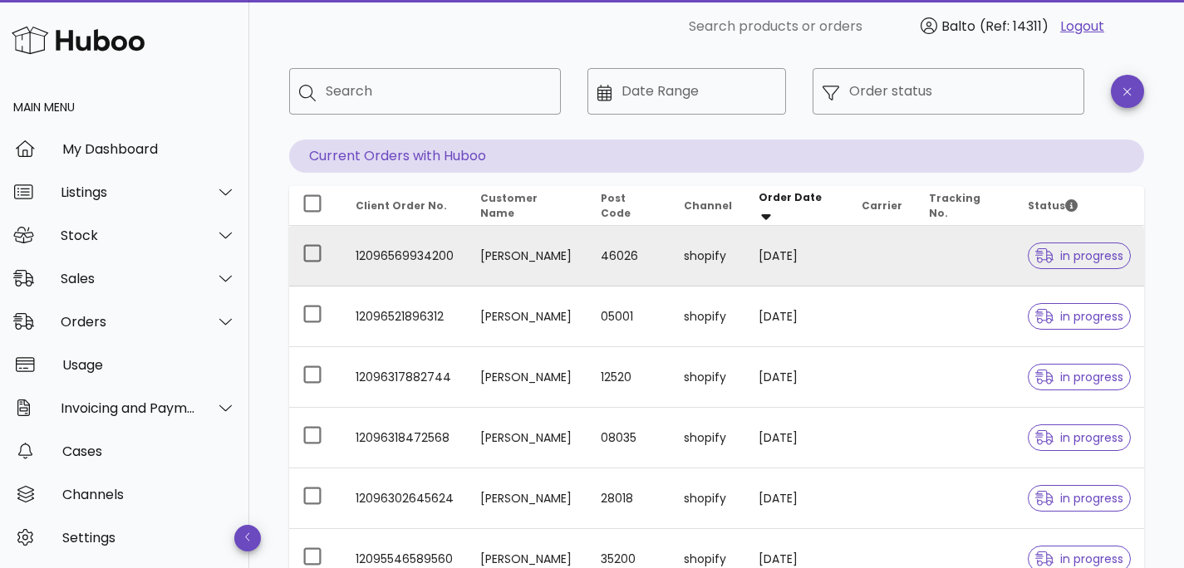
scroll to position [76, 0]
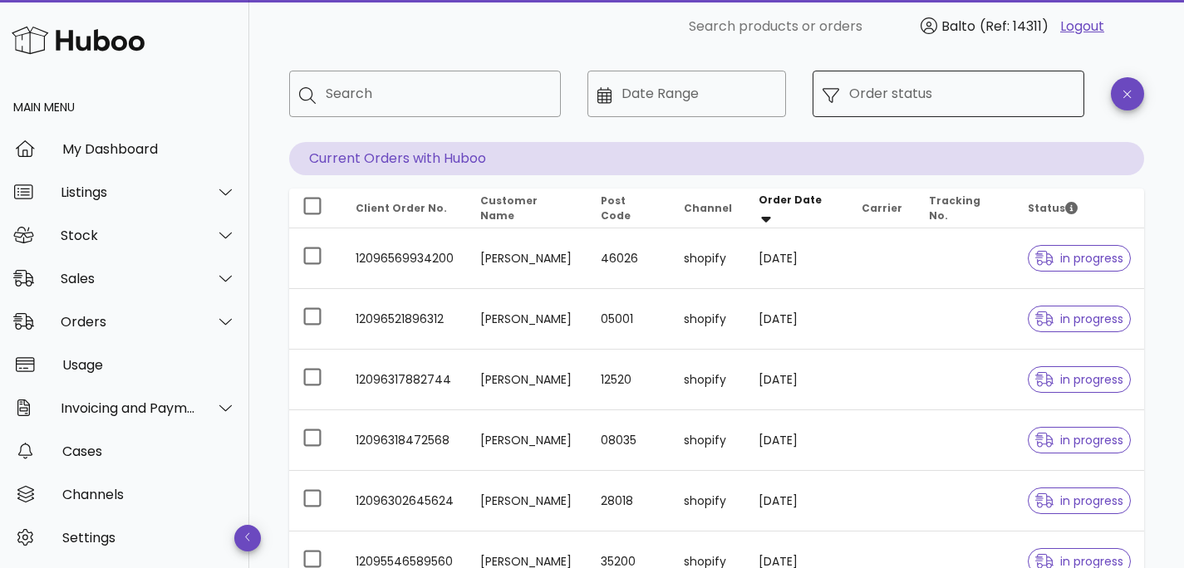
click at [856, 92] on input "Order status" at bounding box center [961, 94] width 225 height 27
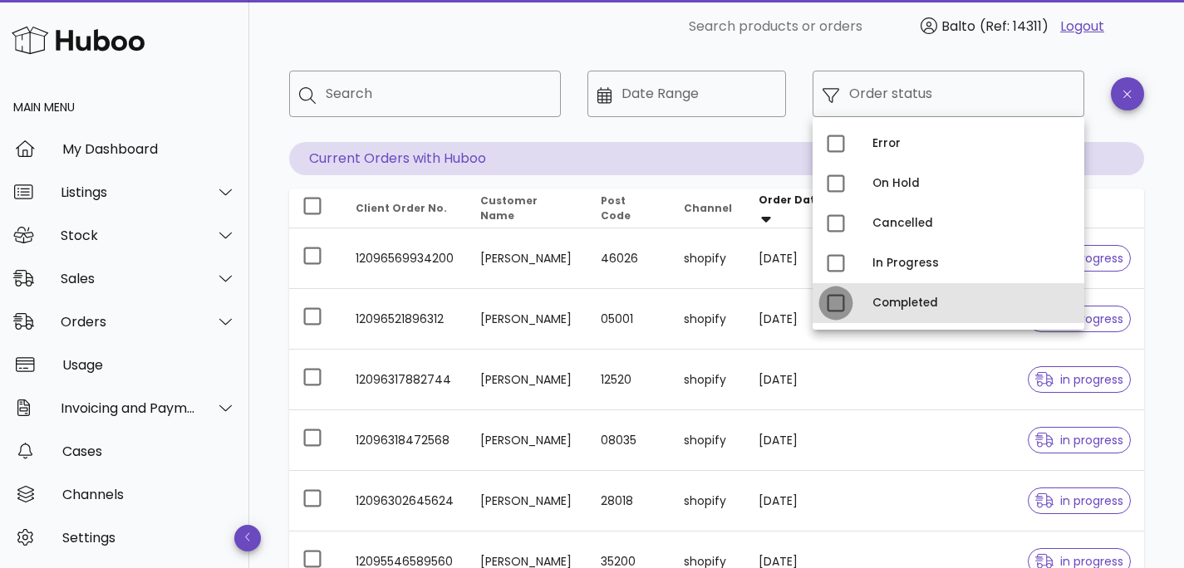
click at [837, 302] on div at bounding box center [835, 303] width 28 height 28
type input "**********"
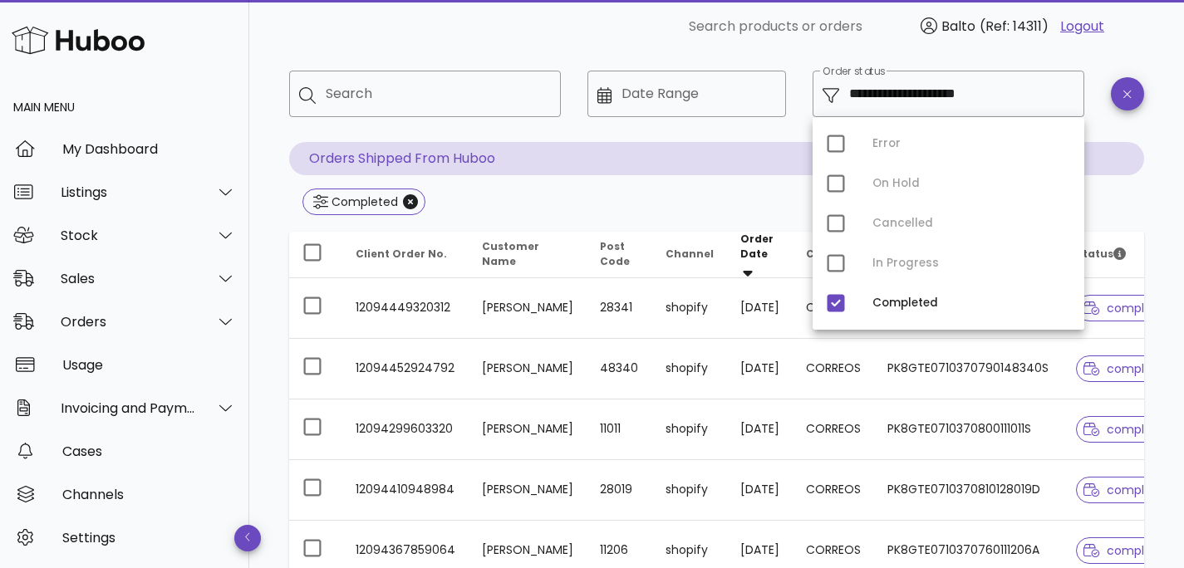
click at [1133, 196] on div "Completed" at bounding box center [716, 204] width 855 height 30
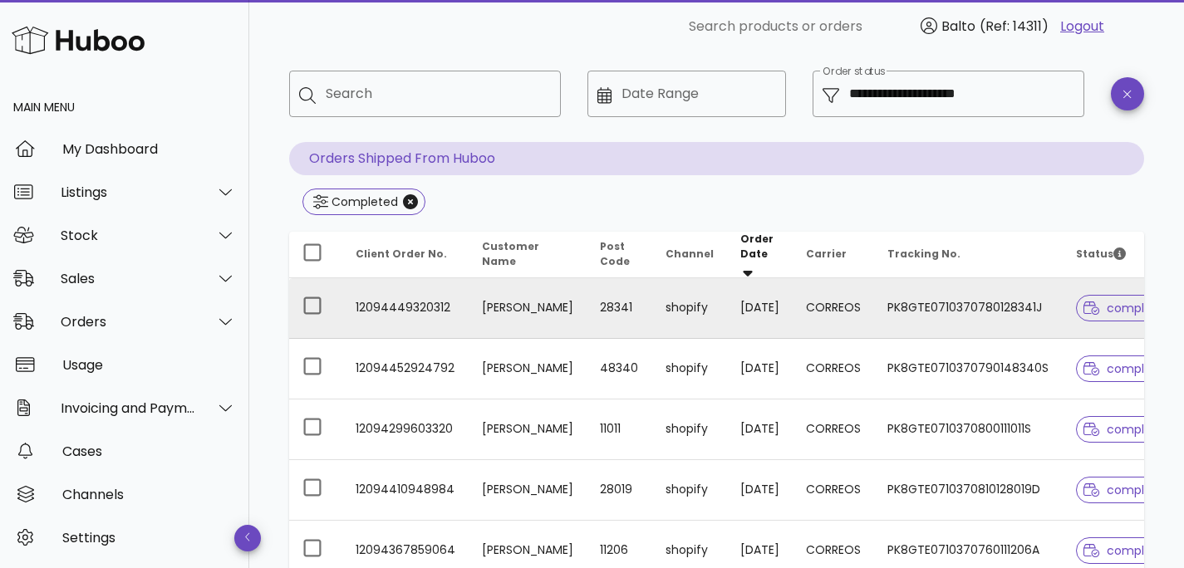
click at [953, 306] on td "PK8GTE0710370780128341J" at bounding box center [968, 308] width 189 height 61
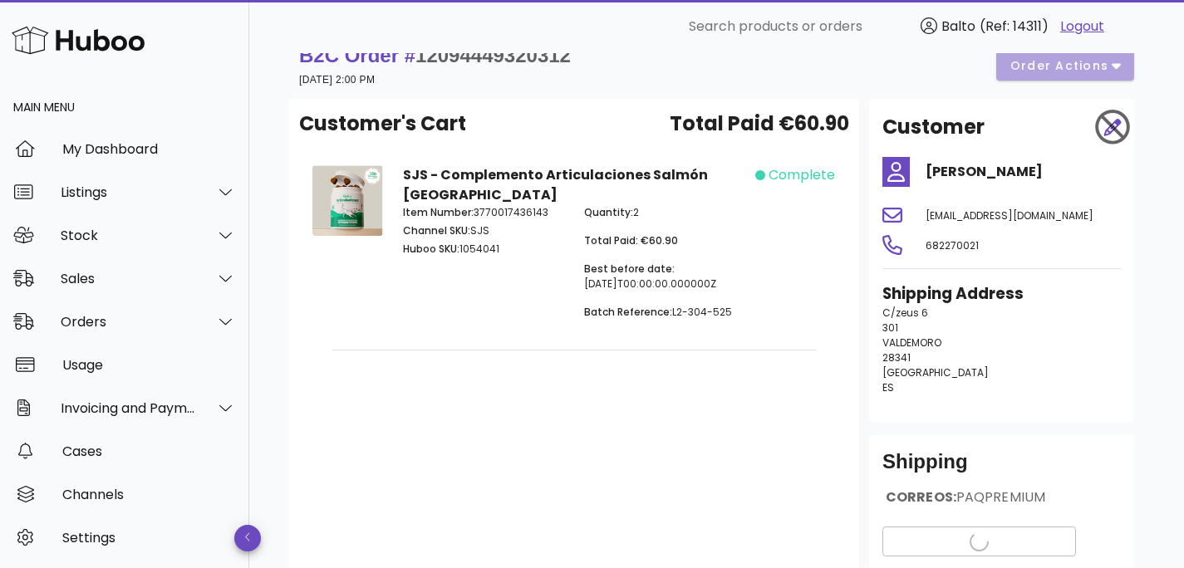
scroll to position [165, 0]
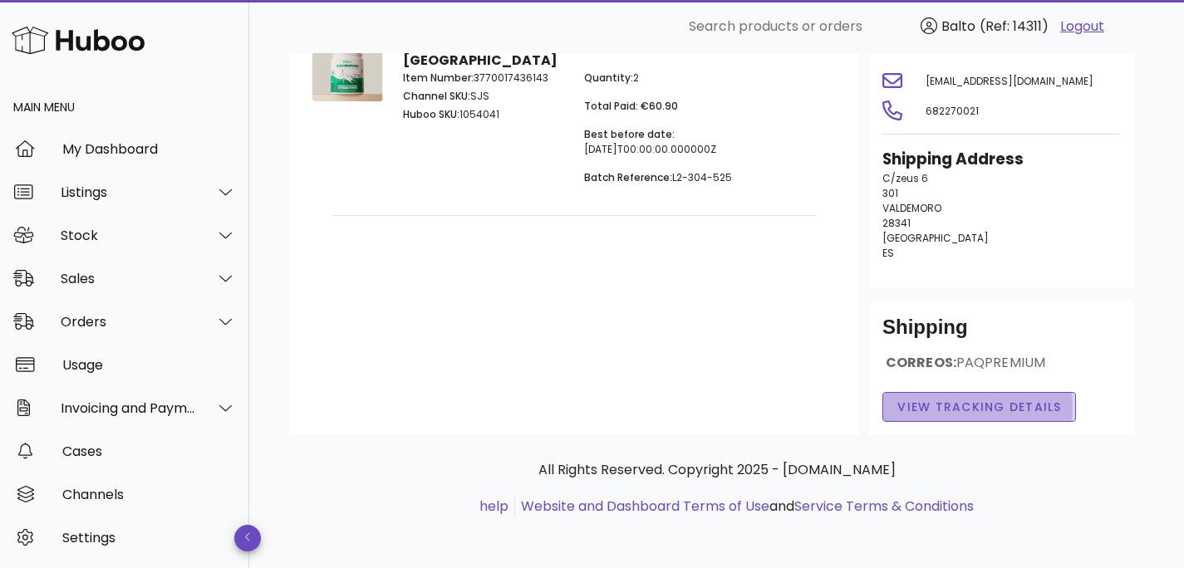
click at [980, 396] on button "View Tracking details" at bounding box center [979, 407] width 194 height 30
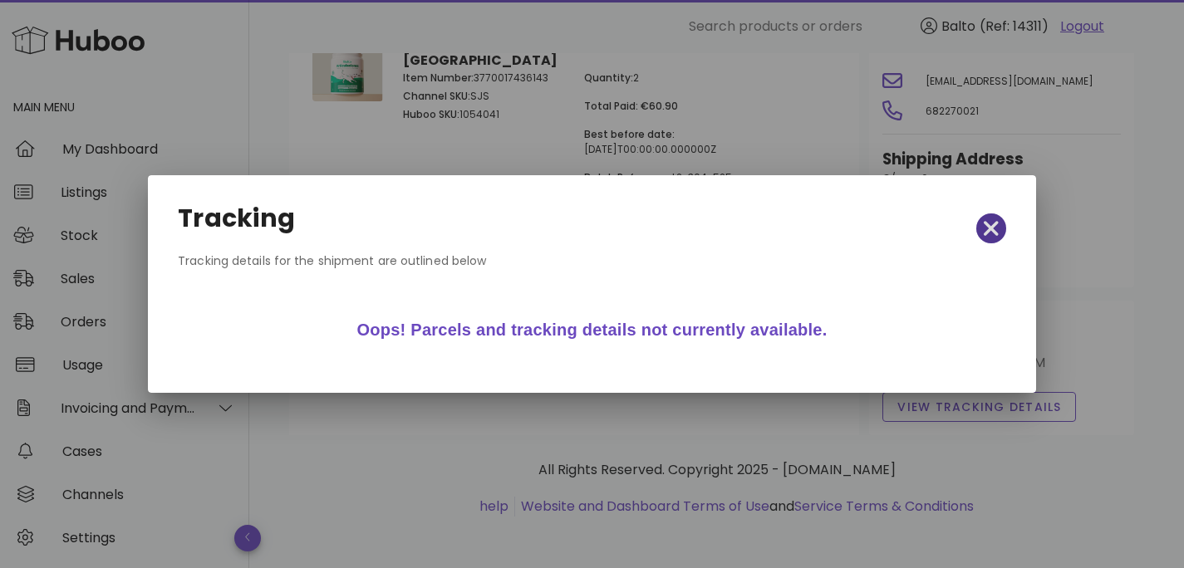
click at [986, 236] on icon "button" at bounding box center [990, 228] width 15 height 23
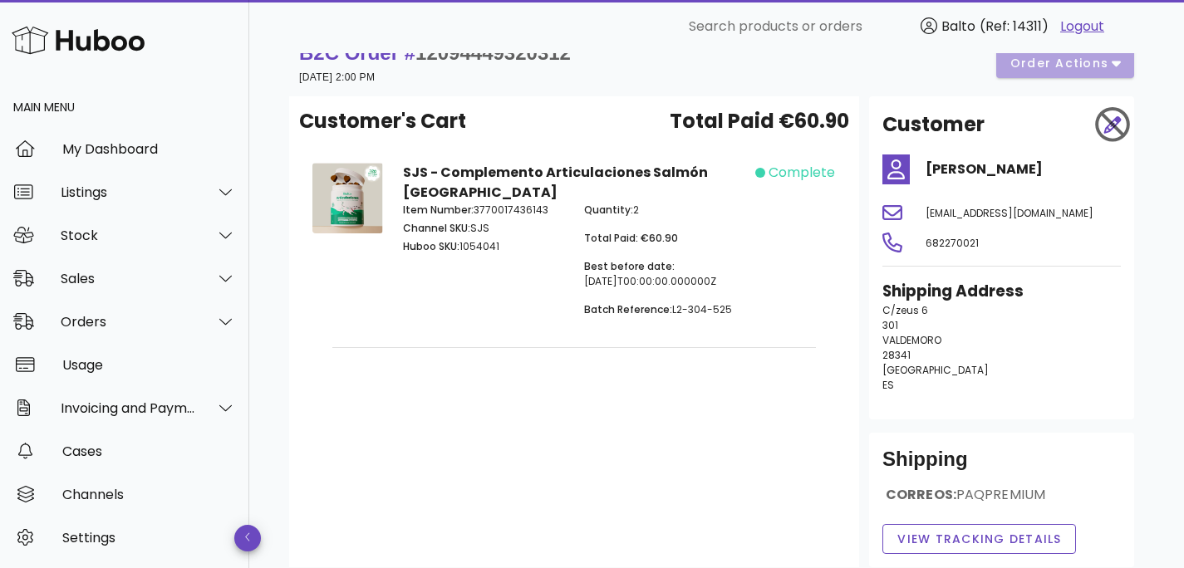
scroll to position [0, 0]
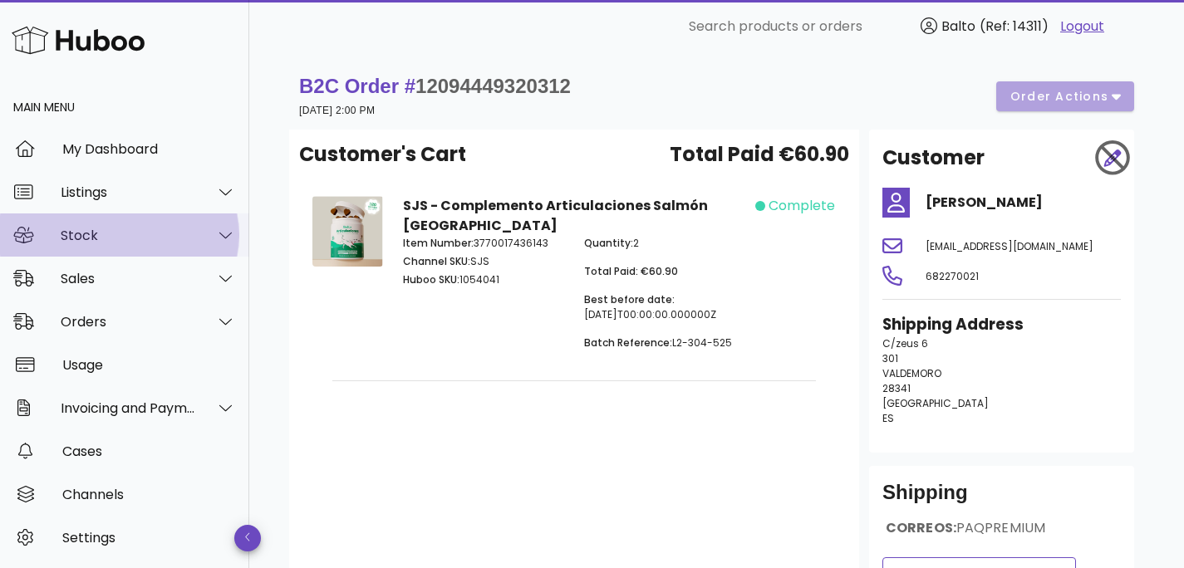
click at [101, 234] on div "Stock" at bounding box center [128, 236] width 135 height 16
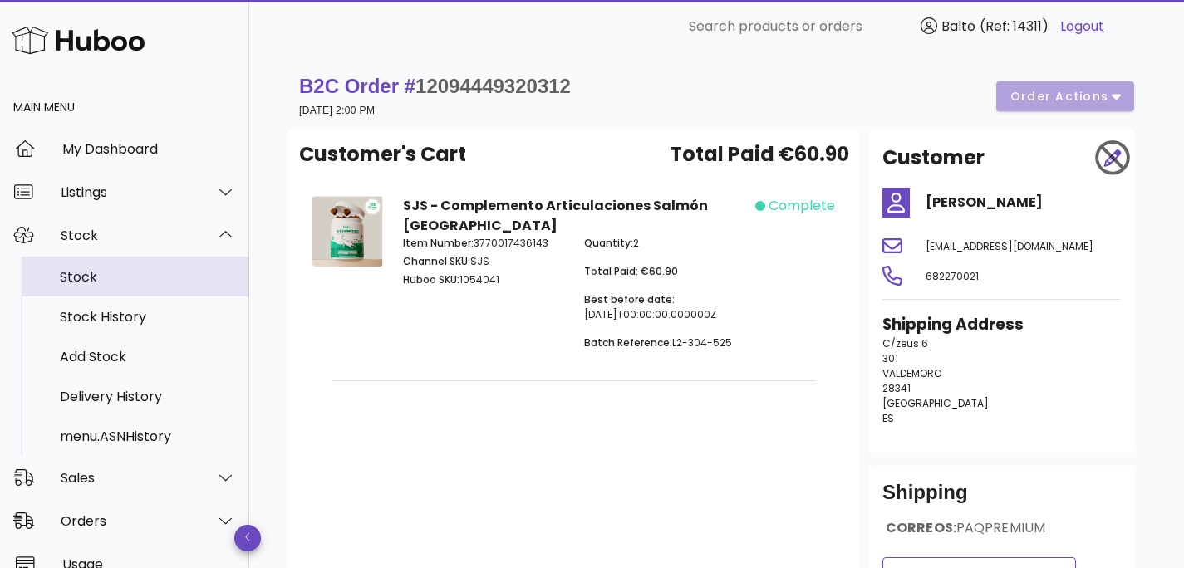
click at [105, 278] on div "Stock" at bounding box center [148, 277] width 176 height 16
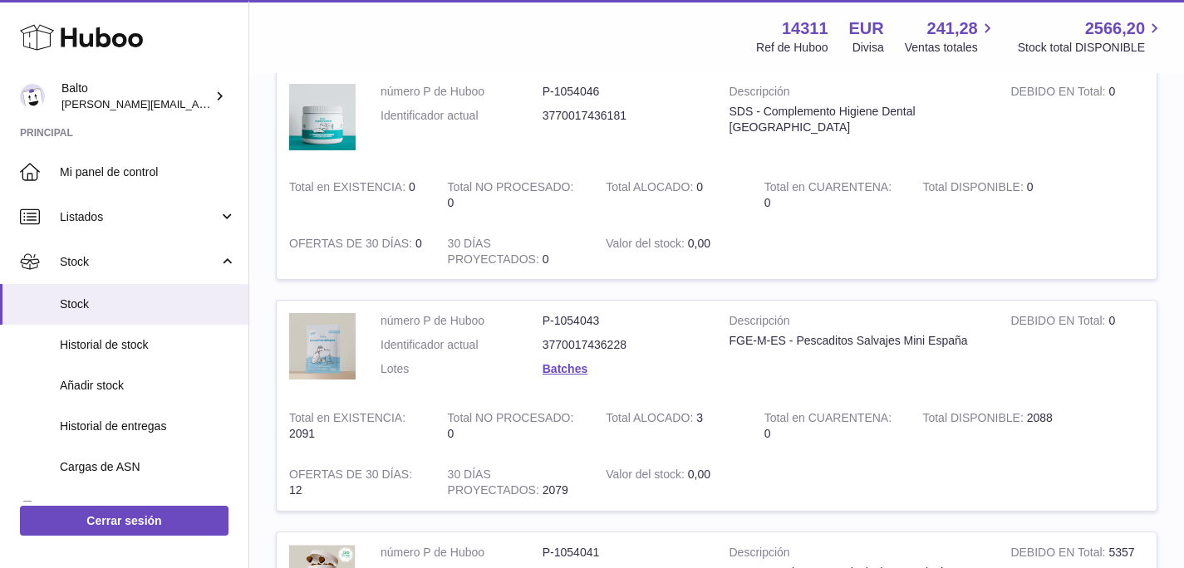
scroll to position [294, 0]
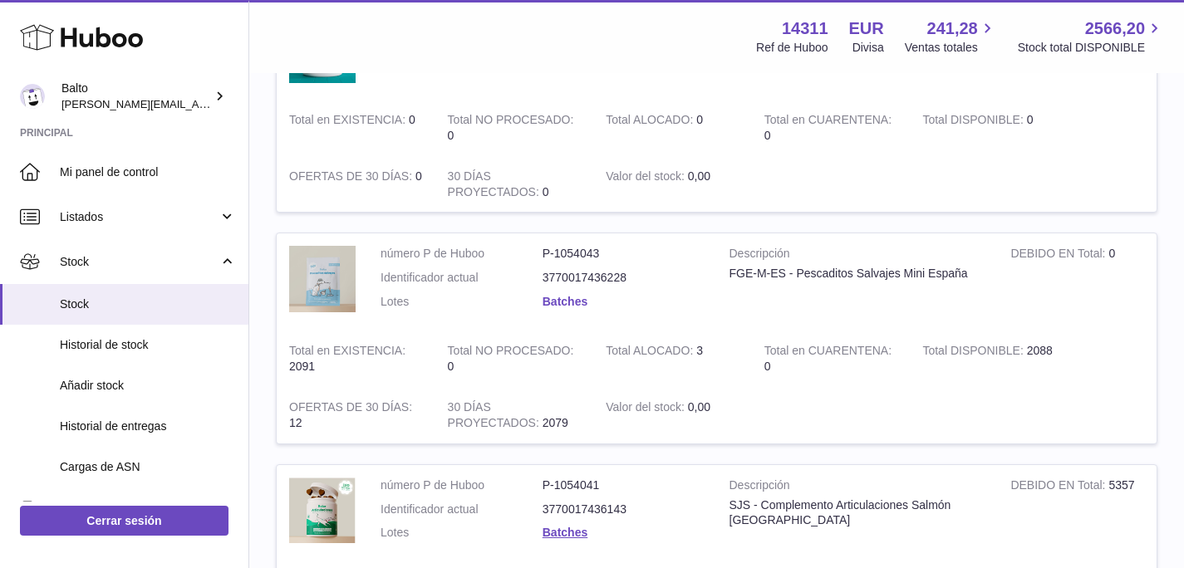
click at [559, 303] on link "Batches" at bounding box center [564, 301] width 45 height 13
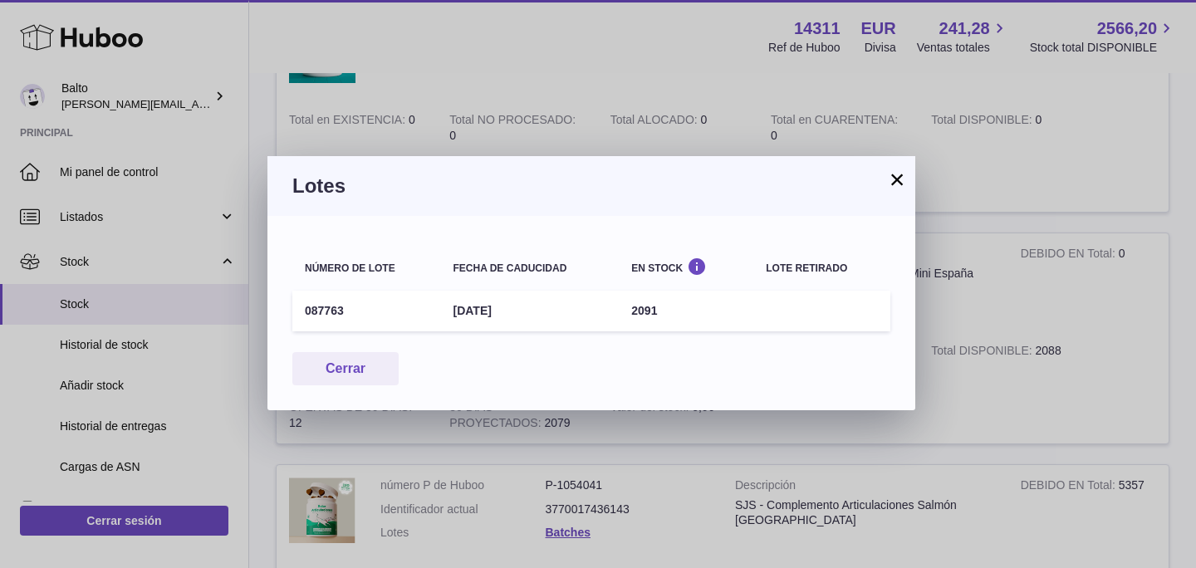
click at [899, 179] on button "×" at bounding box center [897, 179] width 20 height 20
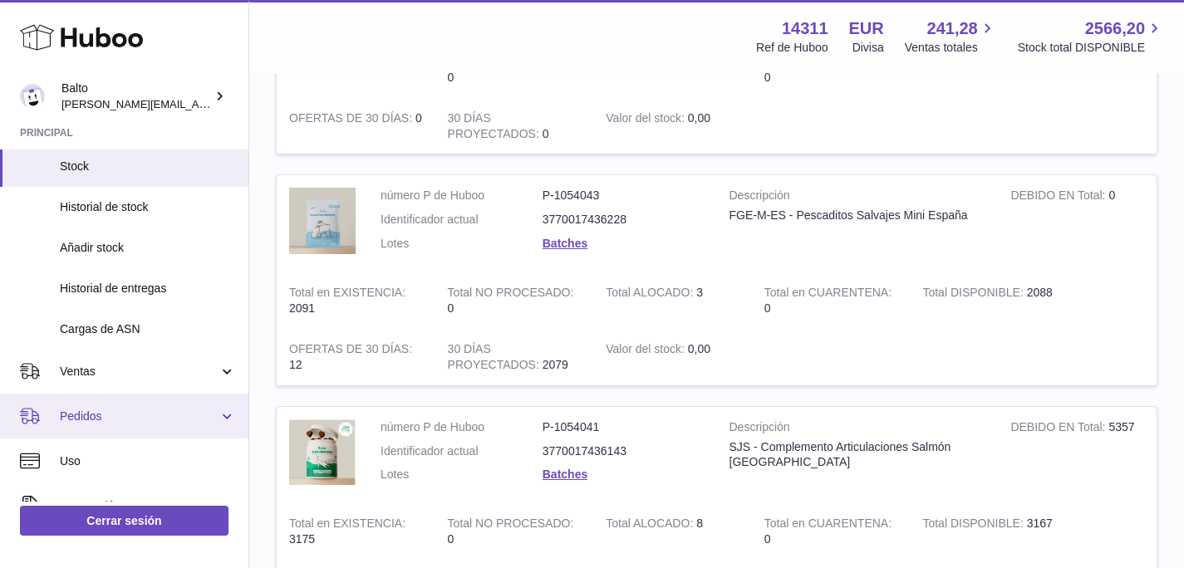
scroll to position [159, 0]
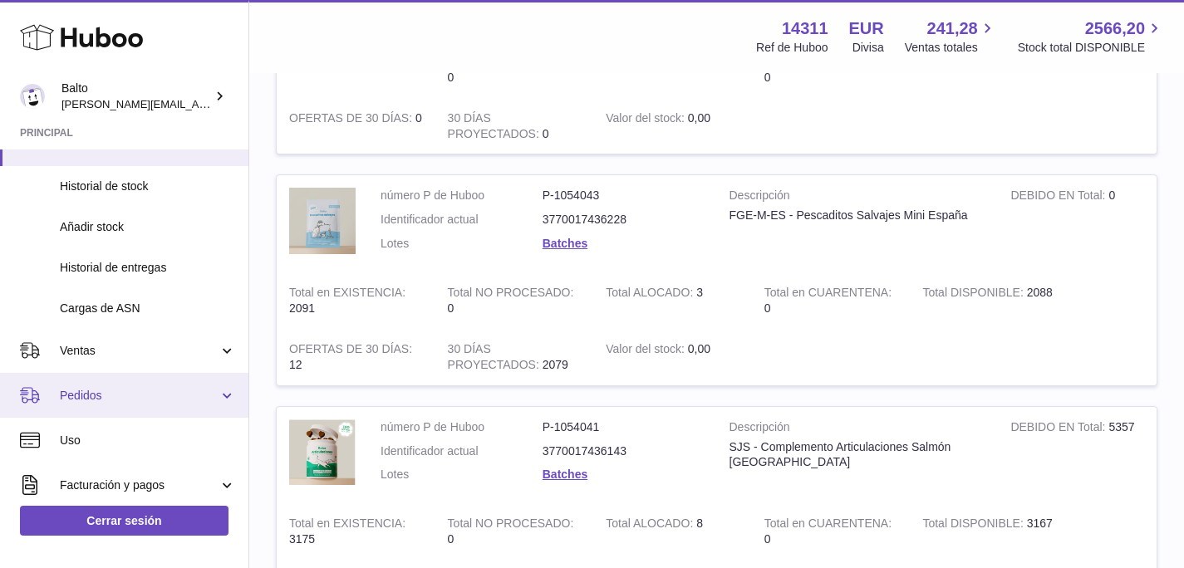
click at [104, 395] on span "Pedidos" at bounding box center [139, 396] width 159 height 16
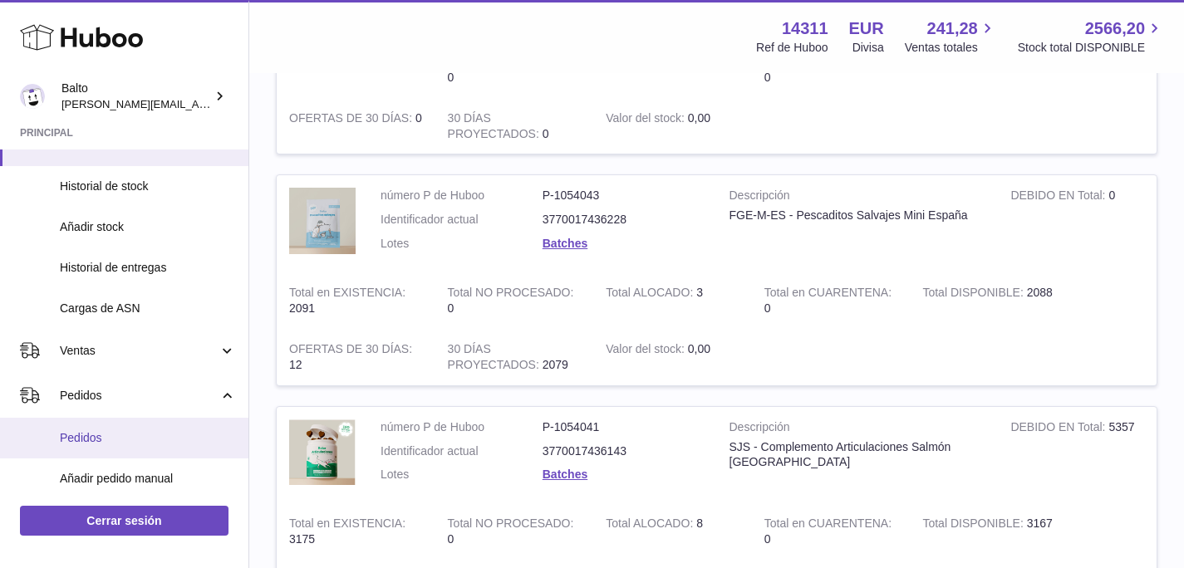
click at [88, 450] on link "Pedidos" at bounding box center [124, 438] width 248 height 41
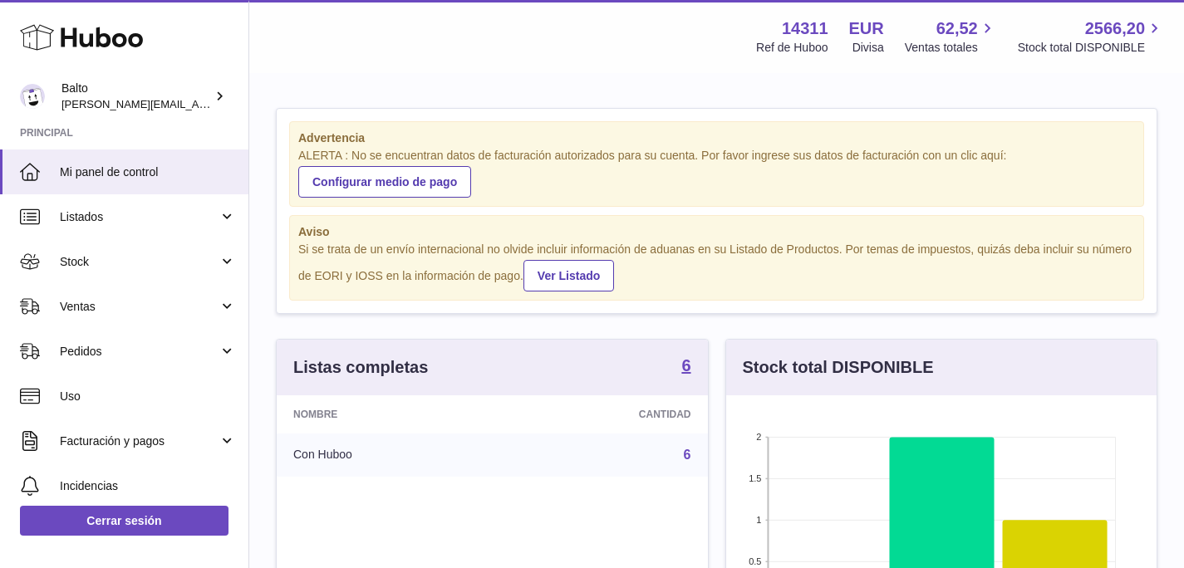
scroll to position [259, 430]
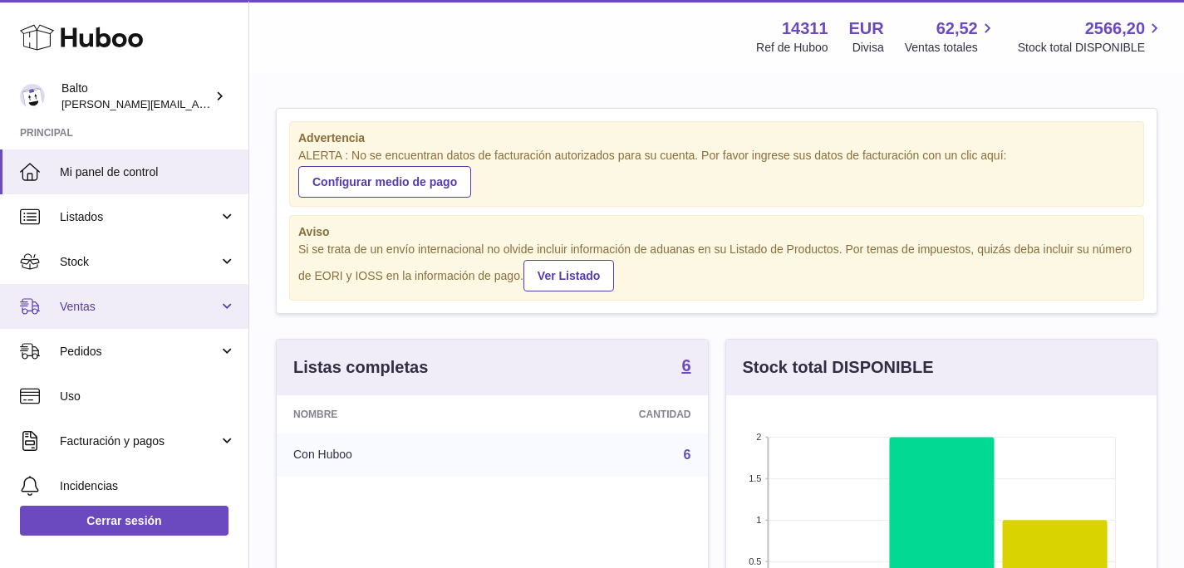
click at [97, 313] on span "Ventas" at bounding box center [139, 307] width 159 height 16
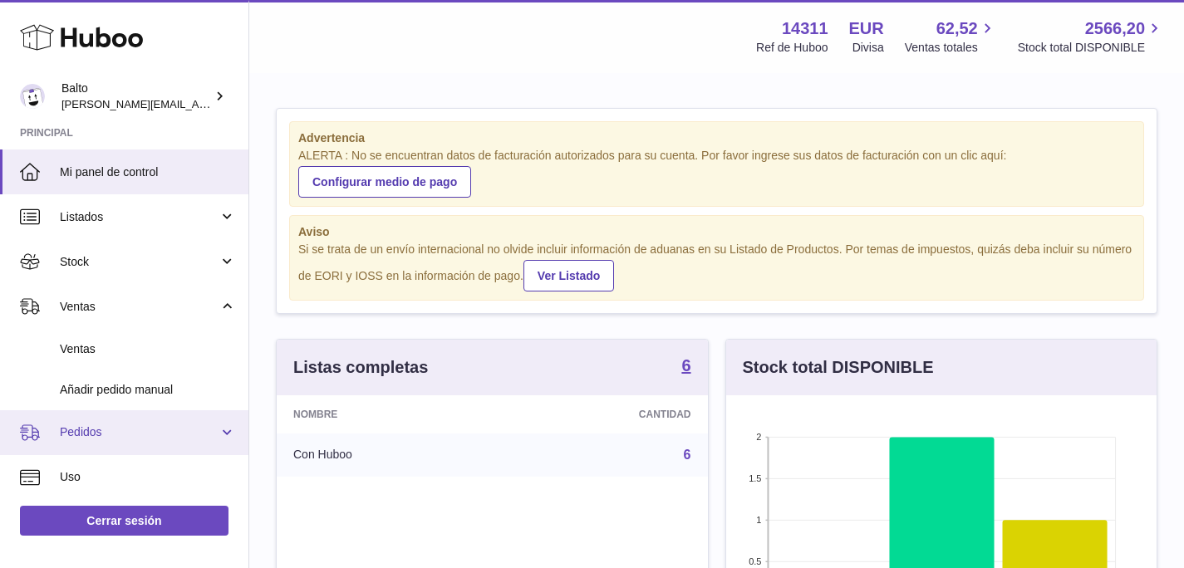
click at [138, 431] on span "Pedidos" at bounding box center [139, 432] width 159 height 16
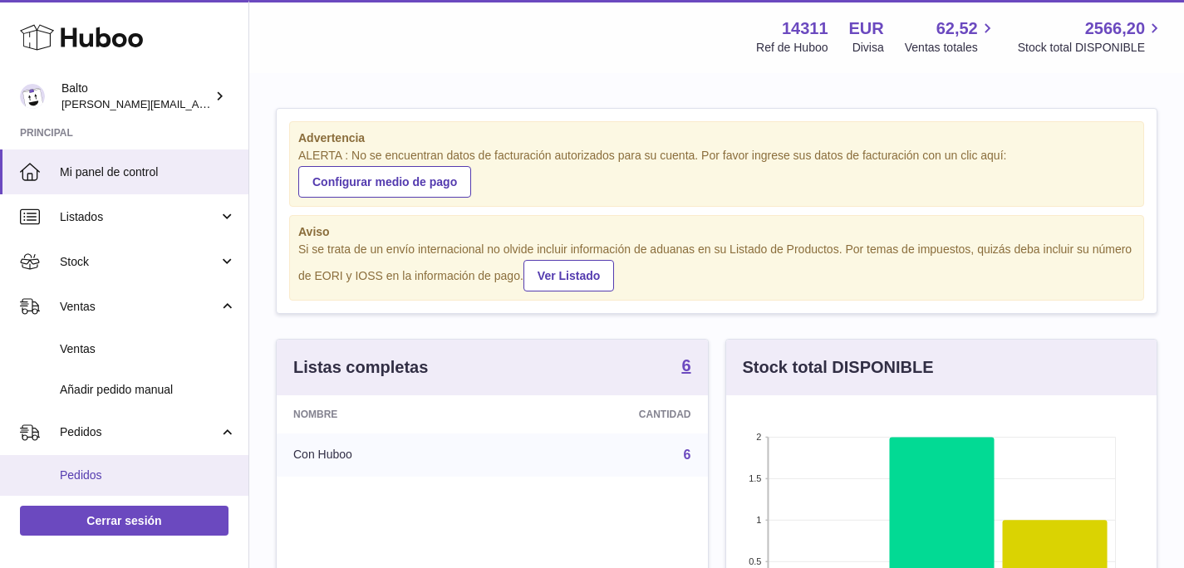
scroll to position [3, 0]
click at [144, 476] on span "Pedidos" at bounding box center [148, 472] width 176 height 16
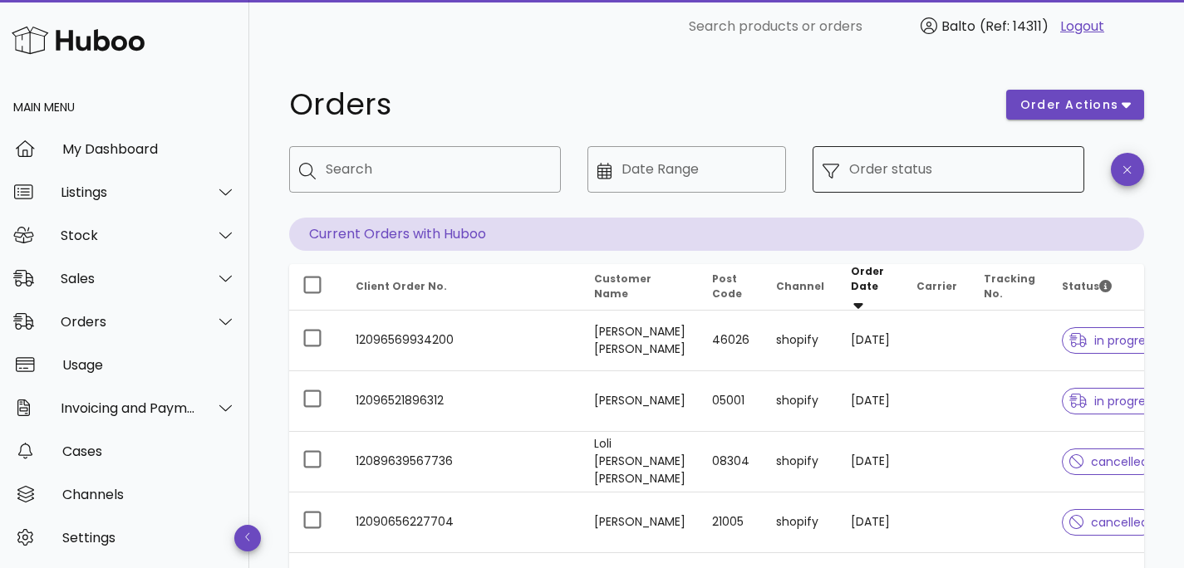
click at [858, 169] on input "Order status" at bounding box center [961, 169] width 225 height 27
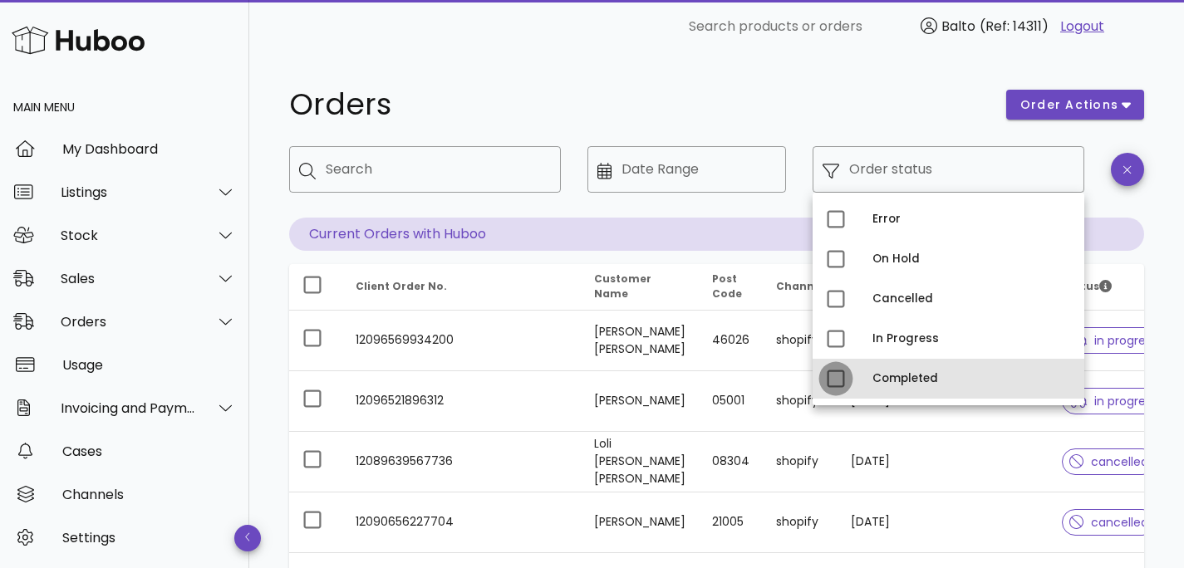
click at [841, 385] on div at bounding box center [835, 379] width 28 height 28
type input "**********"
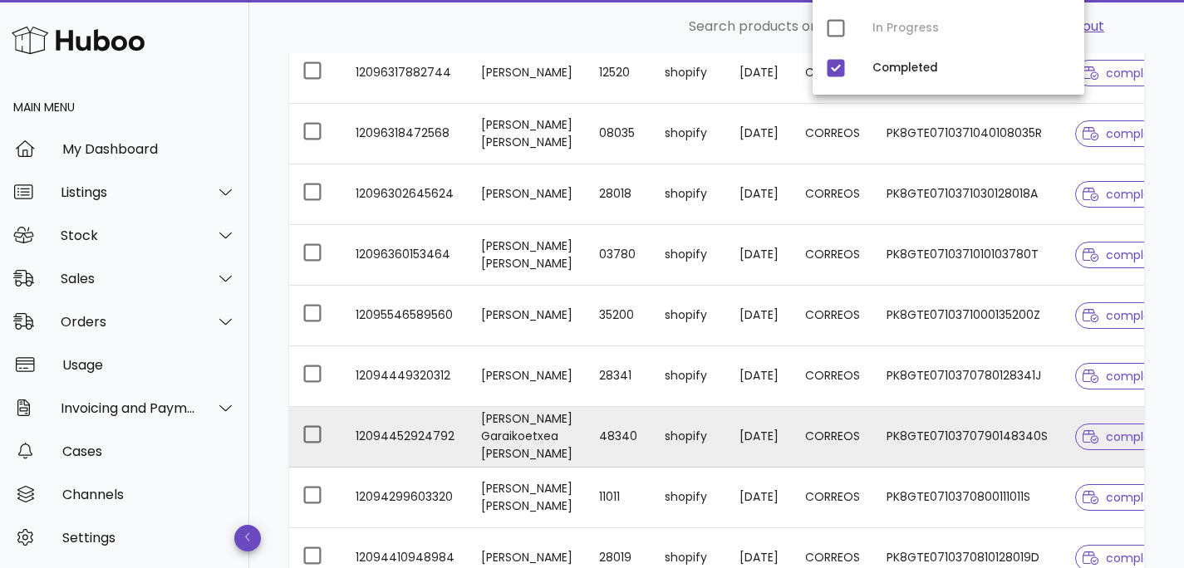
scroll to position [332, 0]
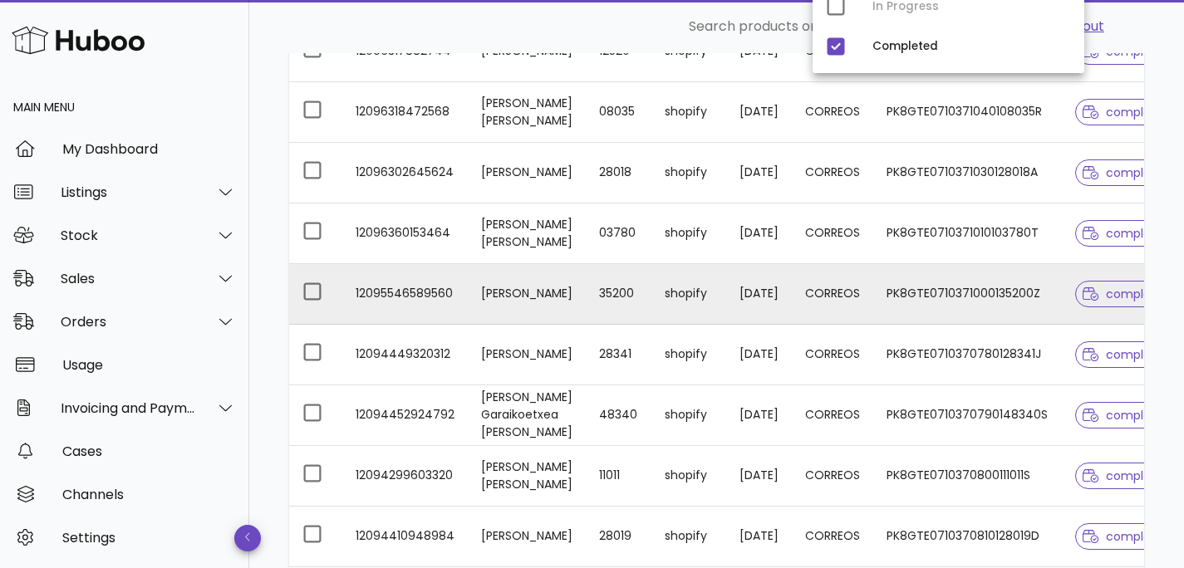
click at [597, 277] on td "35200" at bounding box center [619, 294] width 66 height 61
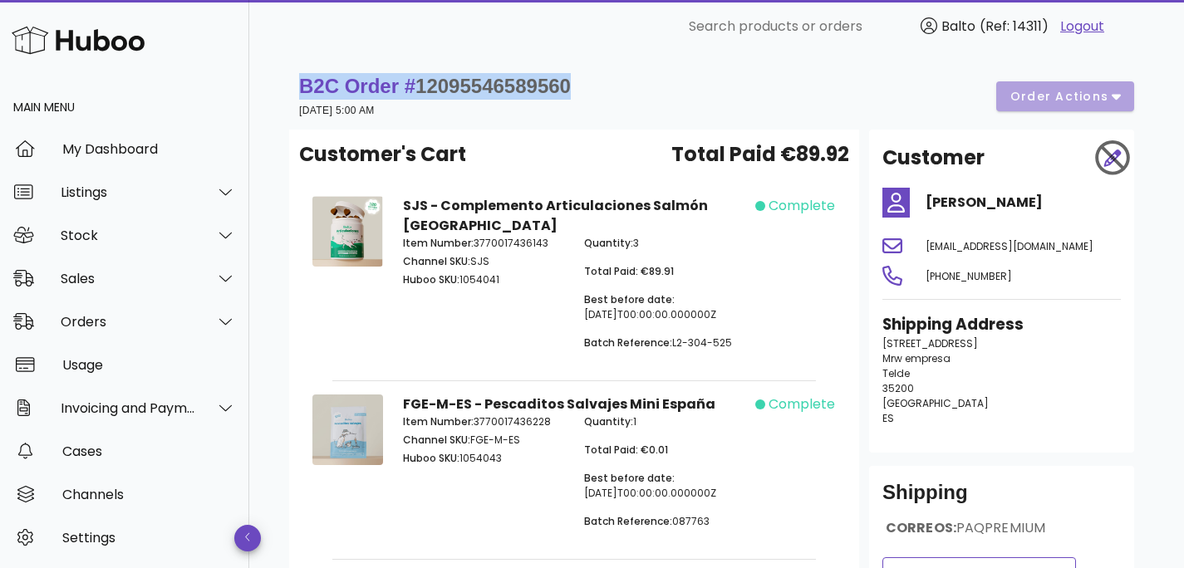
drag, startPoint x: 578, startPoint y: 83, endPoint x: 302, endPoint y: 82, distance: 276.6
click at [302, 82] on div "B2C Order # 12095546589560 23 September 2025 at 5:00 AM order actions" at bounding box center [716, 96] width 835 height 47
copy strong "B2C Order # 12095546589560"
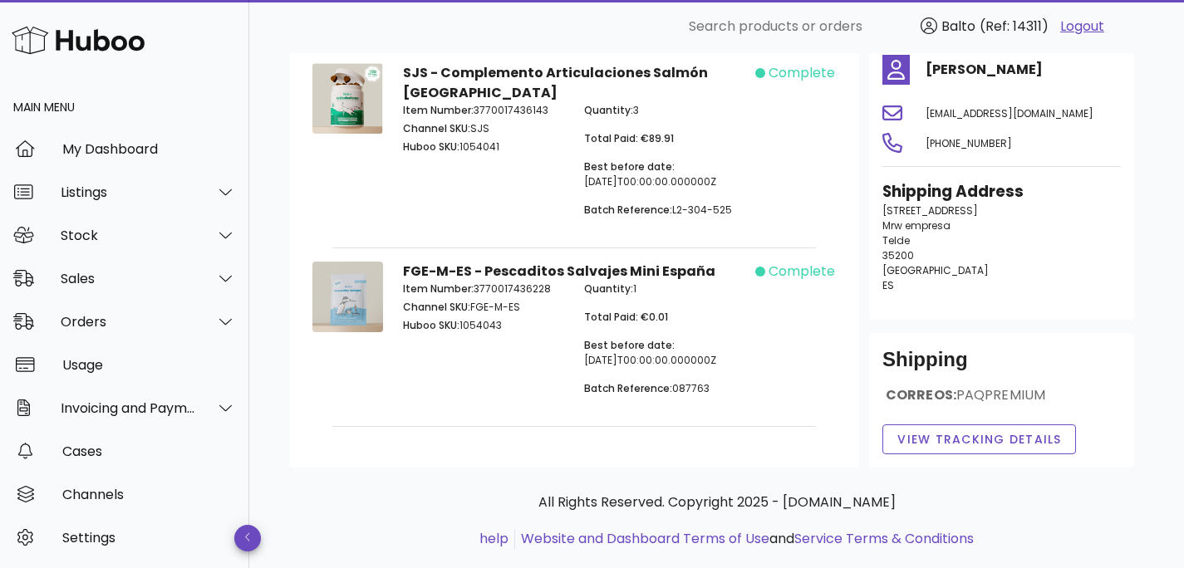
scroll to position [135, 0]
